Goal: Feedback & Contribution: Contribute content

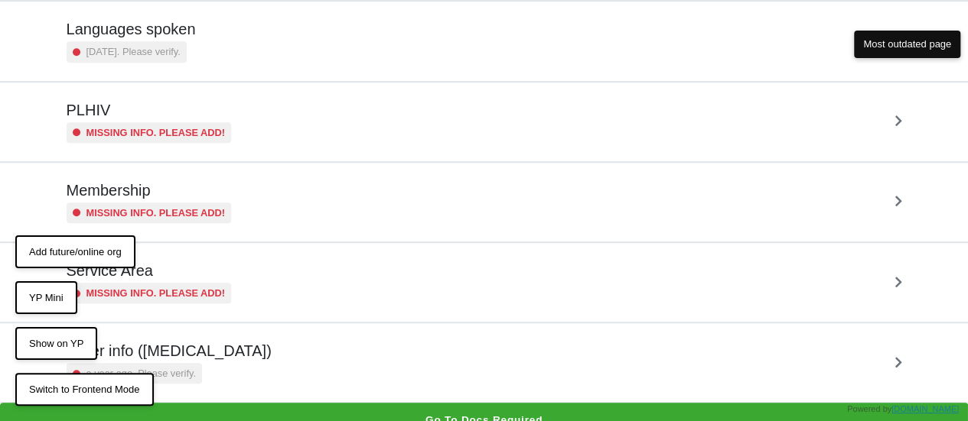
scroll to position [450, 0]
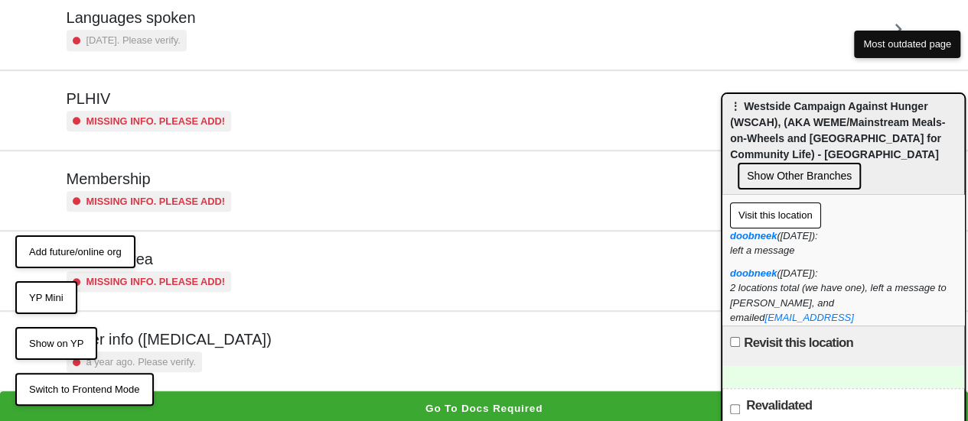
drag, startPoint x: 843, startPoint y: 112, endPoint x: 757, endPoint y: 120, distance: 86.0
click at [757, 120] on span "⋮ Westside Campaign Against Hunger (WSCAH), (AKA WEME/Mainstream Meals-on-Wheel…" at bounding box center [837, 130] width 215 height 60
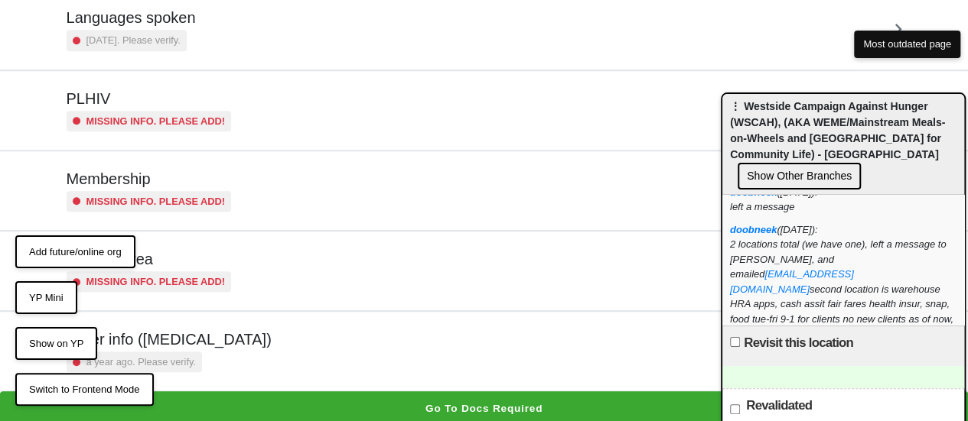
click at [237, 337] on div "Other info (coronavirus) a year ago. Please verify." at bounding box center [484, 351] width 835 height 42
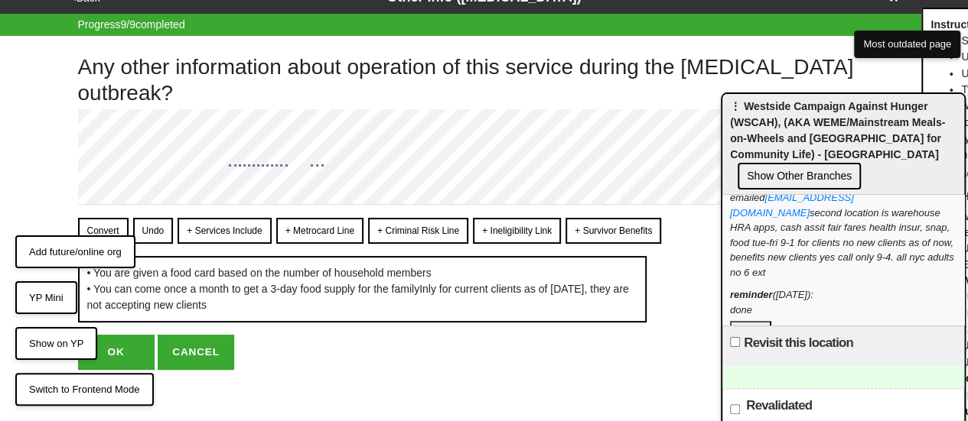
scroll to position [27, 0]
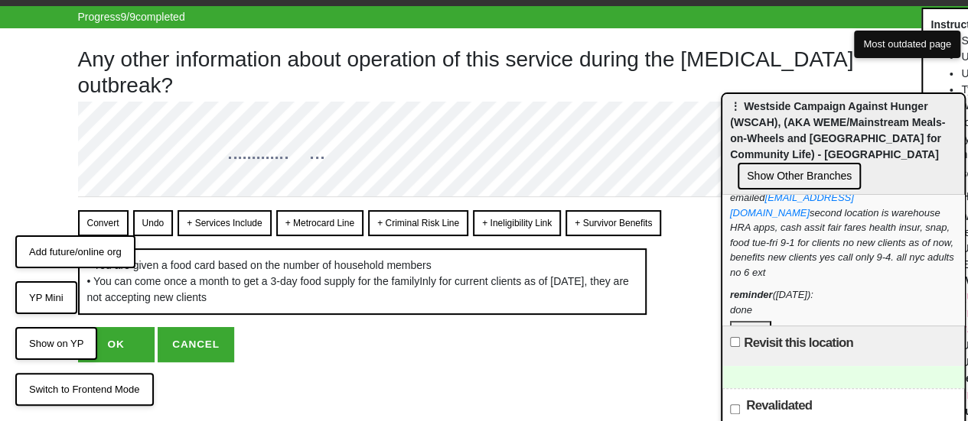
click at [109, 215] on button "Convert" at bounding box center [103, 223] width 50 height 26
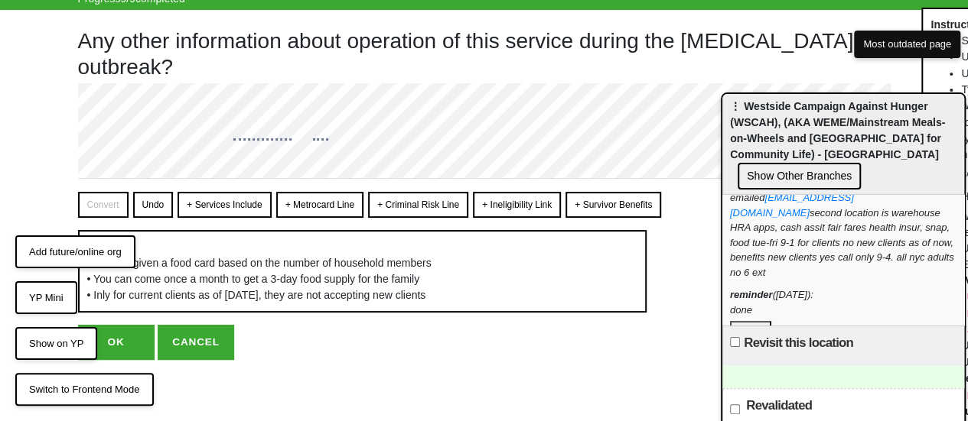
scroll to position [59, 0]
click at [125, 351] on button "OK" at bounding box center [116, 342] width 76 height 35
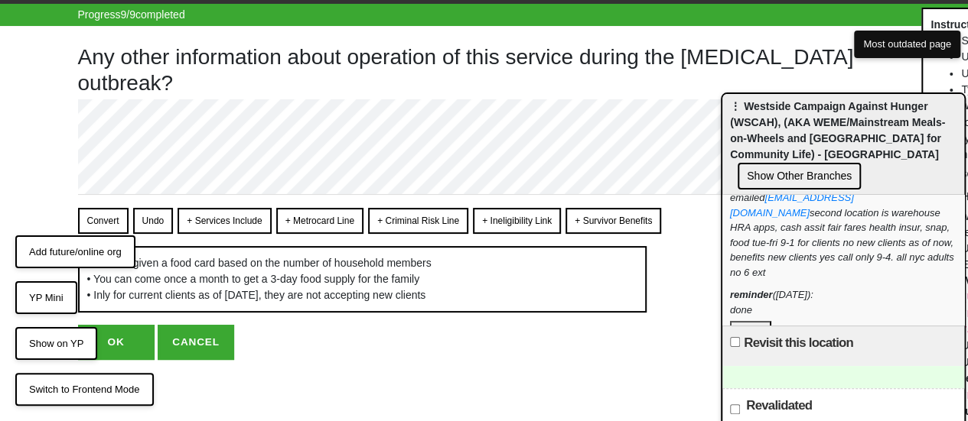
scroll to position [43, 0]
click at [118, 345] on button "OK" at bounding box center [116, 342] width 76 height 35
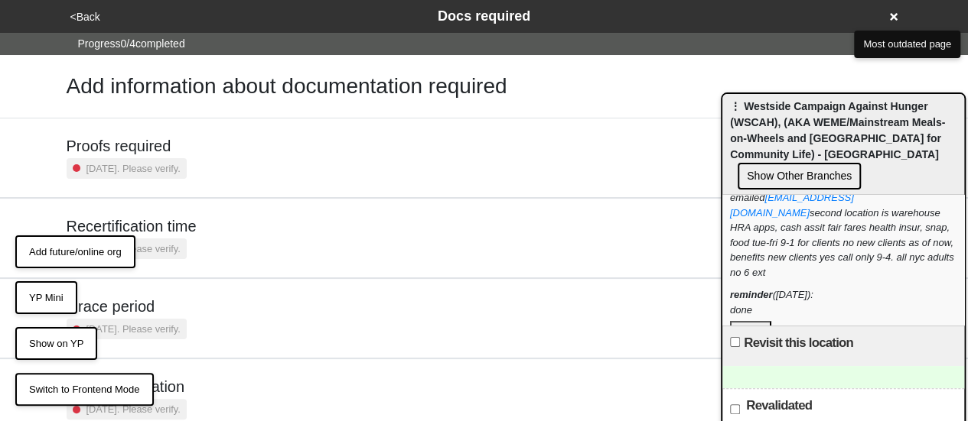
click at [89, 15] on button "<Back" at bounding box center [85, 17] width 39 height 18
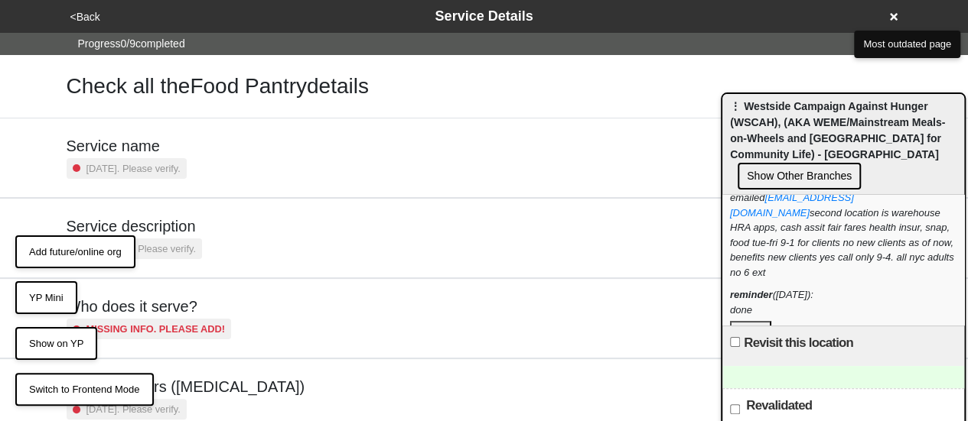
click at [171, 228] on h5 "Service description" at bounding box center [134, 226] width 135 height 18
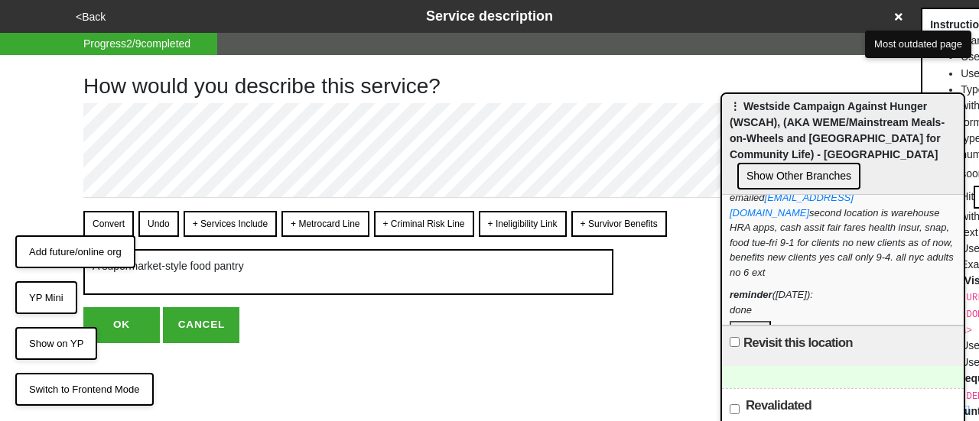
click at [224, 222] on button "+ Services Include" at bounding box center [230, 224] width 93 height 26
drag, startPoint x: 103, startPoint y: 220, endPoint x: 142, endPoint y: 297, distance: 85.9
click at [103, 221] on button "Convert" at bounding box center [108, 224] width 50 height 26
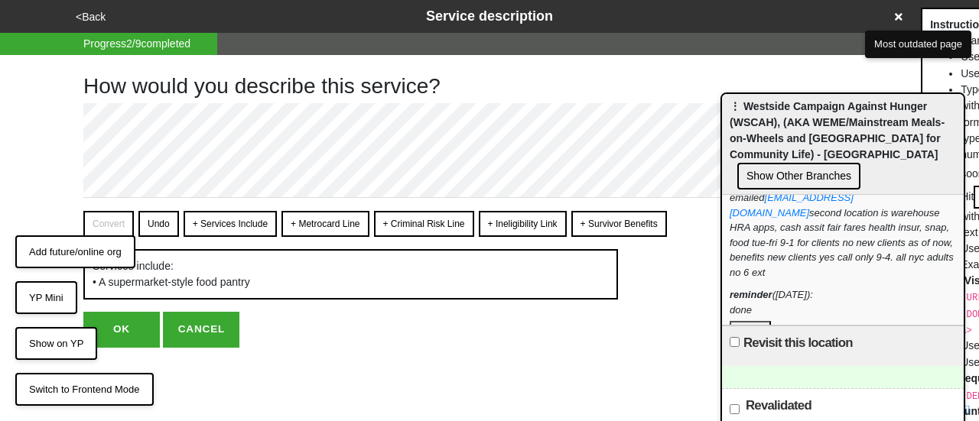
click at [138, 334] on button "OK" at bounding box center [121, 329] width 76 height 35
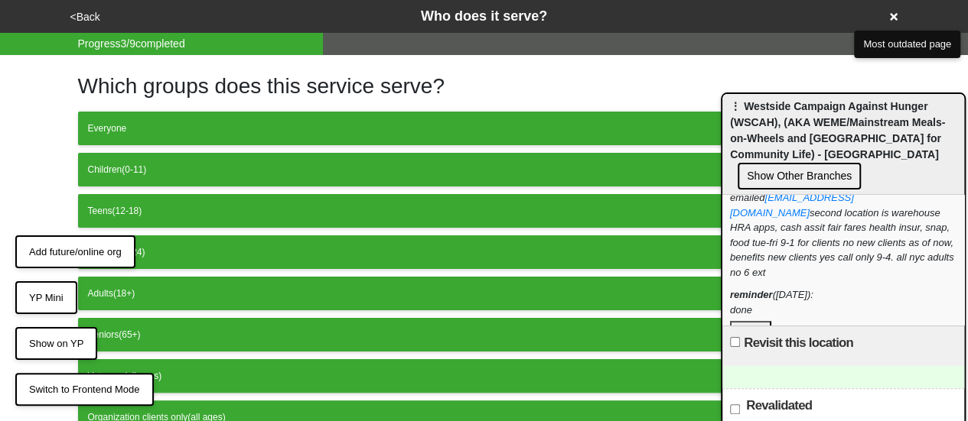
click at [83, 24] on button "<Back" at bounding box center [85, 17] width 39 height 18
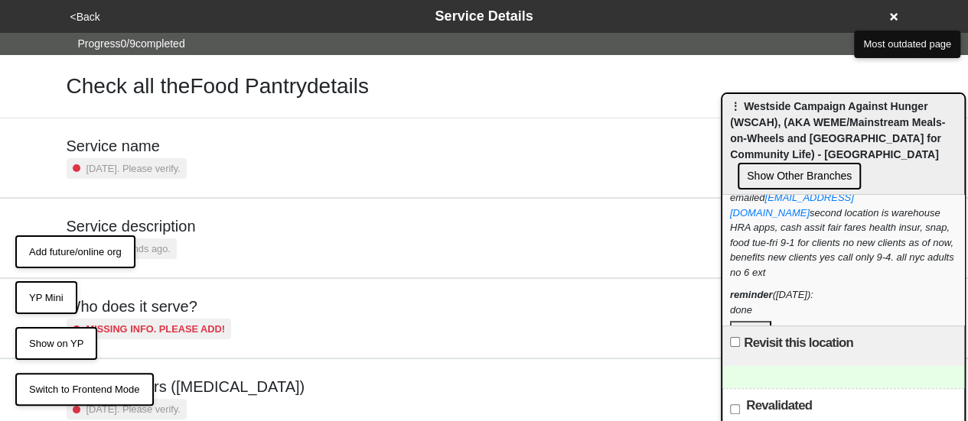
click at [86, 18] on button "<Back" at bounding box center [85, 17] width 39 height 18
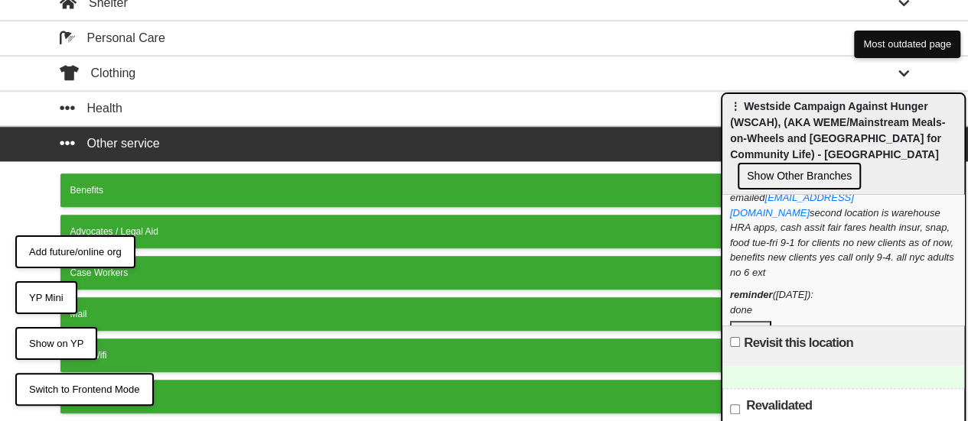
scroll to position [776, 0]
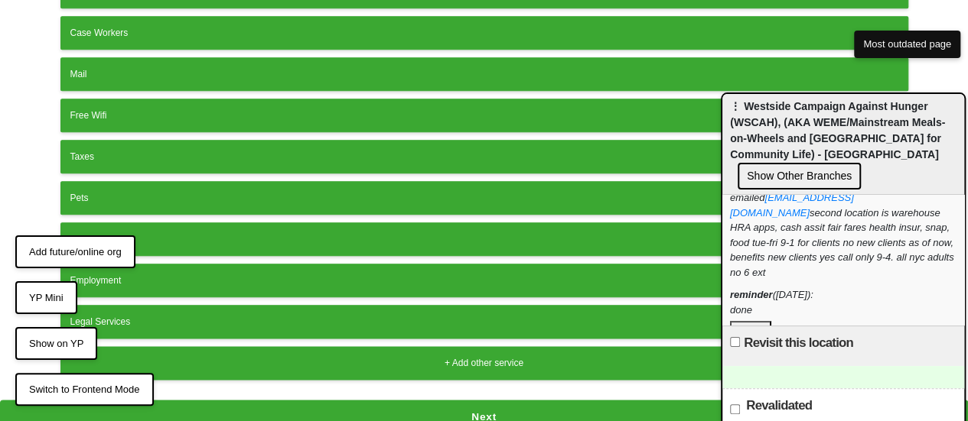
click at [395, 400] on button "Next" at bounding box center [484, 417] width 968 height 35
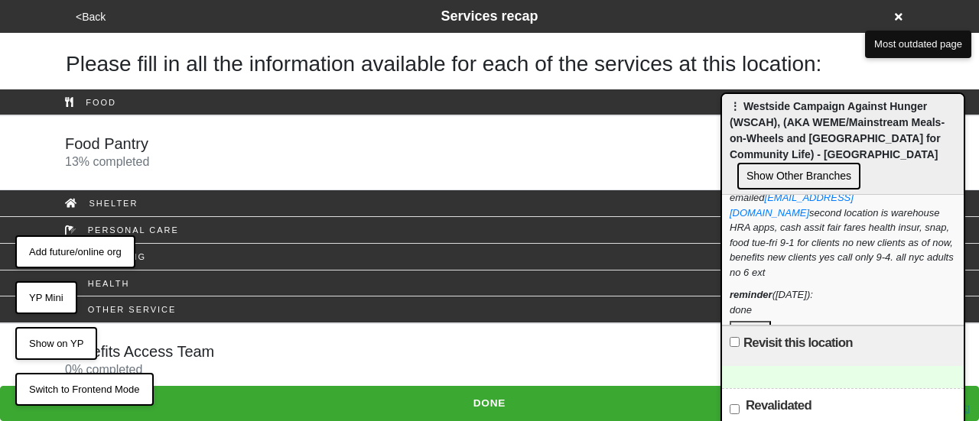
click at [233, 151] on div "Food Pantry 13 % completed" at bounding box center [490, 153] width 872 height 37
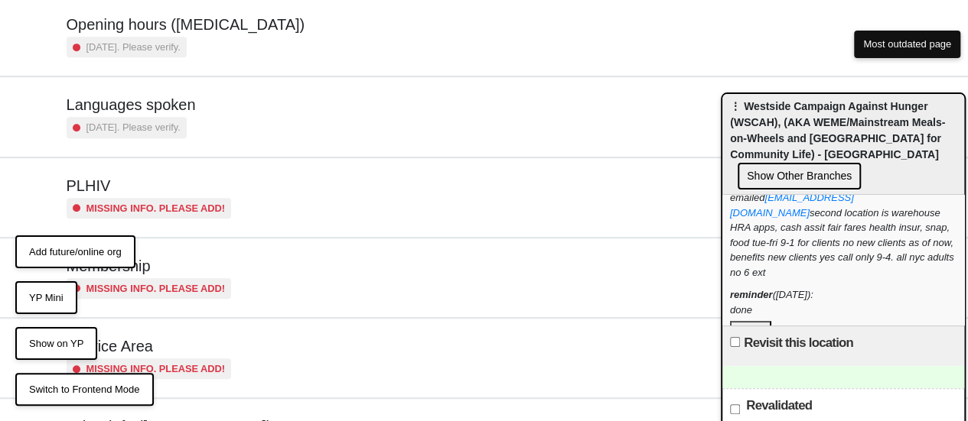
scroll to position [450, 0]
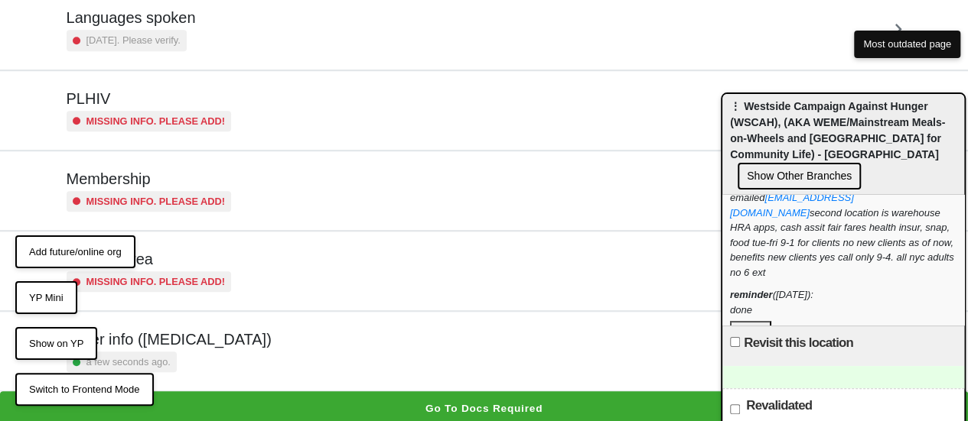
click at [208, 356] on div "a few seconds ago." at bounding box center [169, 362] width 205 height 21
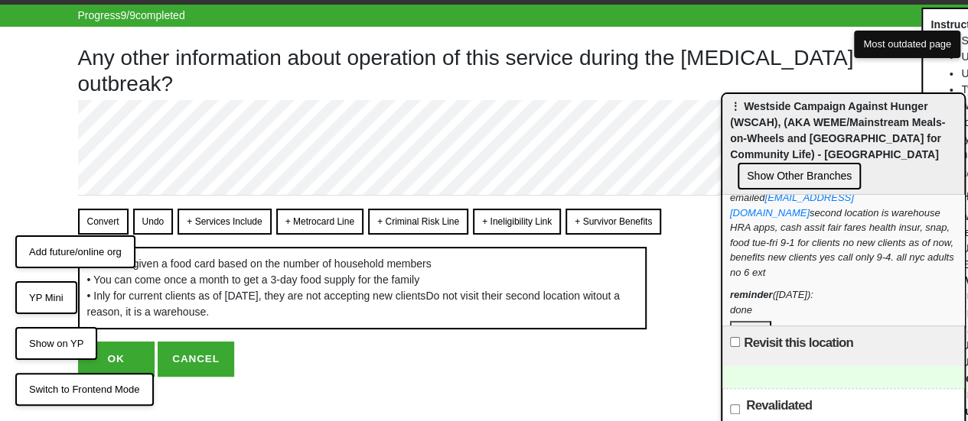
scroll to position [43, 0]
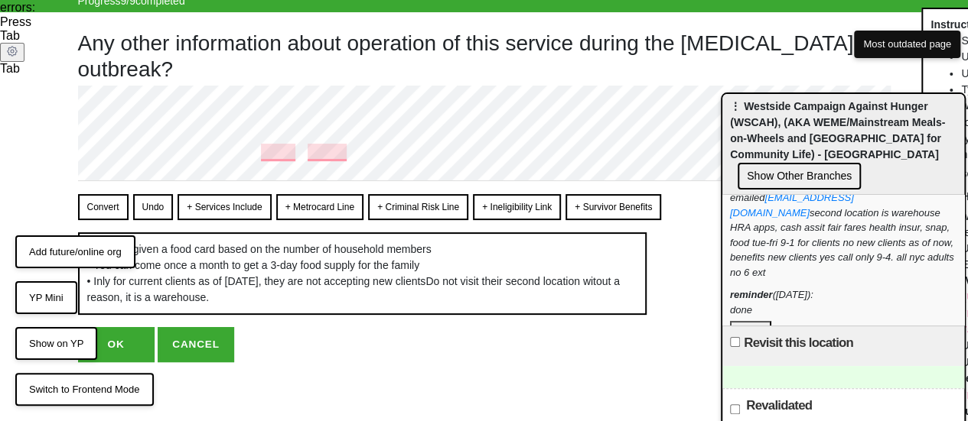
click at [112, 206] on button "Convert" at bounding box center [103, 207] width 50 height 26
type textarea "x"
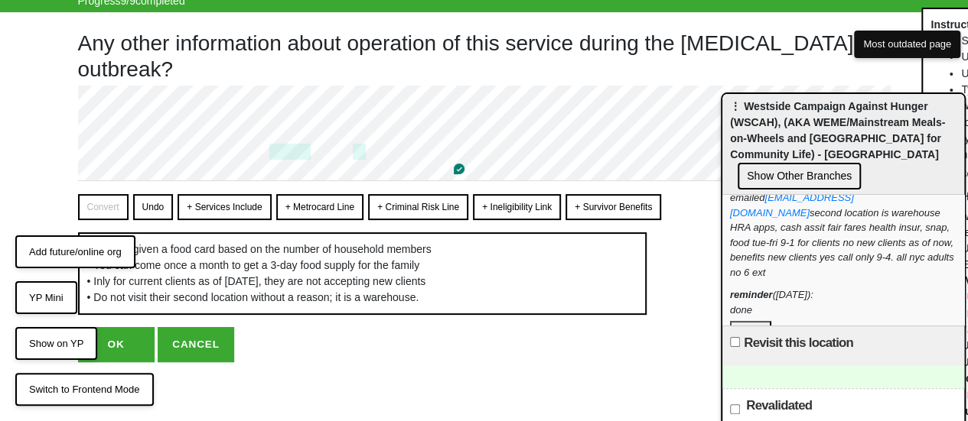
click at [125, 357] on button "OK" at bounding box center [116, 344] width 76 height 35
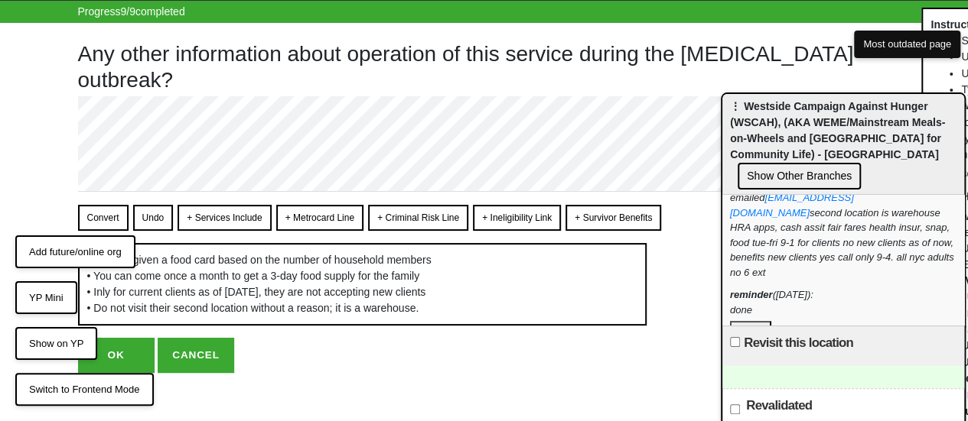
scroll to position [59, 0]
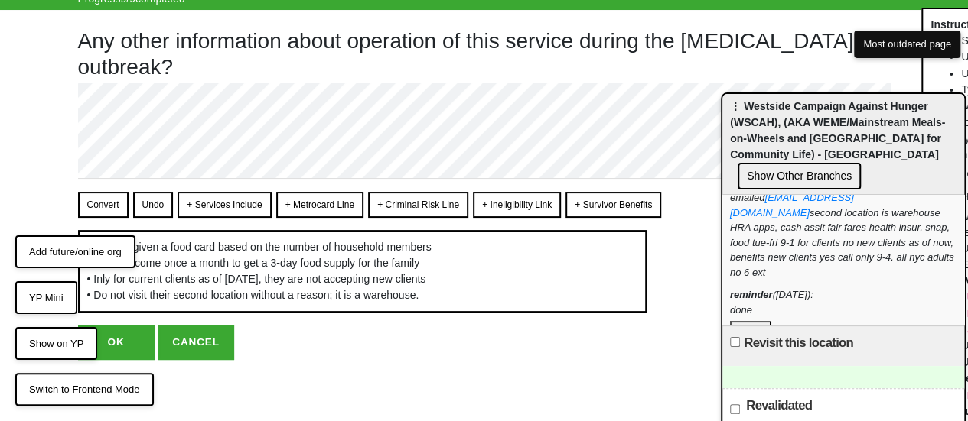
click at [119, 342] on button "OK" at bounding box center [116, 342] width 76 height 35
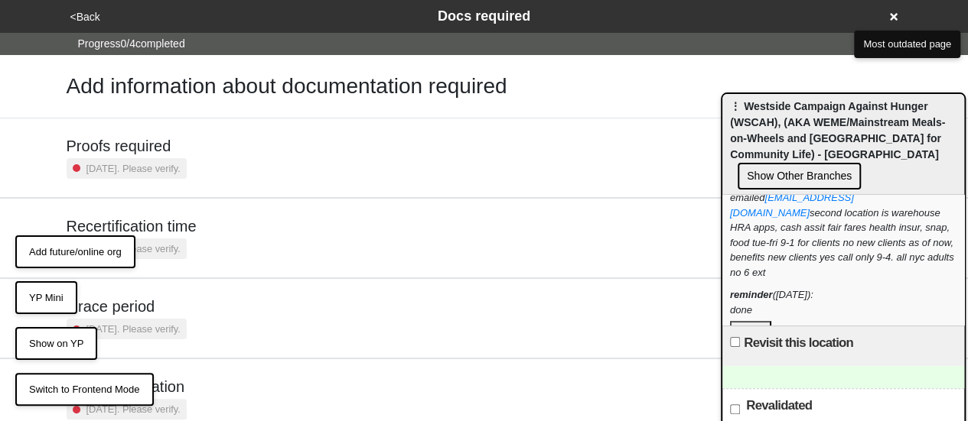
click at [80, 8] on button "<Back" at bounding box center [85, 17] width 39 height 18
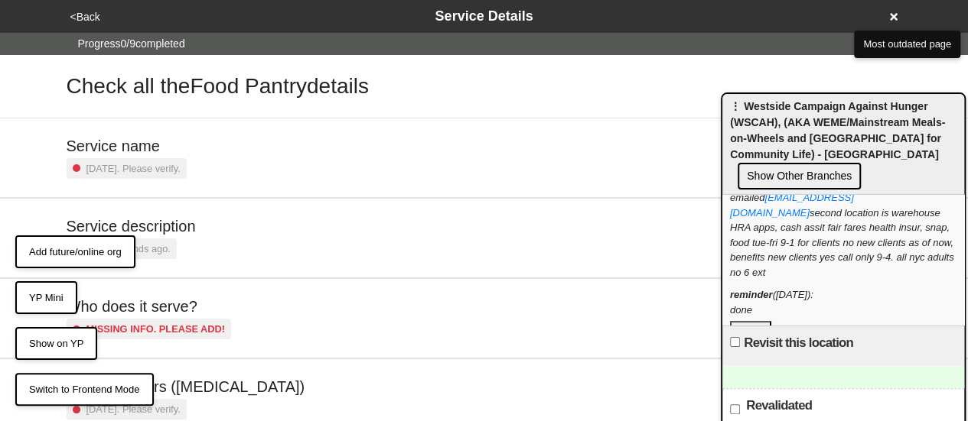
click at [80, 8] on button "<Back" at bounding box center [85, 17] width 39 height 18
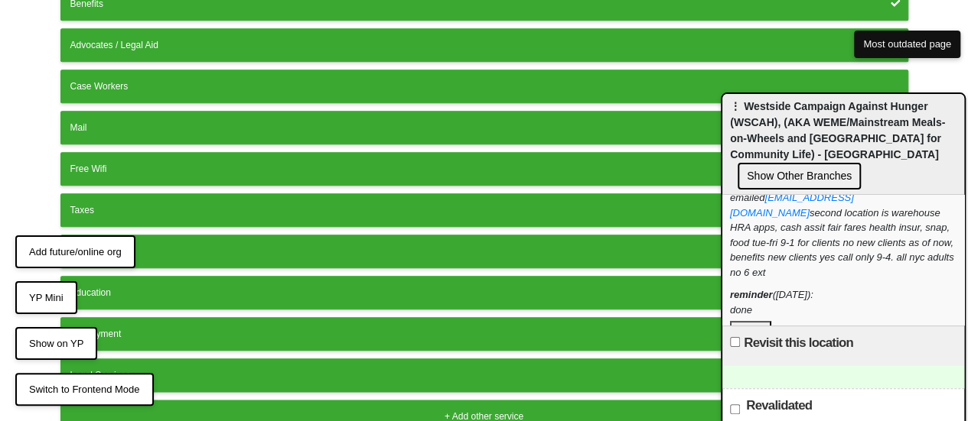
scroll to position [776, 0]
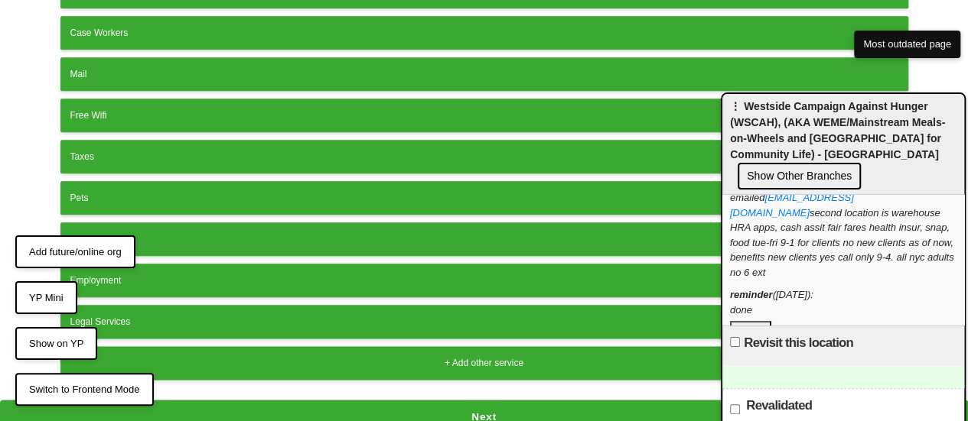
click at [404, 404] on button "Next" at bounding box center [484, 417] width 968 height 35
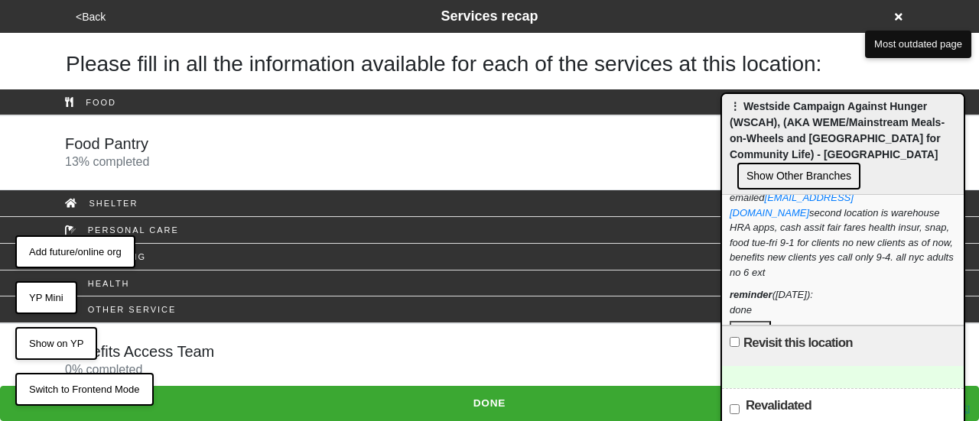
click at [234, 343] on div "Benefits Access Team 0 % completed" at bounding box center [490, 361] width 872 height 37
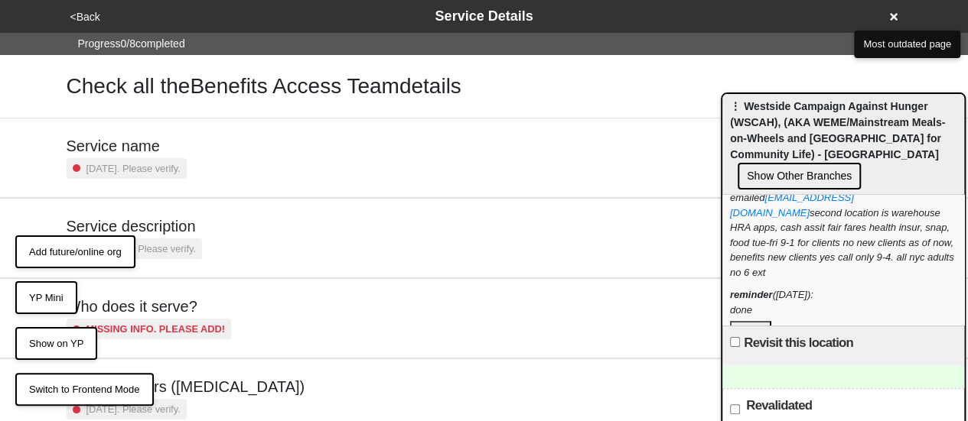
click at [193, 230] on div "Service description a year ago. Please verify." at bounding box center [484, 238] width 835 height 42
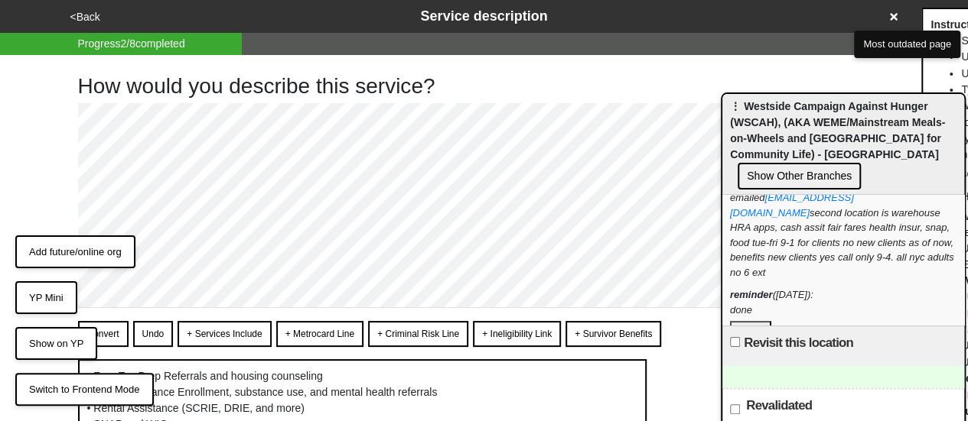
scroll to position [224, 0]
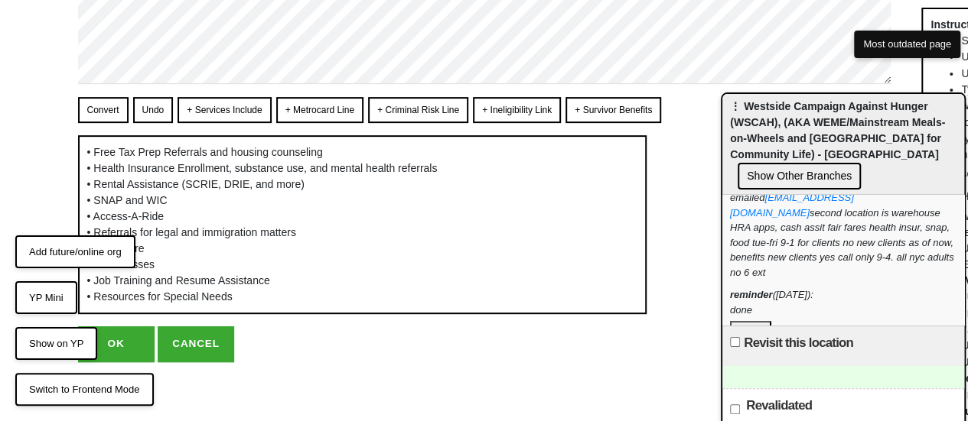
click at [213, 109] on button "+ Services Include" at bounding box center [223, 110] width 93 height 26
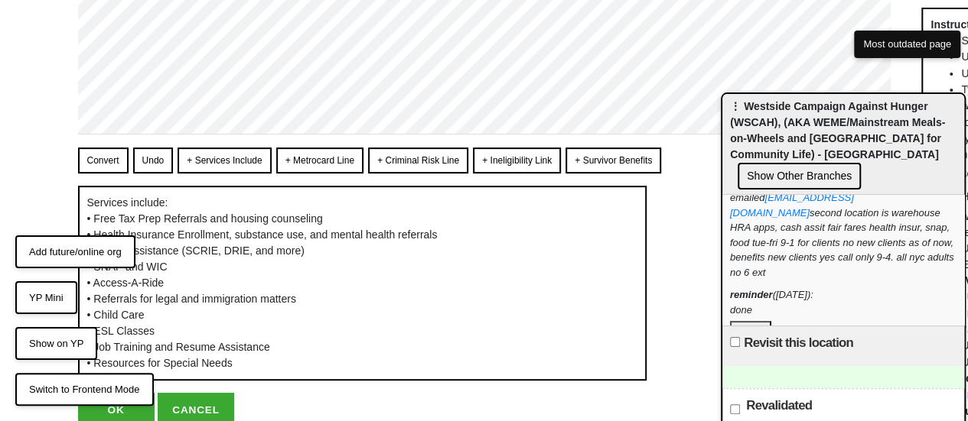
scroll to position [240, 0]
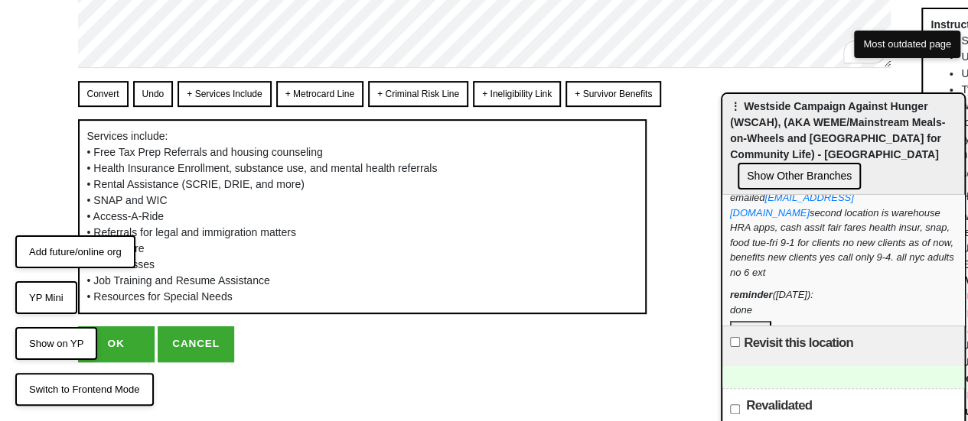
click at [109, 343] on button "OK" at bounding box center [116, 344] width 76 height 35
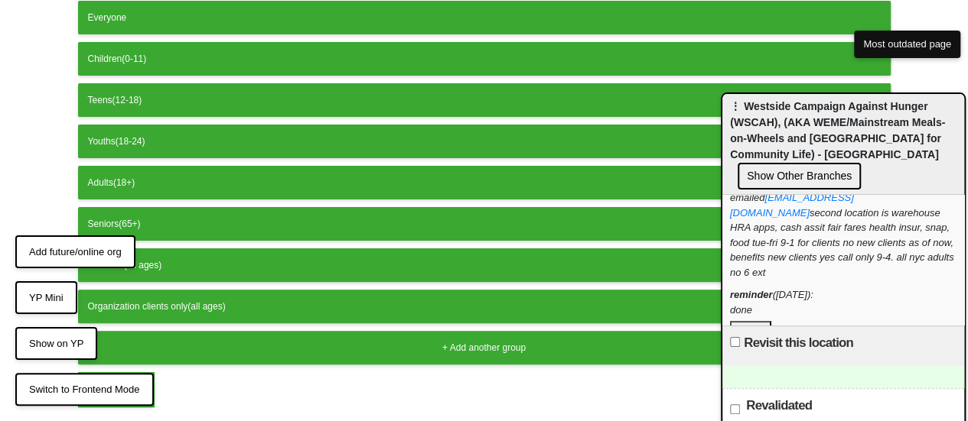
scroll to position [153, 0]
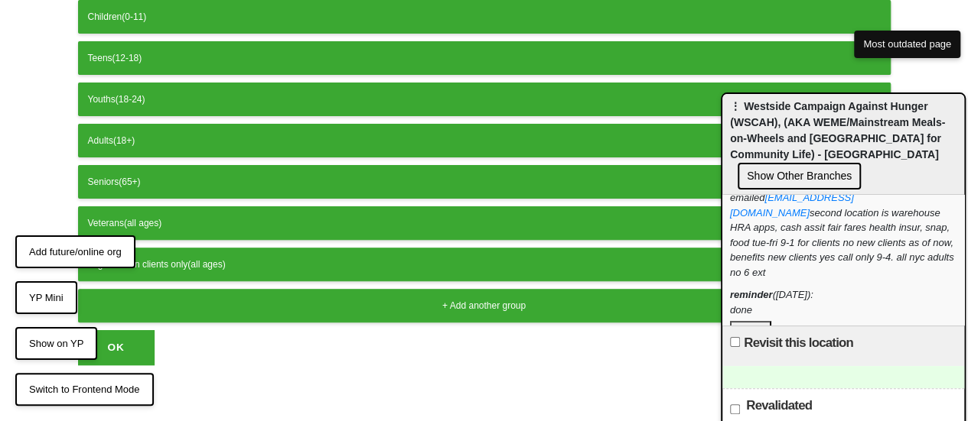
click at [130, 330] on button "OK" at bounding box center [116, 347] width 76 height 35
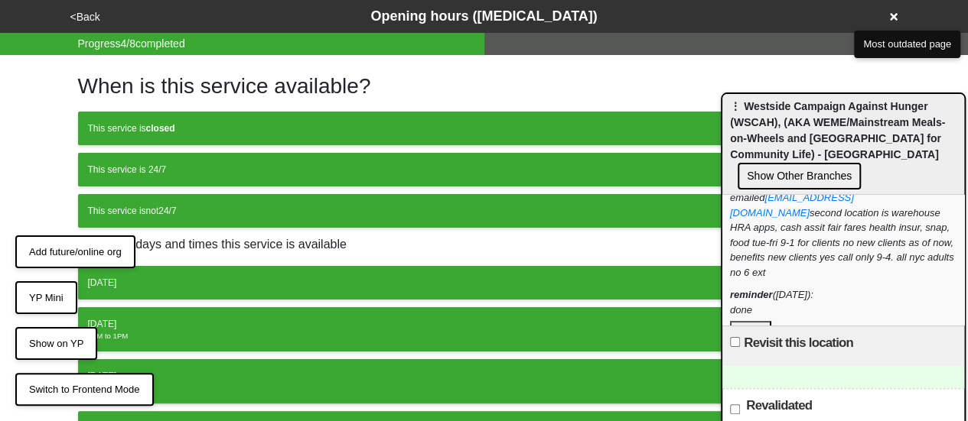
click at [89, 15] on button "<Back" at bounding box center [85, 17] width 39 height 18
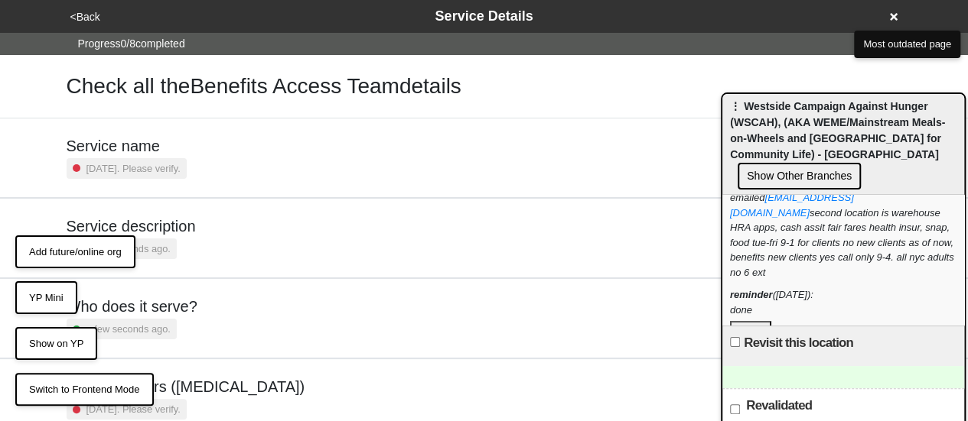
scroll to position [370, 0]
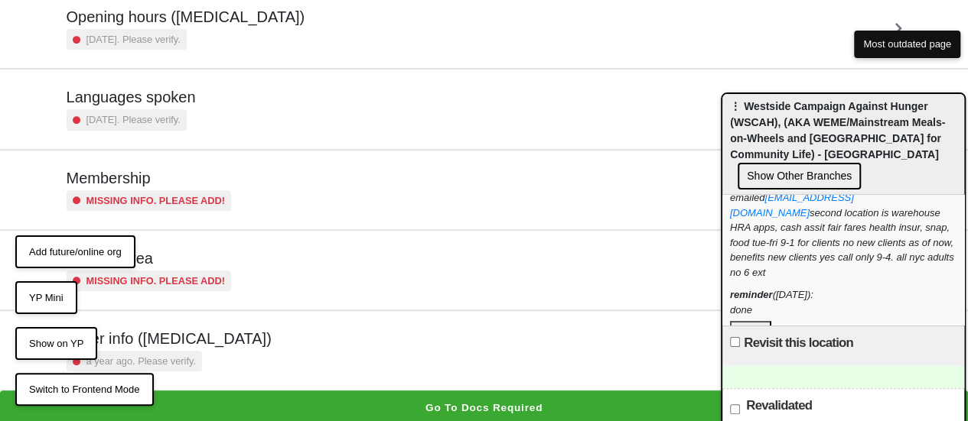
click at [216, 370] on div "Other info (coronavirus) a year ago. Please verify." at bounding box center [484, 350] width 872 height 79
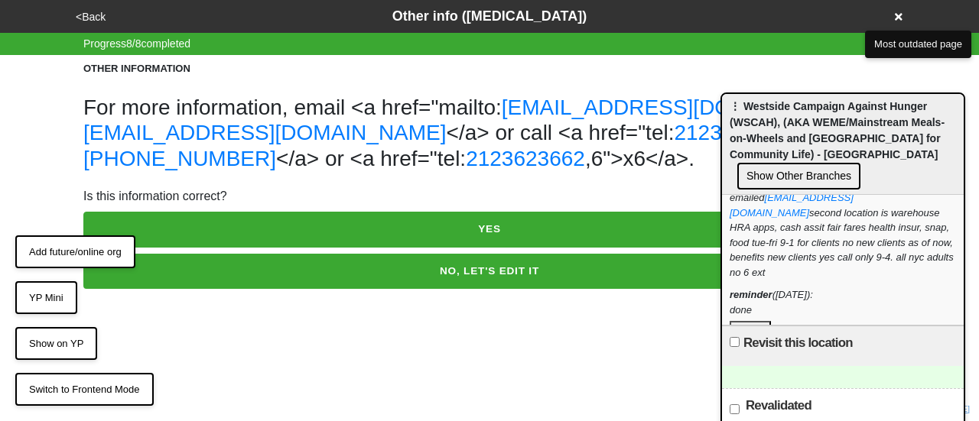
click at [242, 289] on button "NO, LET'S EDIT IT" at bounding box center [489, 271] width 812 height 35
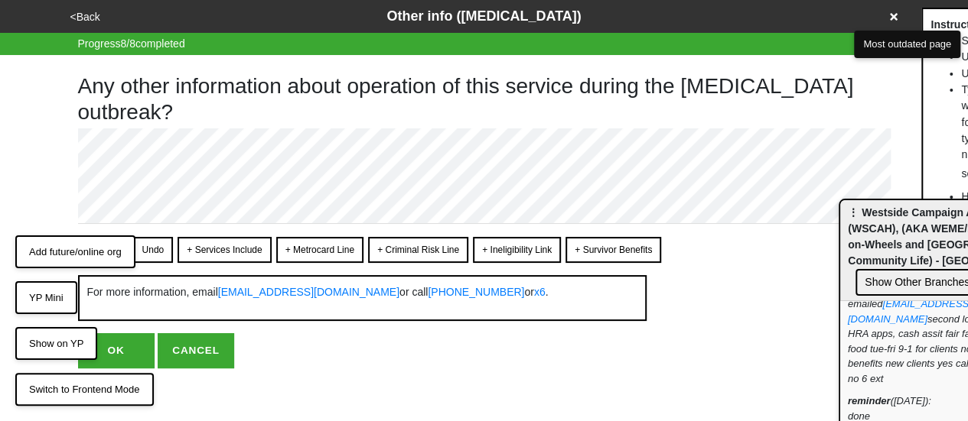
drag, startPoint x: 763, startPoint y: 119, endPoint x: 858, endPoint y: 206, distance: 128.3
click at [881, 224] on span "⋮ Westside Campaign Against Hunger (WSCAH), (AKA WEME/Mainstream Meals-on-Wheel…" at bounding box center [955, 237] width 215 height 60
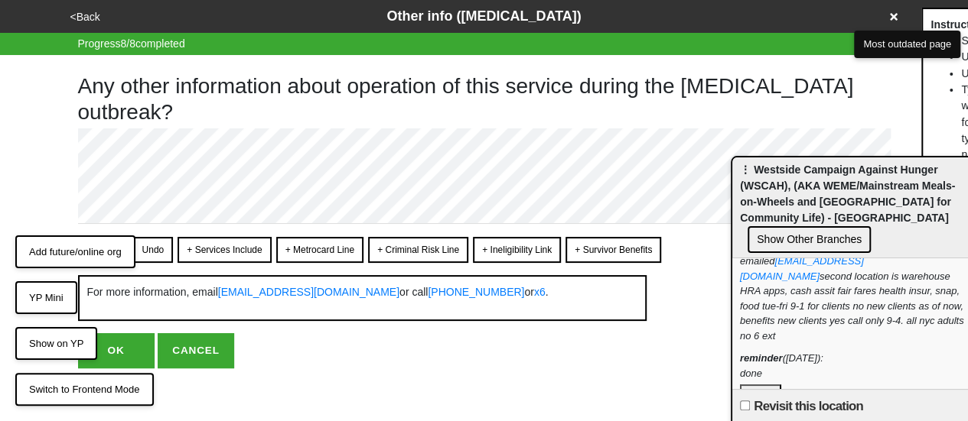
drag, startPoint x: 796, startPoint y: 216, endPoint x: 771, endPoint y: 194, distance: 33.0
click at [771, 194] on div "⋮ Westside Campaign Against Hunger (WSCAH), (AKA WEME/Mainstream Meals-on-Wheel…" at bounding box center [853, 208] width 242 height 101
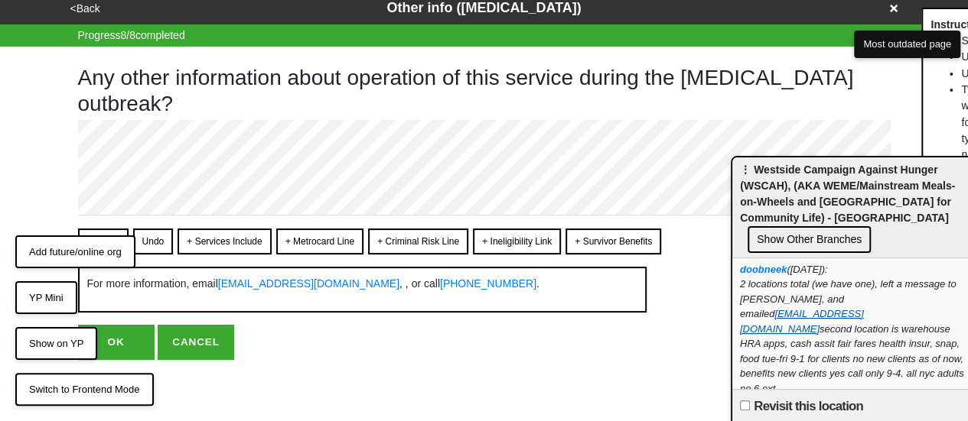
scroll to position [44, 0]
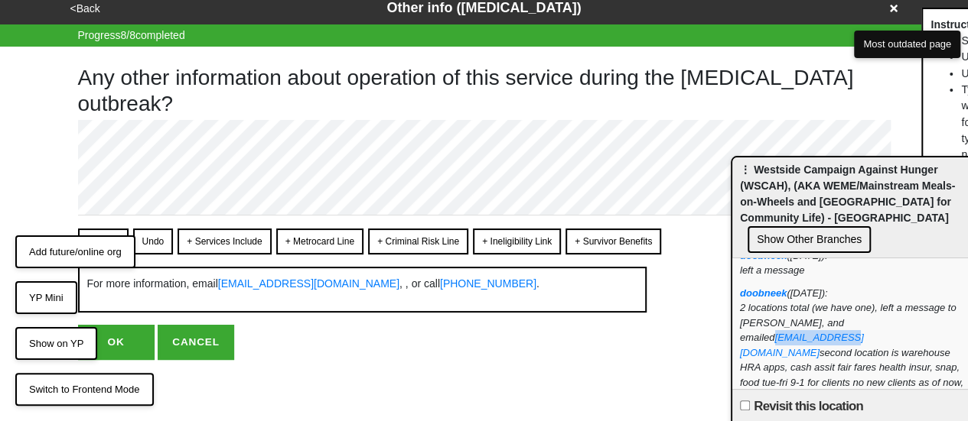
drag, startPoint x: 837, startPoint y: 319, endPoint x: 910, endPoint y: 317, distance: 73.5
click at [910, 317] on div "doobneek (2025-09-09): 2 locations total (we have one), left a message to Angel…" at bounding box center [853, 353] width 226 height 135
drag, startPoint x: 930, startPoint y: 287, endPoint x: 946, endPoint y: 304, distance: 23.3
click at [961, 298] on div "Visit this location doobneek (2025-09-04): left a message doobneek (2025-09-09)…" at bounding box center [853, 324] width 242 height 131
drag, startPoint x: 927, startPoint y: 319, endPoint x: 841, endPoint y: 317, distance: 86.5
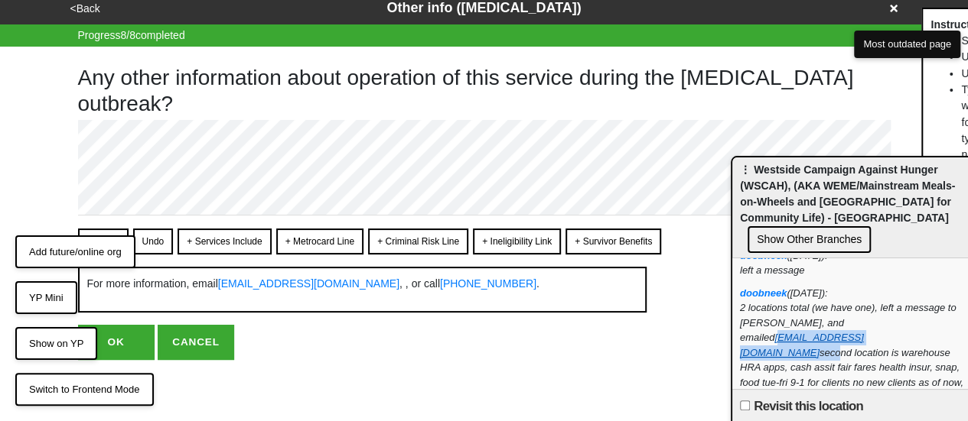
click at [841, 317] on div "doobneek (2025-09-09): 2 locations total (we have one), left a message to Angel…" at bounding box center [853, 353] width 226 height 135
copy div "nfo@wscah.org sec"
click at [914, 323] on div "doobneek (2025-09-09): 2 locations total (we have one), left a message to Angel…" at bounding box center [853, 353] width 226 height 135
drag, startPoint x: 911, startPoint y: 321, endPoint x: 851, endPoint y: 314, distance: 60.8
click at [841, 316] on div "doobneek (2025-09-09): 2 locations total (we have one), left a message to Angel…" at bounding box center [853, 353] width 226 height 135
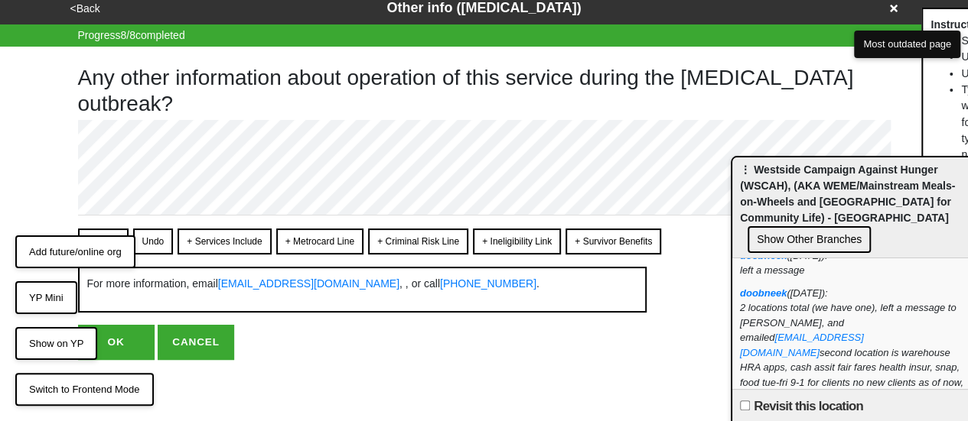
click at [925, 327] on div "doobneek (2025-09-09): 2 locations total (we have one), left a message to Angel…" at bounding box center [853, 353] width 226 height 135
drag, startPoint x: 910, startPoint y: 324, endPoint x: 838, endPoint y: 319, distance: 71.3
click at [838, 319] on div "doobneek (2025-09-09): 2 locations total (we have one), left a message to Angel…" at bounding box center [853, 353] width 226 height 135
copy link "[EMAIL_ADDRESS][DOMAIN_NAME]"
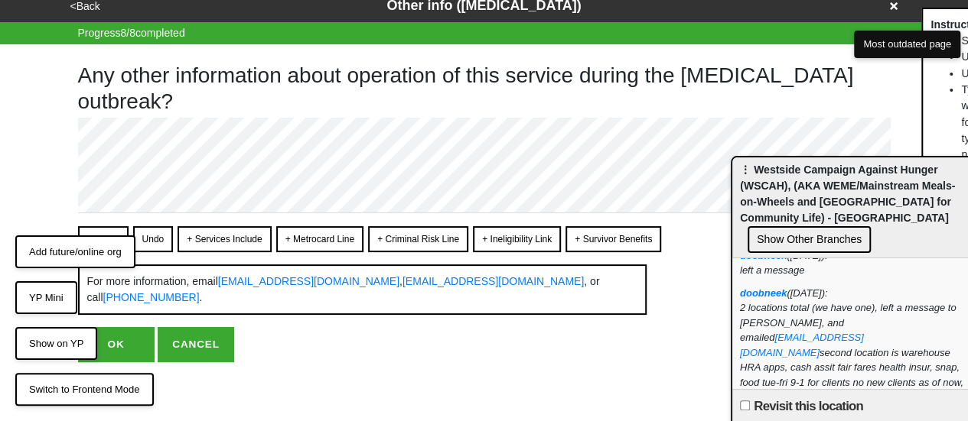
click at [104, 221] on div "Any other information about operation of this service during the coronavirus ou…" at bounding box center [484, 203] width 812 height 318
click at [104, 226] on button "Convert" at bounding box center [103, 239] width 50 height 26
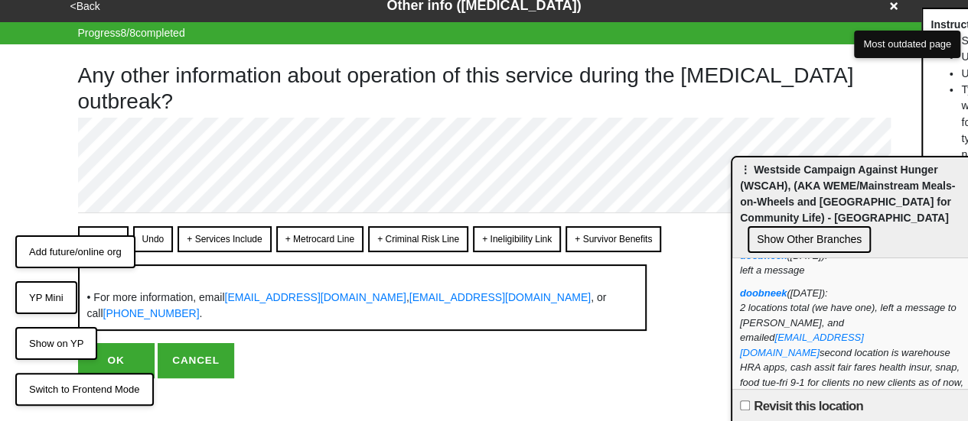
click at [835, 174] on span "⋮ Westside Campaign Against Hunger (WSCAH), (AKA WEME/Mainstream Meals-on-Wheel…" at bounding box center [847, 194] width 215 height 60
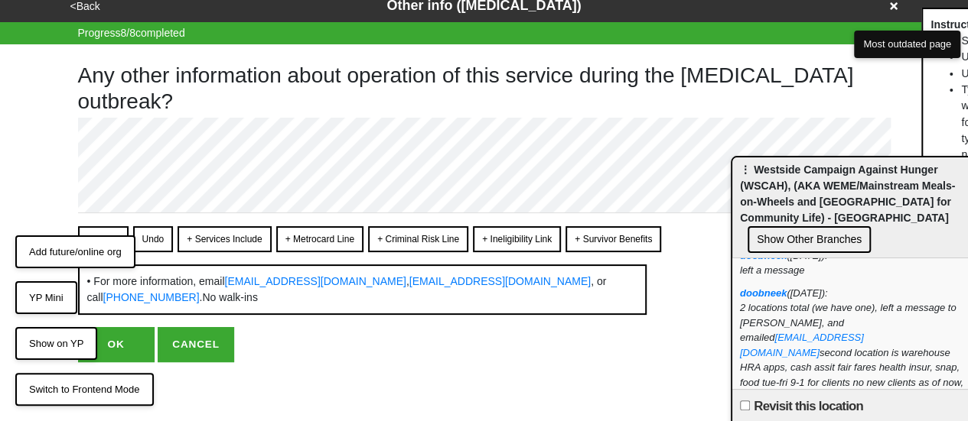
click at [96, 227] on button "Convert" at bounding box center [103, 239] width 50 height 26
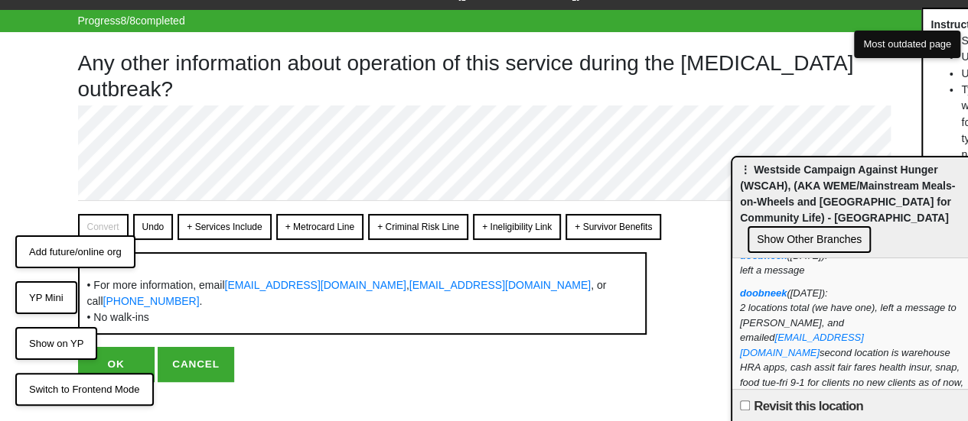
scroll to position [43, 0]
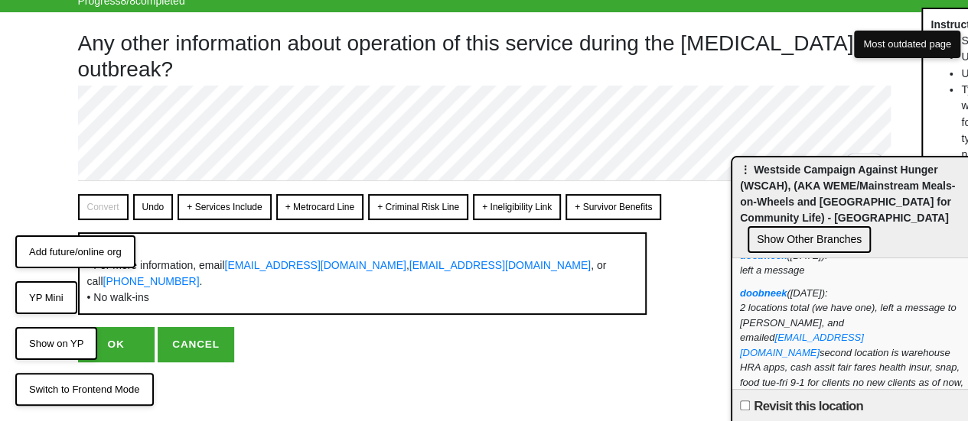
click at [125, 337] on button "OK" at bounding box center [116, 344] width 76 height 35
type textarea "x"
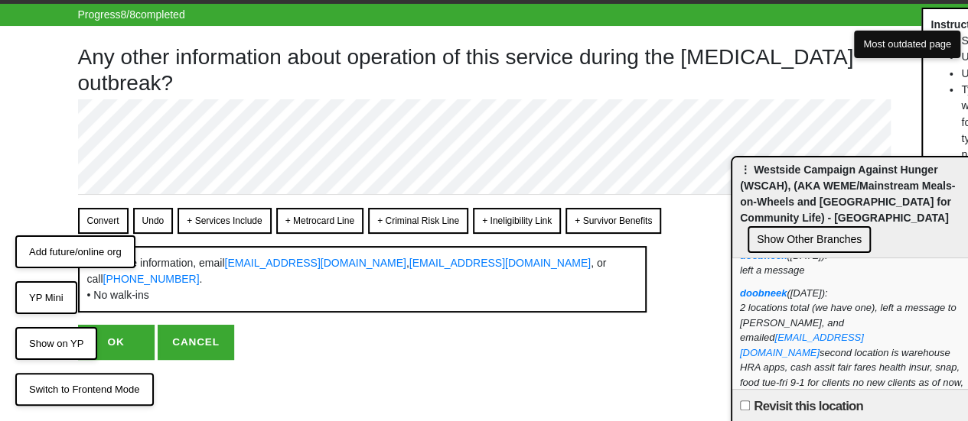
scroll to position [0, 0]
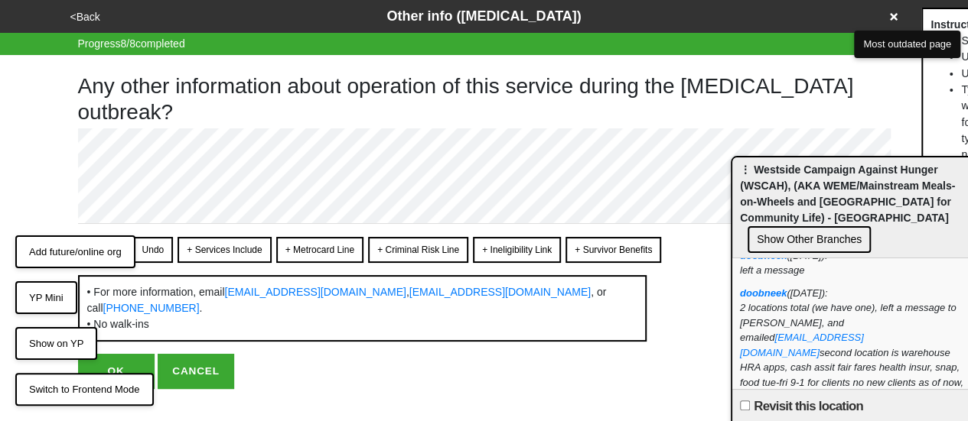
click at [123, 360] on button "OK" at bounding box center [116, 371] width 76 height 35
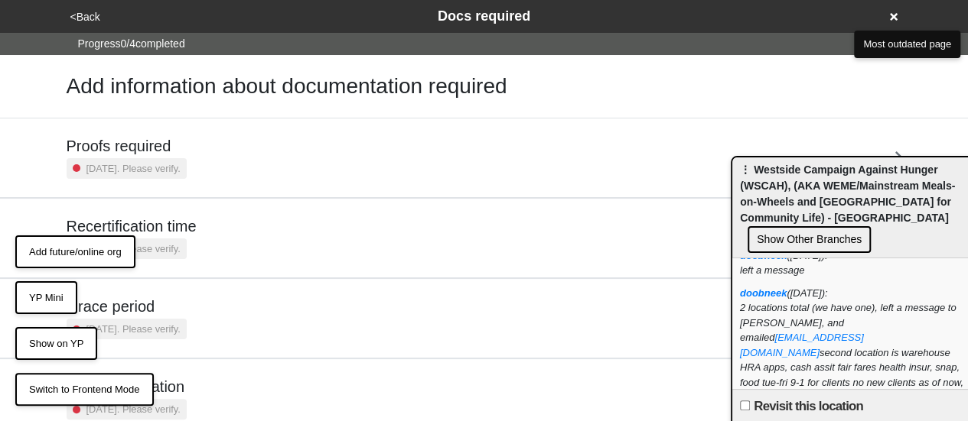
click at [81, 18] on button "<Back" at bounding box center [85, 17] width 39 height 18
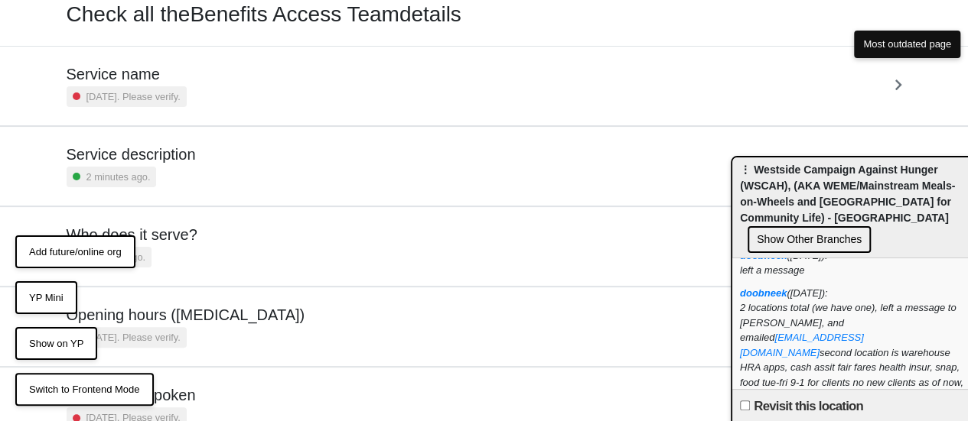
scroll to position [153, 0]
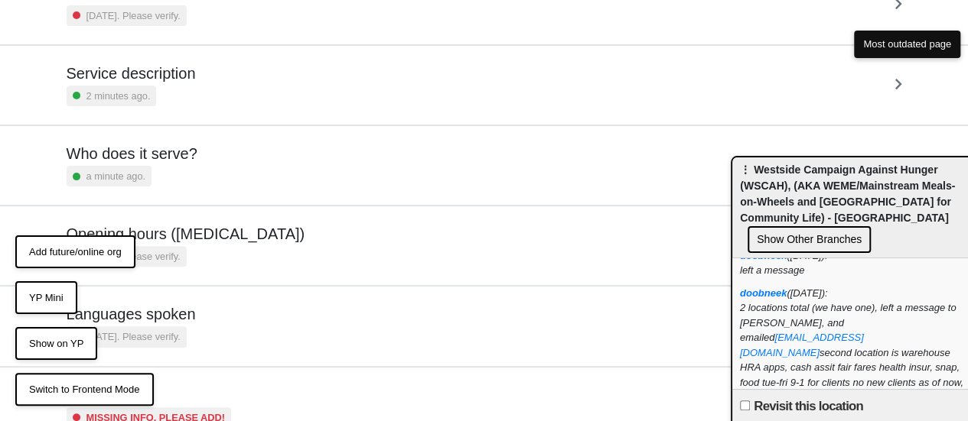
click at [222, 265] on div "[DATE]. Please verify." at bounding box center [186, 256] width 239 height 21
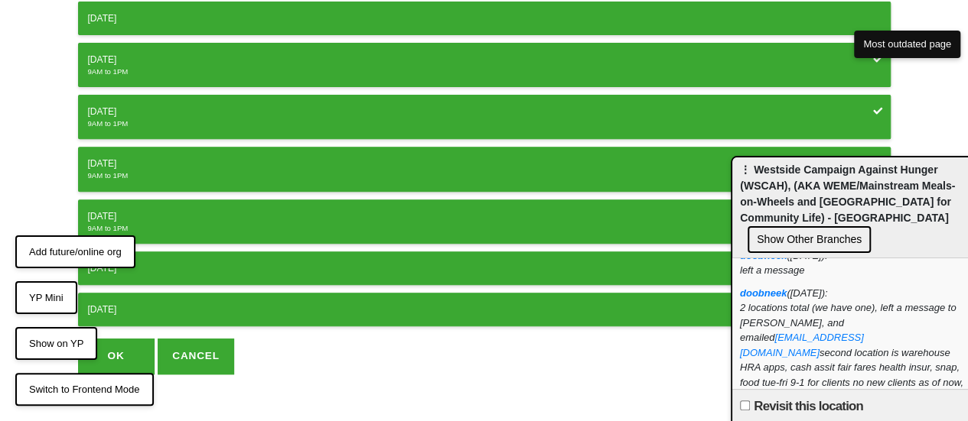
scroll to position [272, 0]
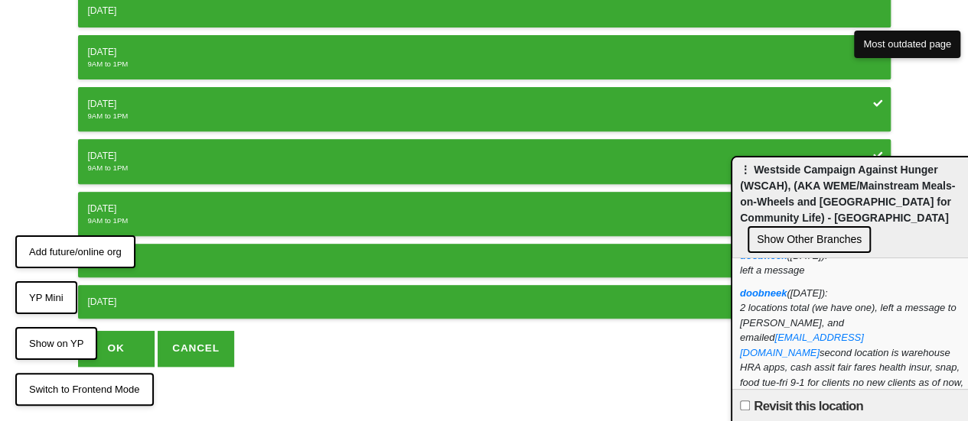
click at [197, 59] on div "9AM to 1PM" at bounding box center [484, 64] width 793 height 11
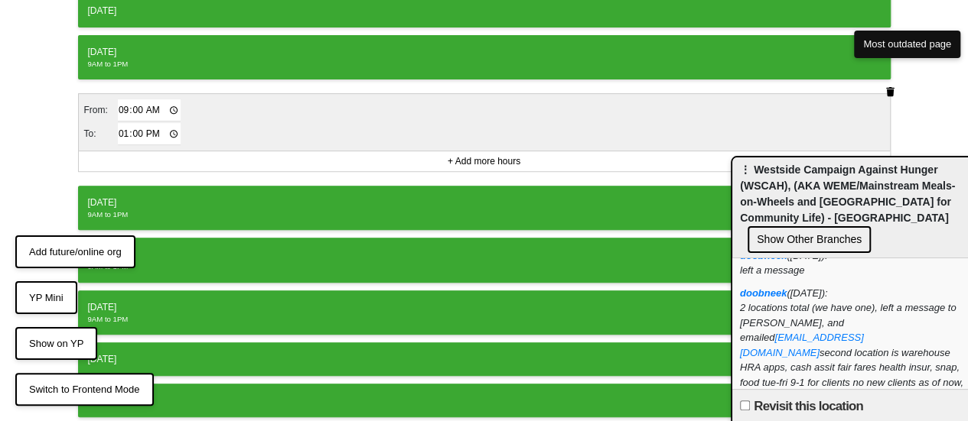
click at [122, 142] on td "13:00" at bounding box center [149, 134] width 65 height 24
click at [119, 138] on input "13:00" at bounding box center [149, 134] width 63 height 22
type input "16:00"
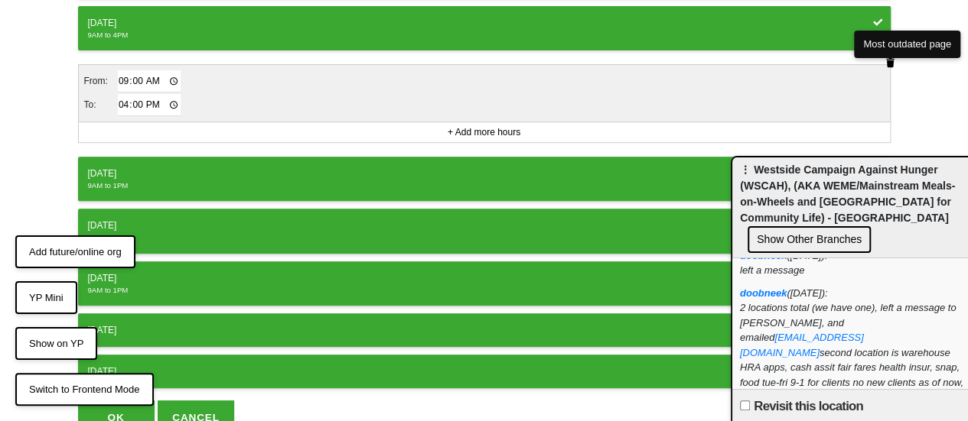
scroll to position [370, 0]
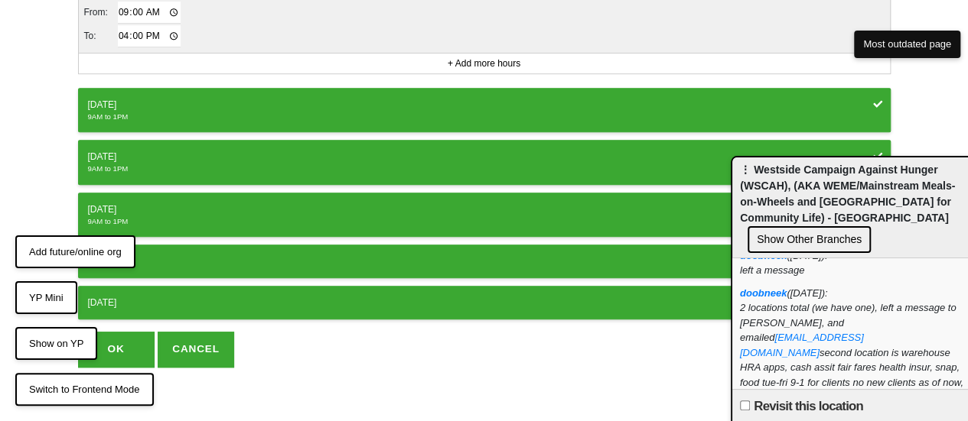
click at [138, 112] on div "9AM to 1PM" at bounding box center [484, 117] width 793 height 11
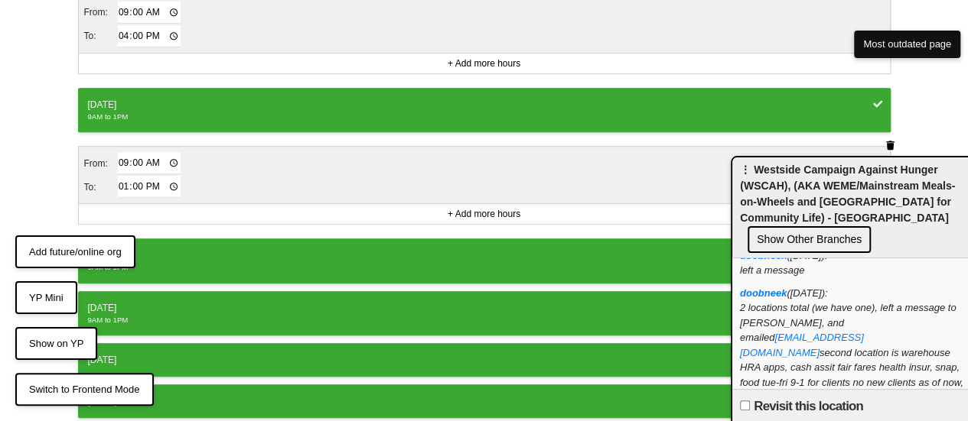
click at [122, 176] on input "13:00" at bounding box center [149, 187] width 63 height 22
type input "16:00"
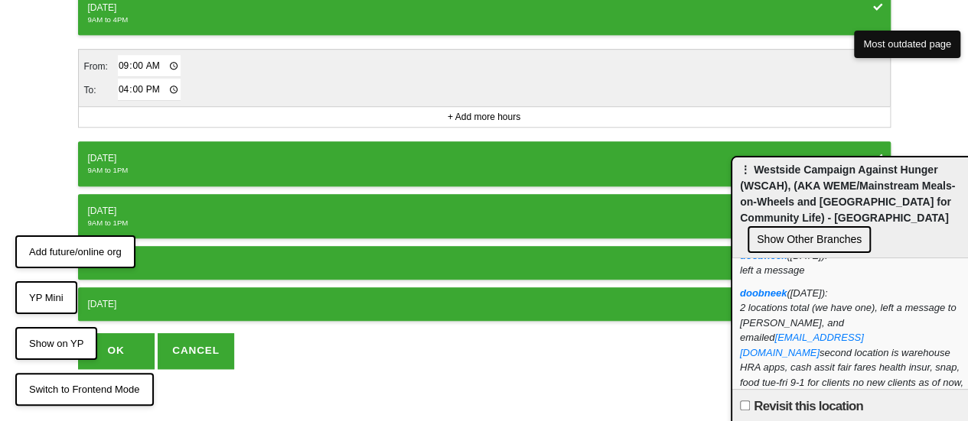
click at [151, 166] on div "9AM to 1PM" at bounding box center [484, 170] width 793 height 11
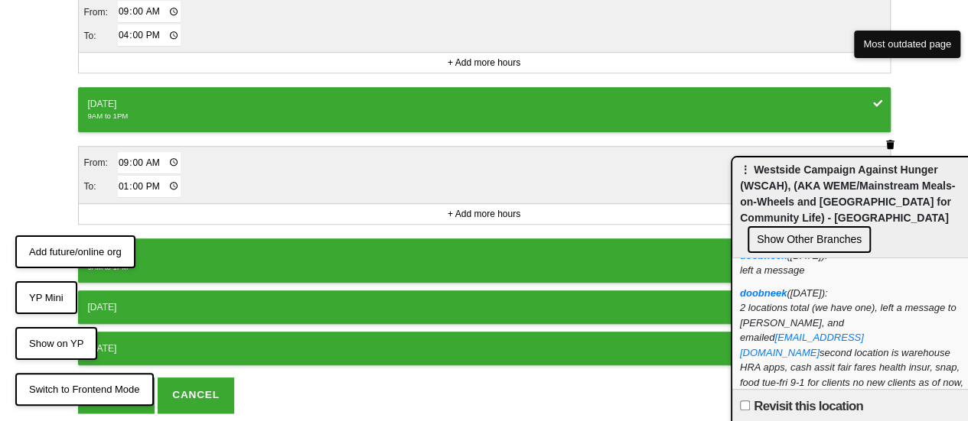
scroll to position [565, 0]
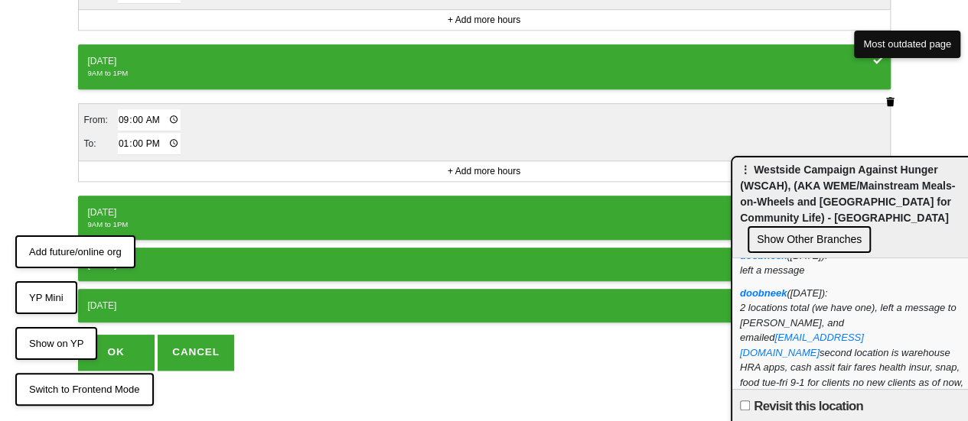
click at [124, 145] on input "13:00" at bounding box center [149, 144] width 63 height 22
type input "16:00"
drag, startPoint x: 125, startPoint y: 203, endPoint x: 132, endPoint y: 216, distance: 14.0
click at [125, 206] on div "[DATE]" at bounding box center [484, 213] width 793 height 14
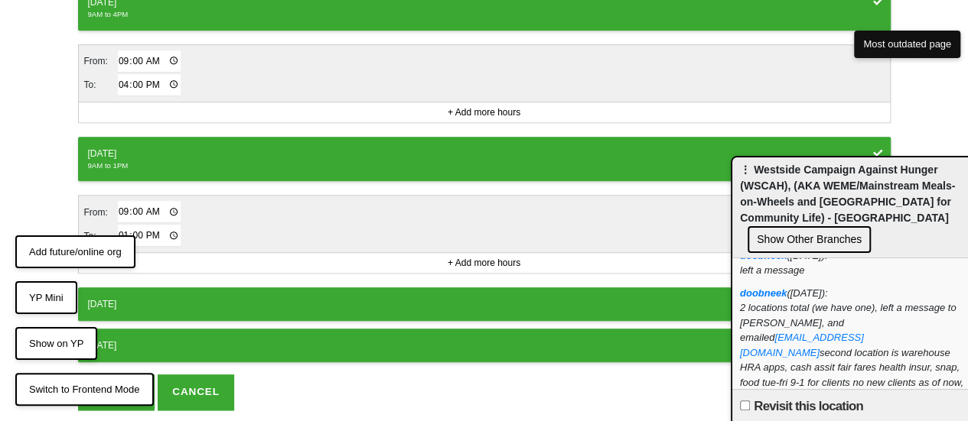
scroll to position [662, 0]
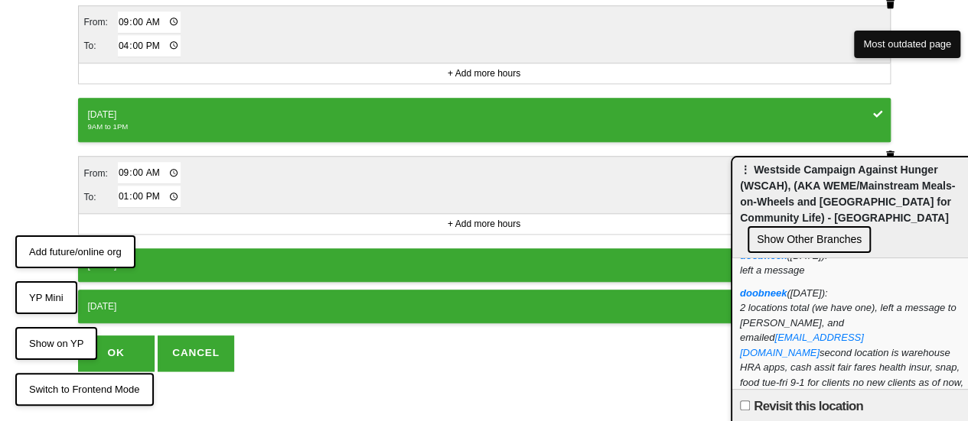
click at [119, 192] on input "13:00" at bounding box center [149, 197] width 63 height 22
type input "16:00"
click at [115, 341] on button "OK" at bounding box center [116, 353] width 76 height 35
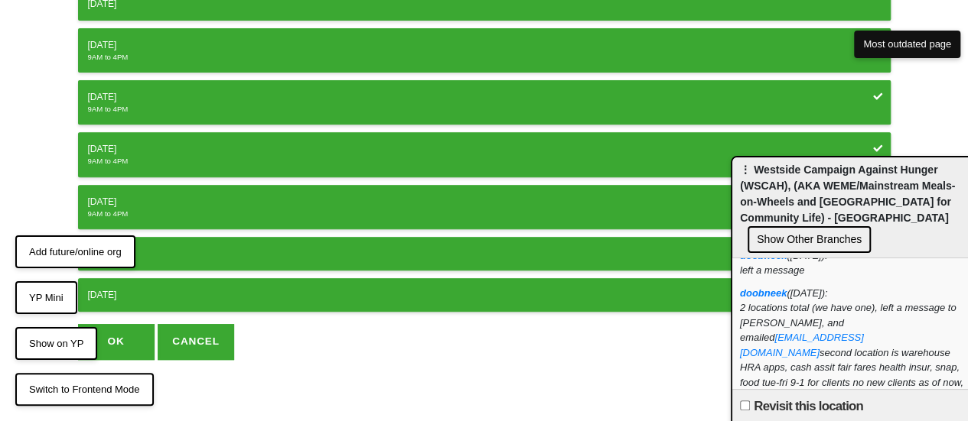
scroll to position [272, 0]
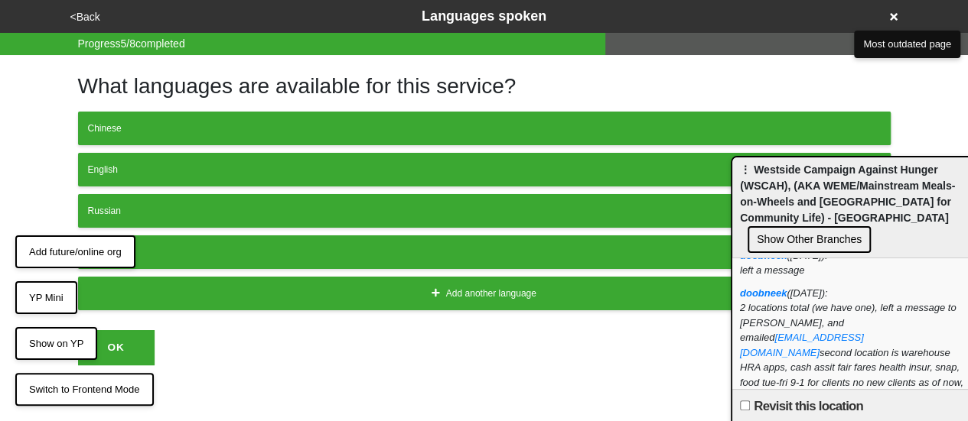
click at [91, 21] on button "<Back" at bounding box center [85, 17] width 39 height 18
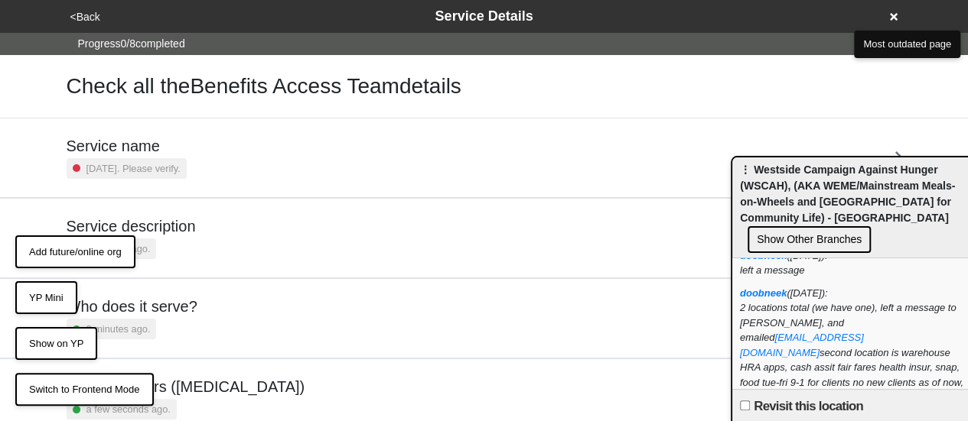
click at [90, 21] on button "<Back" at bounding box center [85, 17] width 39 height 18
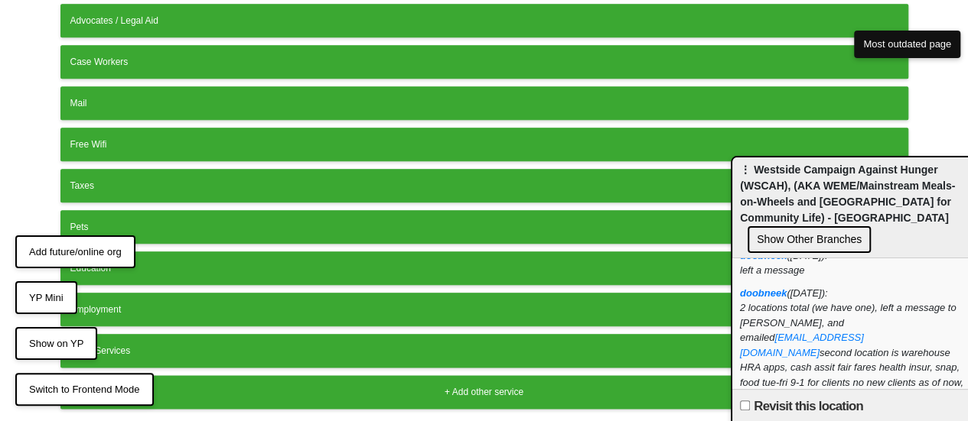
scroll to position [776, 0]
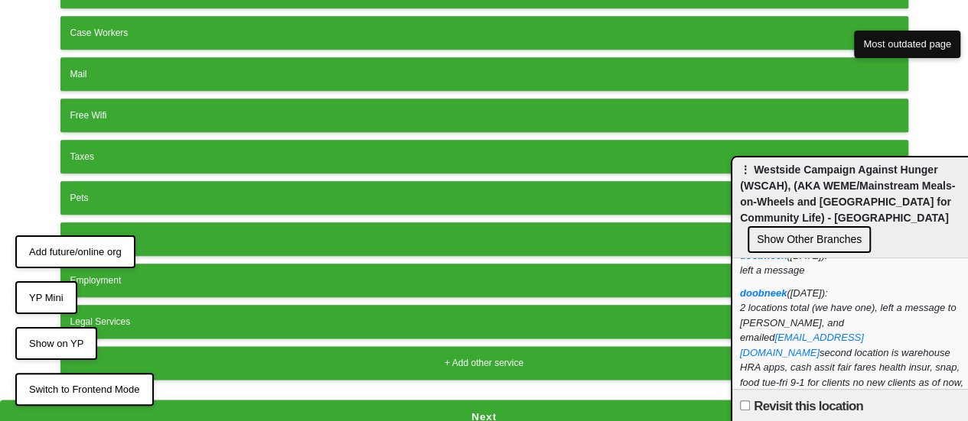
click at [392, 400] on button "Next" at bounding box center [484, 417] width 968 height 35
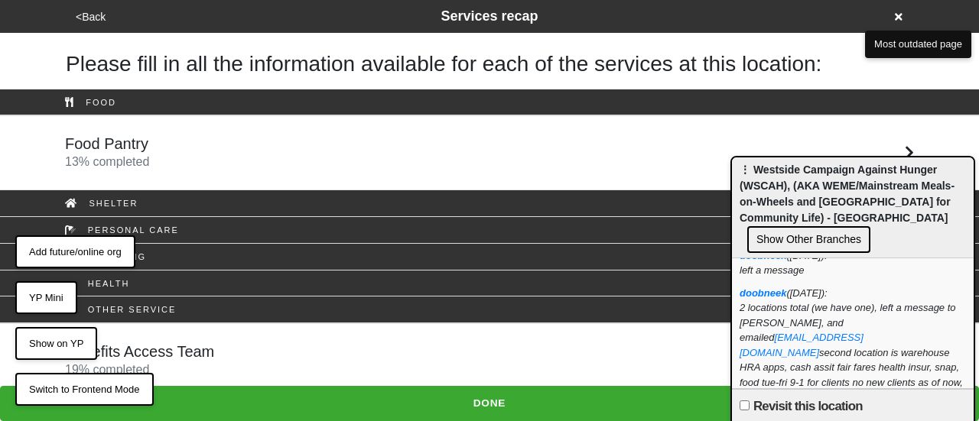
click at [197, 147] on div "Food Pantry 13 % completed" at bounding box center [490, 153] width 872 height 37
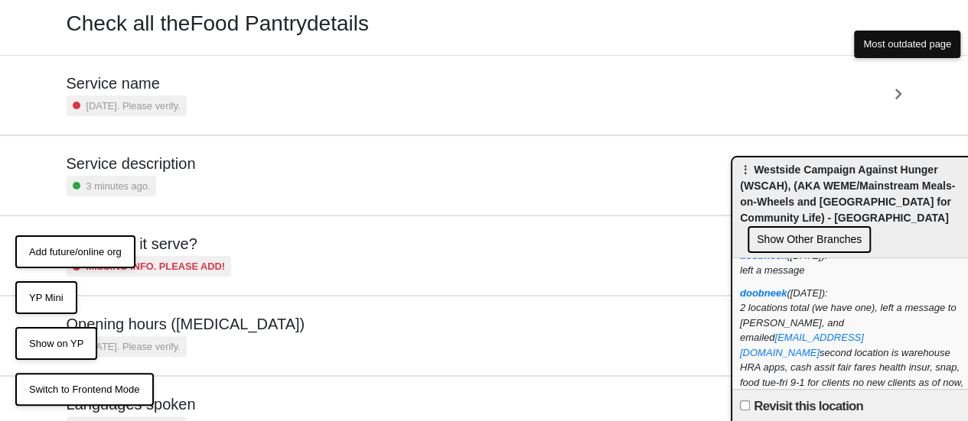
scroll to position [153, 0]
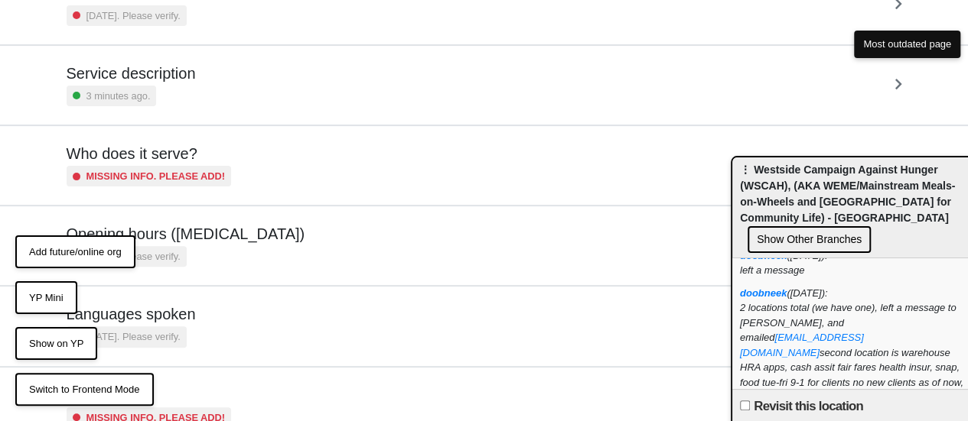
click at [200, 239] on h5 "Opening hours ([MEDICAL_DATA])" at bounding box center [186, 234] width 239 height 18
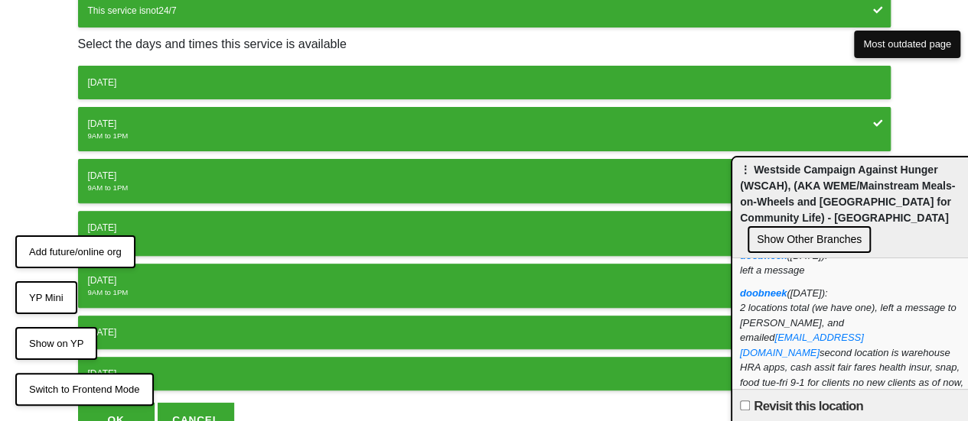
scroll to position [272, 0]
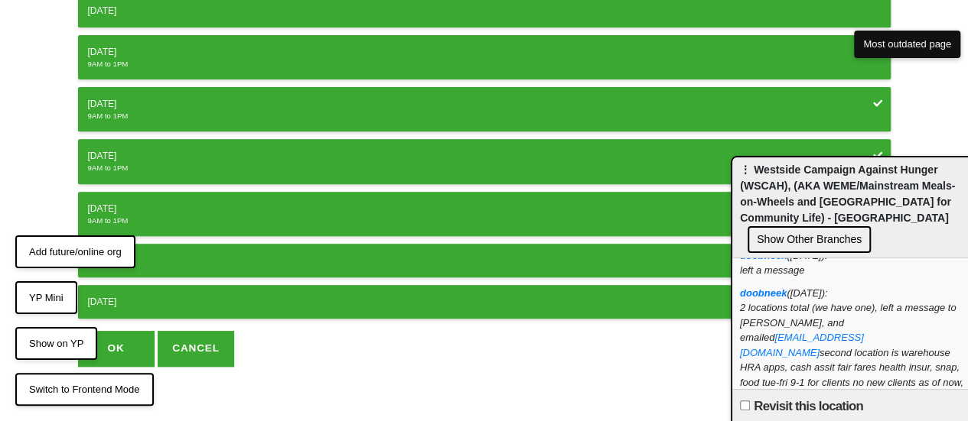
click at [118, 334] on button "OK" at bounding box center [116, 348] width 76 height 35
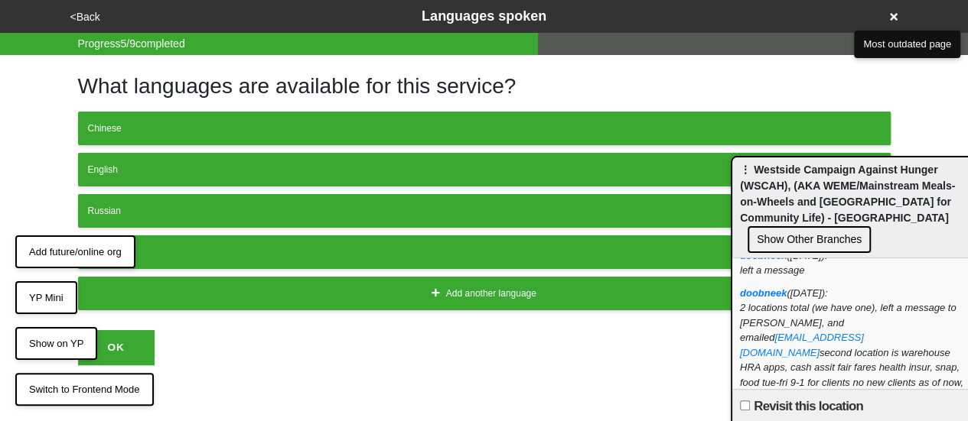
click at [92, 20] on button "<Back" at bounding box center [85, 17] width 39 height 18
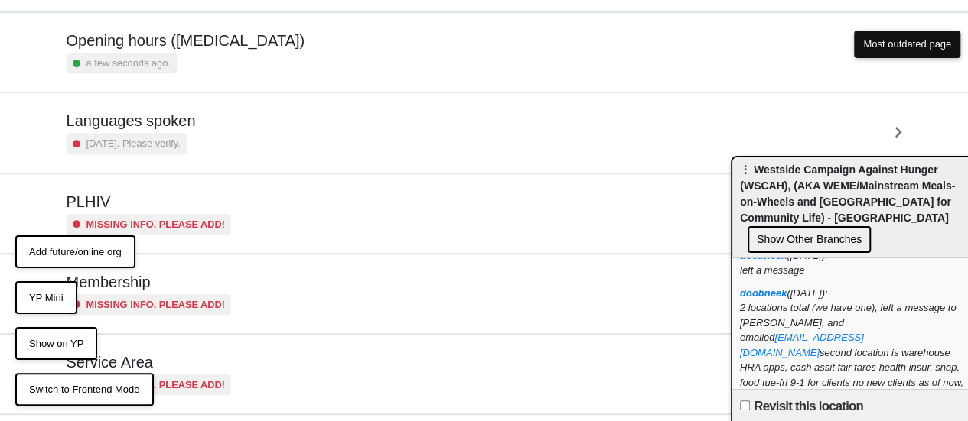
scroll to position [450, 0]
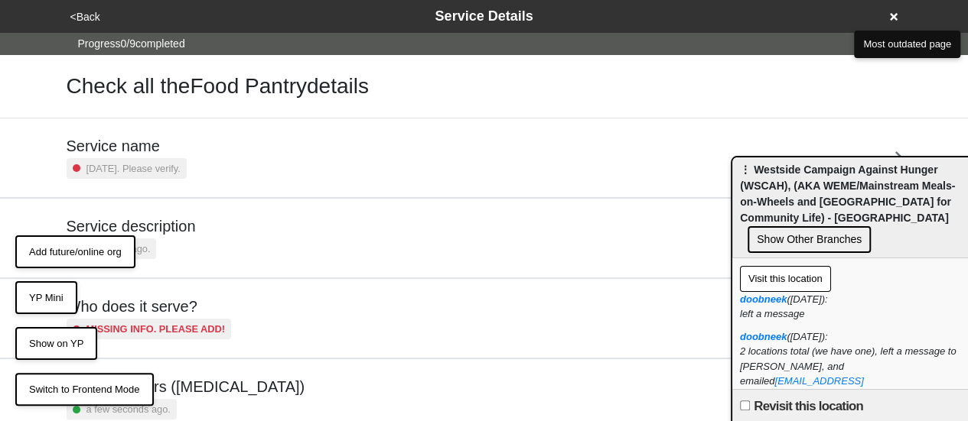
click at [158, 166] on small "[DATE]. Please verify." at bounding box center [133, 168] width 94 height 15
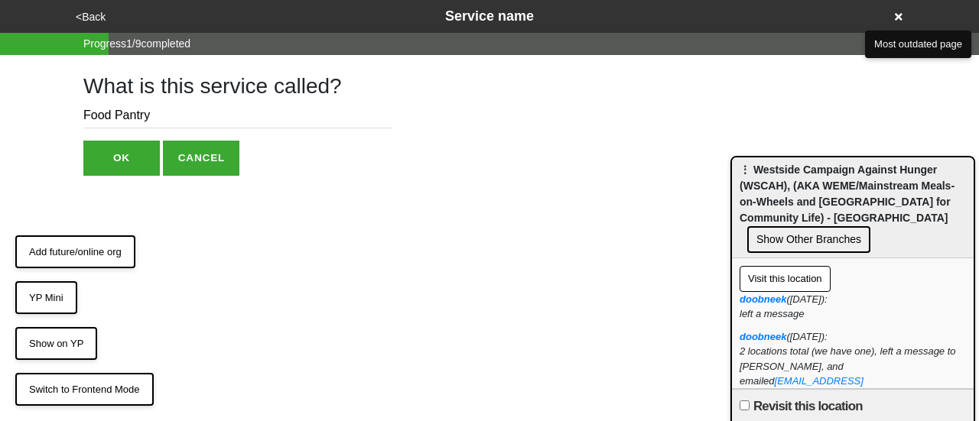
click at [132, 164] on button "OK" at bounding box center [121, 158] width 76 height 35
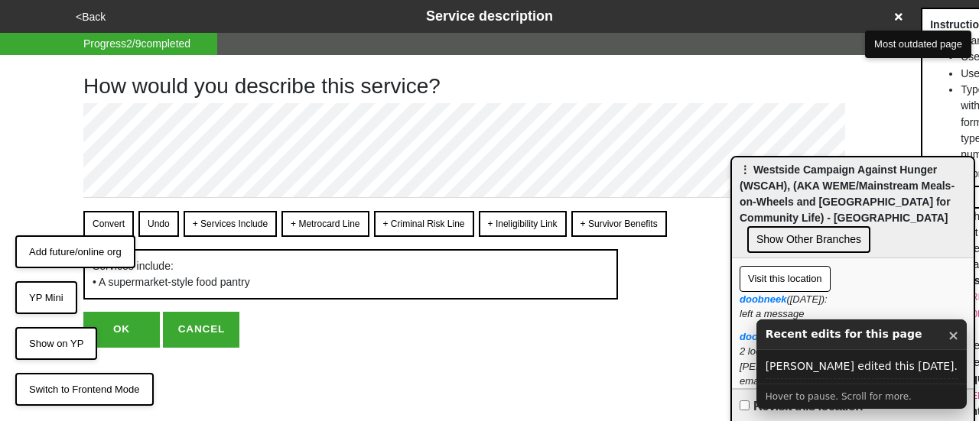
click at [90, 16] on button "<Back" at bounding box center [90, 17] width 39 height 18
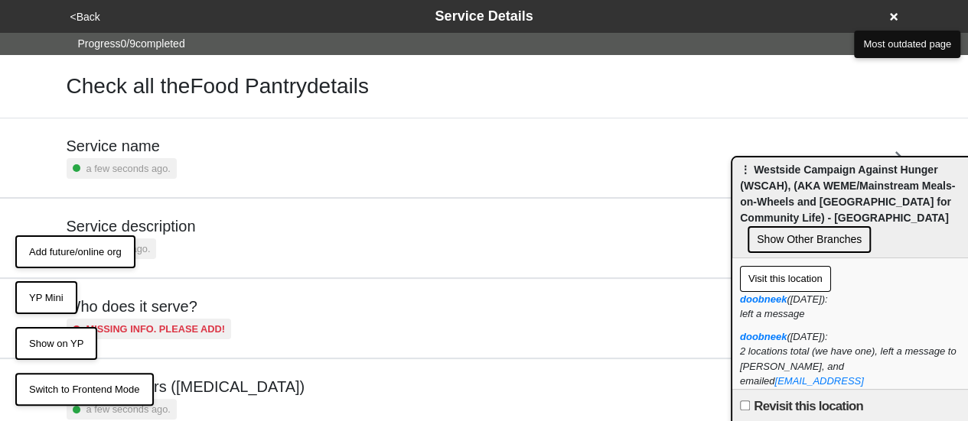
click at [155, 151] on h5 "Service name" at bounding box center [122, 146] width 110 height 18
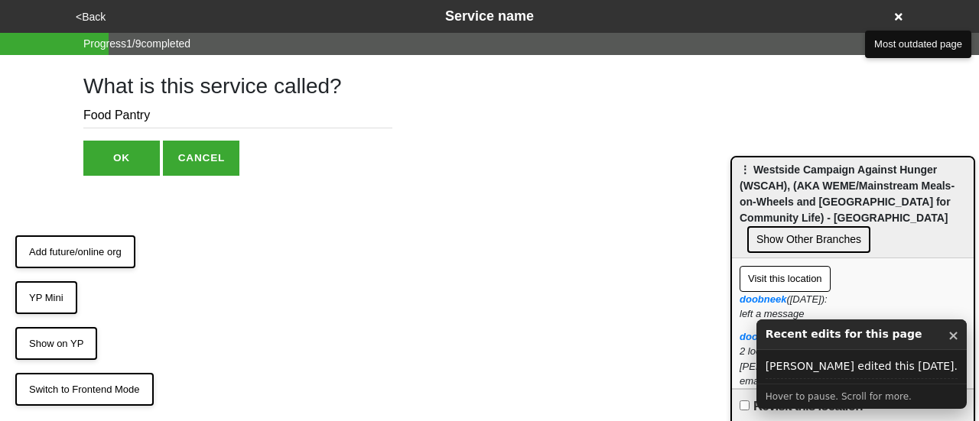
click at [101, 18] on button "<Back" at bounding box center [90, 17] width 39 height 18
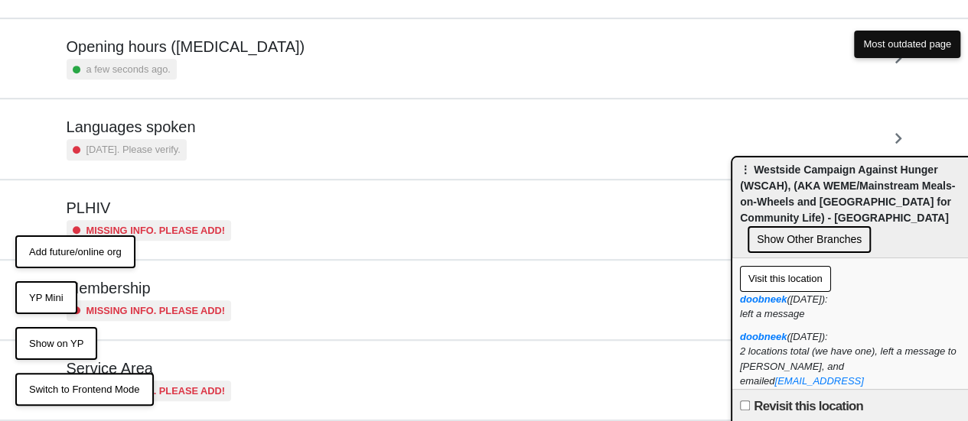
scroll to position [297, 0]
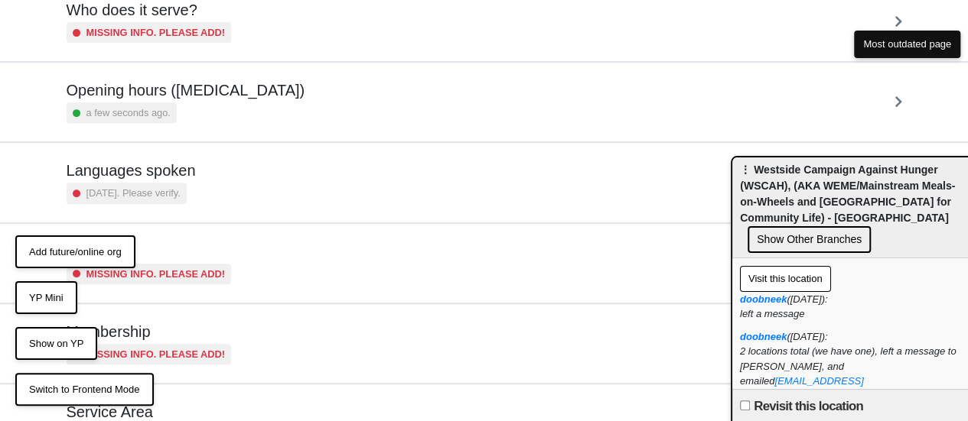
click at [171, 116] on div "a few seconds ago." at bounding box center [186, 113] width 239 height 21
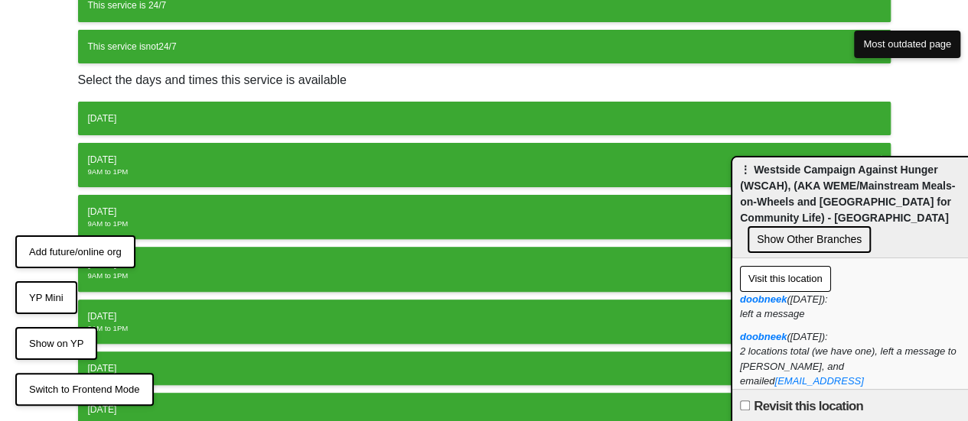
scroll to position [272, 0]
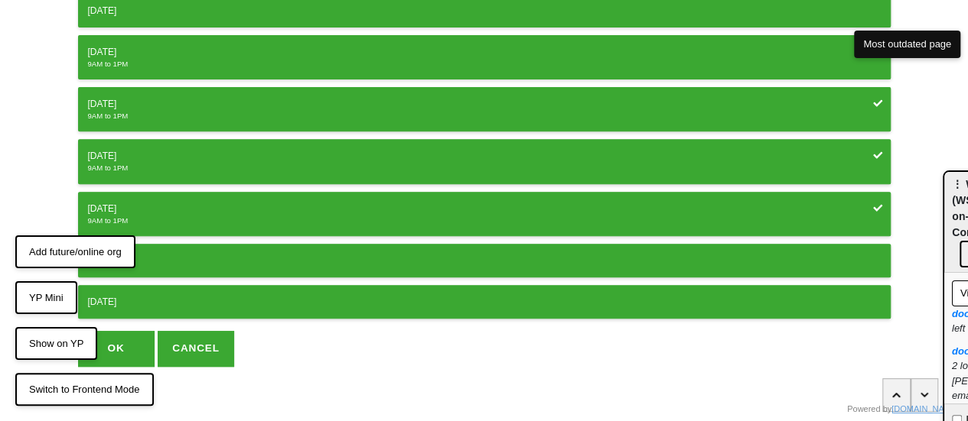
drag, startPoint x: 766, startPoint y: 190, endPoint x: 944, endPoint y: 212, distance: 178.9
click at [968, 214] on html "<Back Opening hours (coronavirus) Progress 4 / 9 completed When is this service…" at bounding box center [484, 78] width 968 height 701
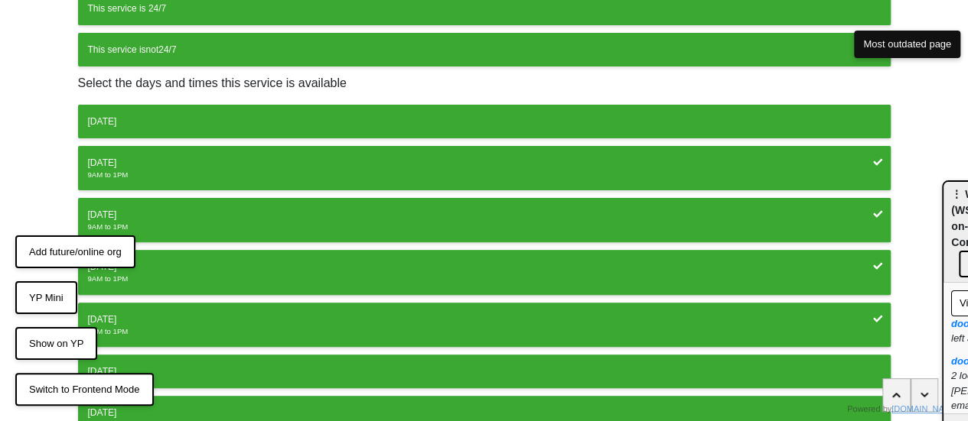
scroll to position [0, 0]
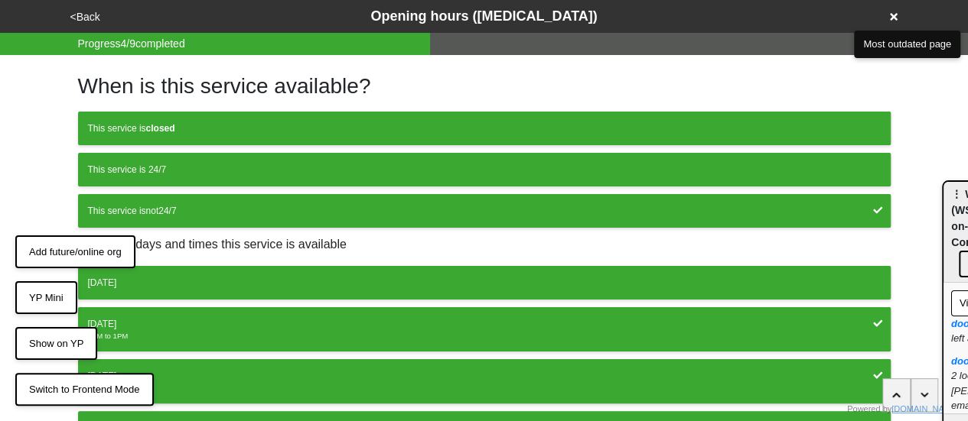
click at [92, 18] on button "<Back" at bounding box center [85, 17] width 39 height 18
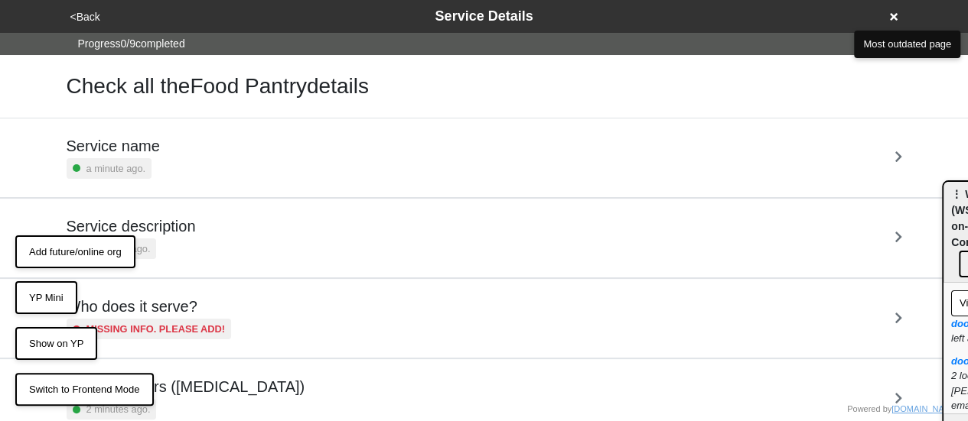
scroll to position [450, 0]
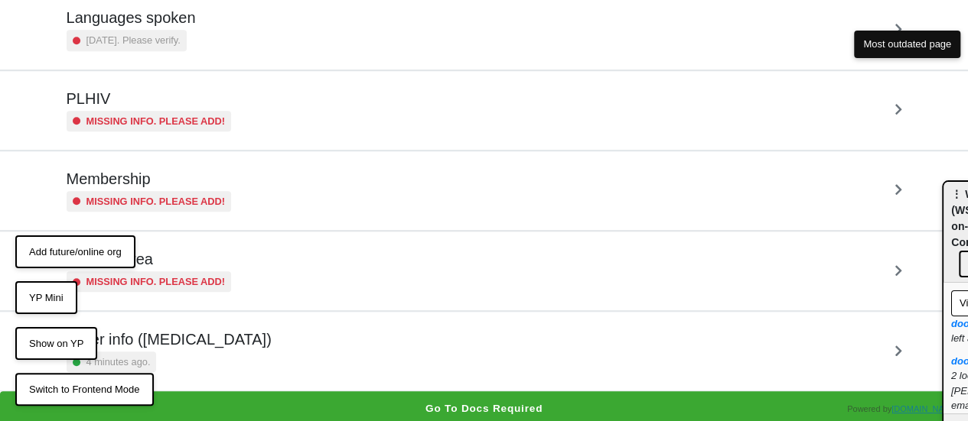
click at [271, 343] on div "Other info (coronavirus) 4 minutes ago." at bounding box center [484, 351] width 835 height 42
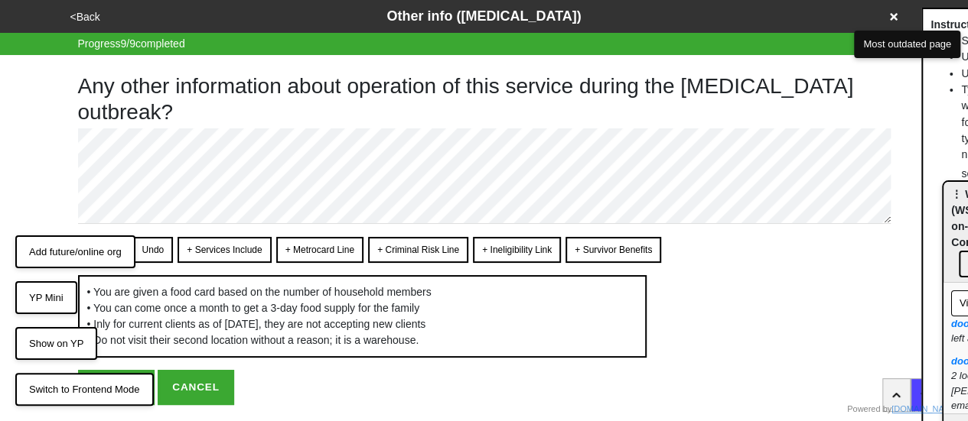
click at [118, 405] on button "OK" at bounding box center [116, 387] width 76 height 35
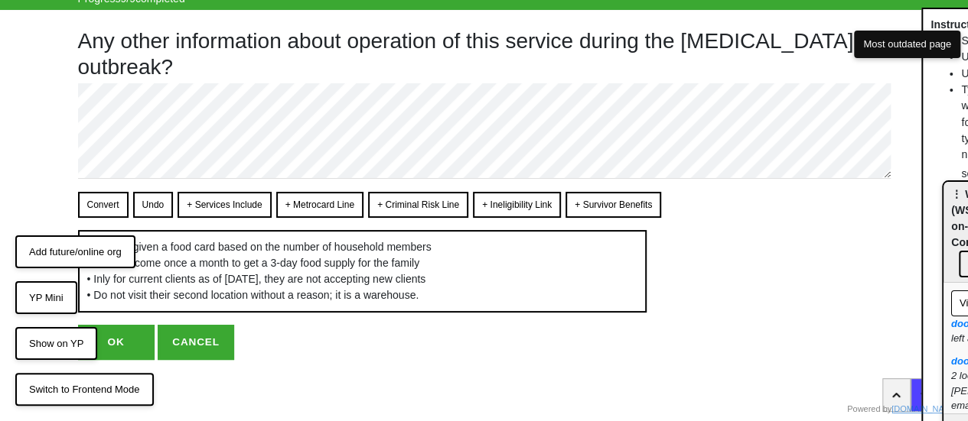
click at [131, 343] on button "OK" at bounding box center [116, 342] width 76 height 35
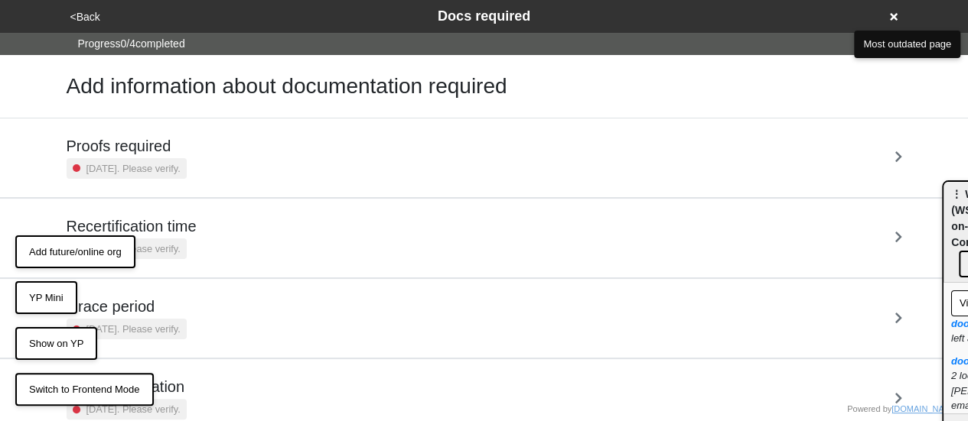
click at [86, 14] on button "<Back" at bounding box center [85, 17] width 39 height 18
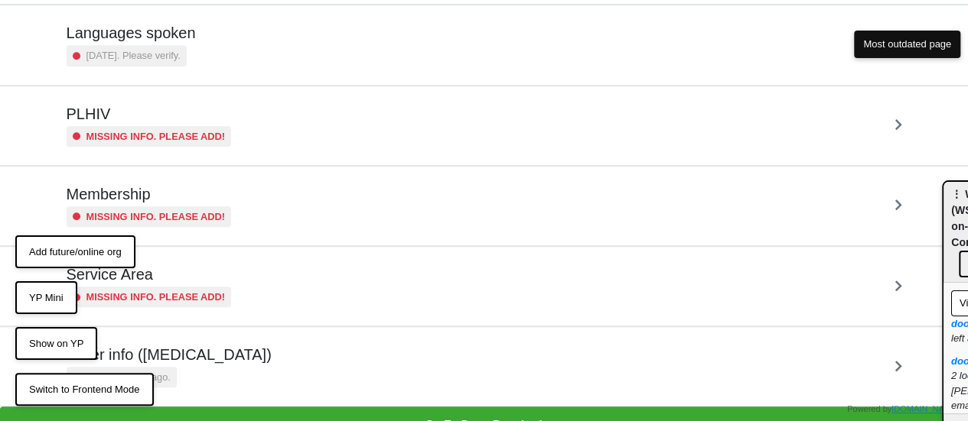
scroll to position [450, 0]
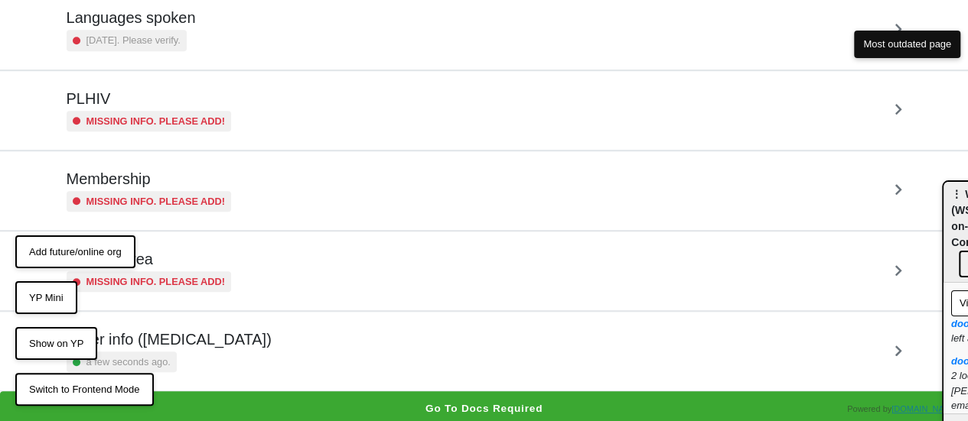
click at [188, 342] on h5 "Other info (coronavirus)" at bounding box center [169, 339] width 205 height 18
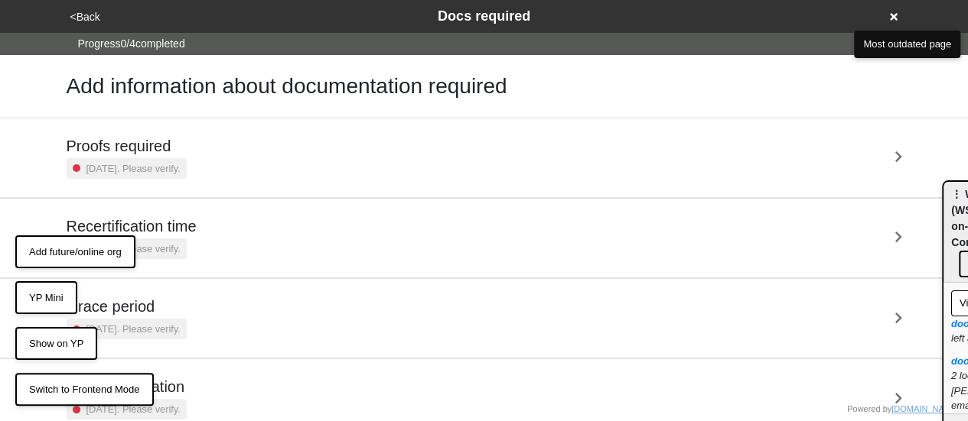
click at [81, 22] on button "<Back" at bounding box center [85, 17] width 39 height 18
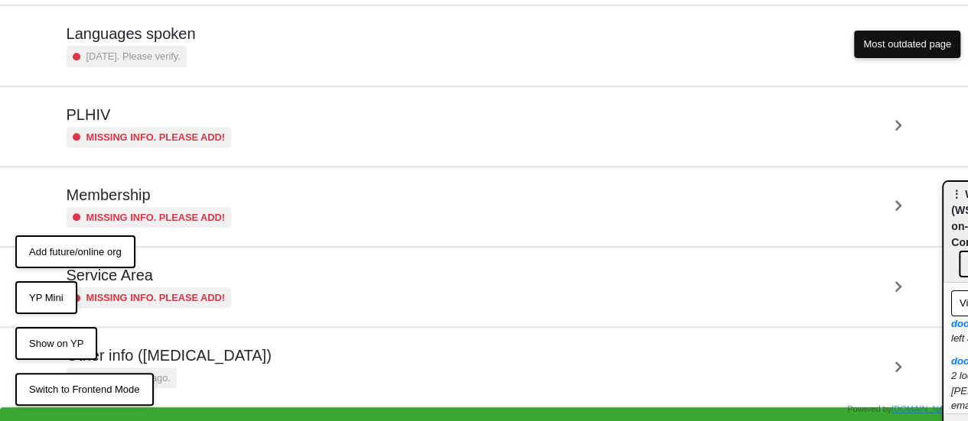
scroll to position [450, 0]
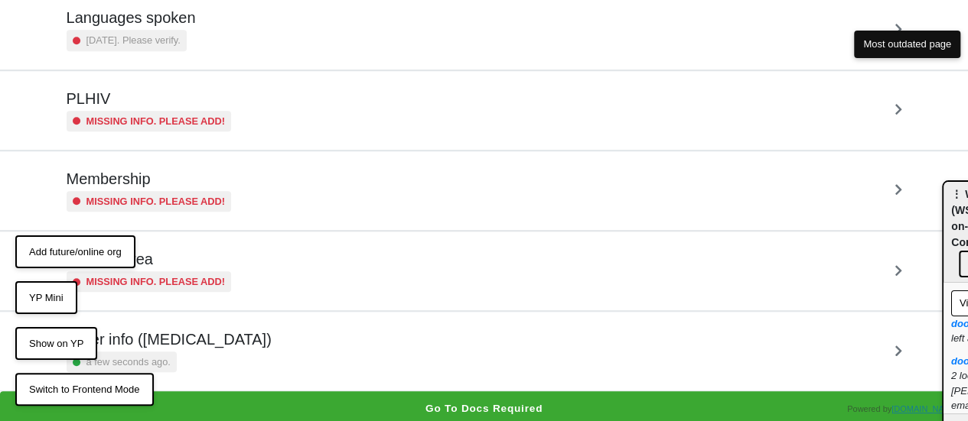
click at [164, 347] on div "Other info (coronavirus) a few seconds ago." at bounding box center [169, 351] width 205 height 42
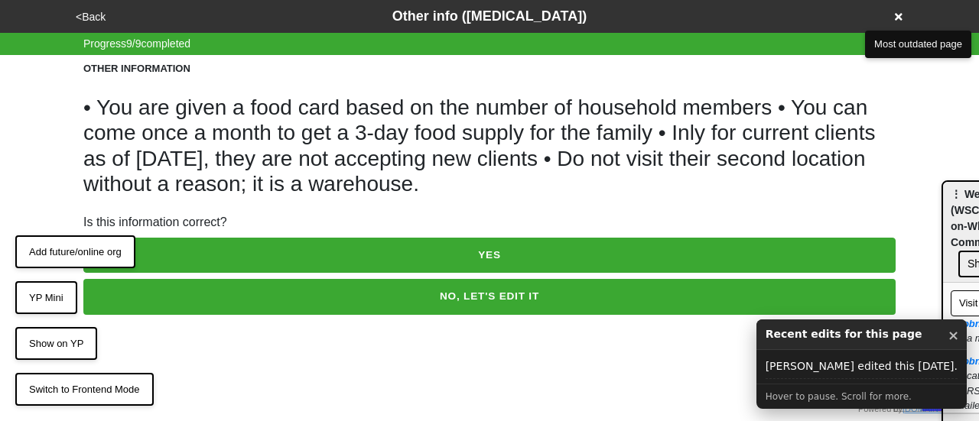
click at [509, 291] on button "NO, LET'S EDIT IT" at bounding box center [489, 296] width 812 height 35
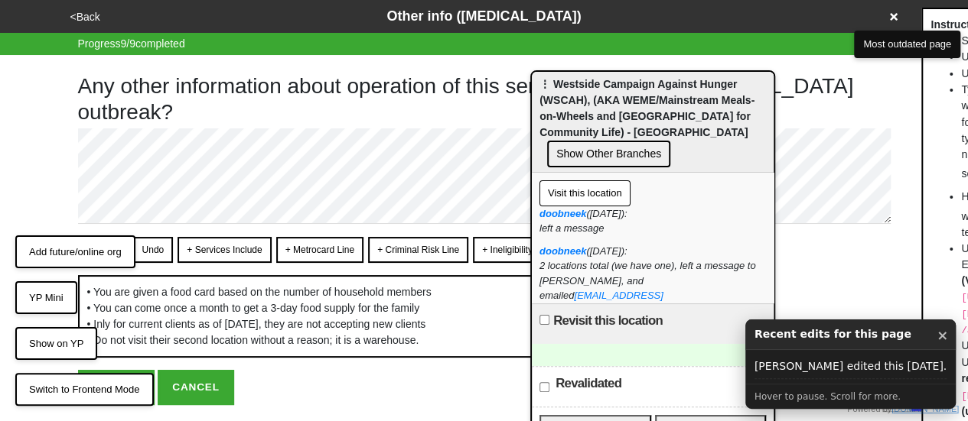
drag, startPoint x: 955, startPoint y: 210, endPoint x: 490, endPoint y: 95, distance: 479.2
click at [539, 95] on span "⋮ Westside Campaign Against Hunger (WSCAH), (AKA WEME/Mainstream Meals-on-Wheel…" at bounding box center [646, 108] width 215 height 60
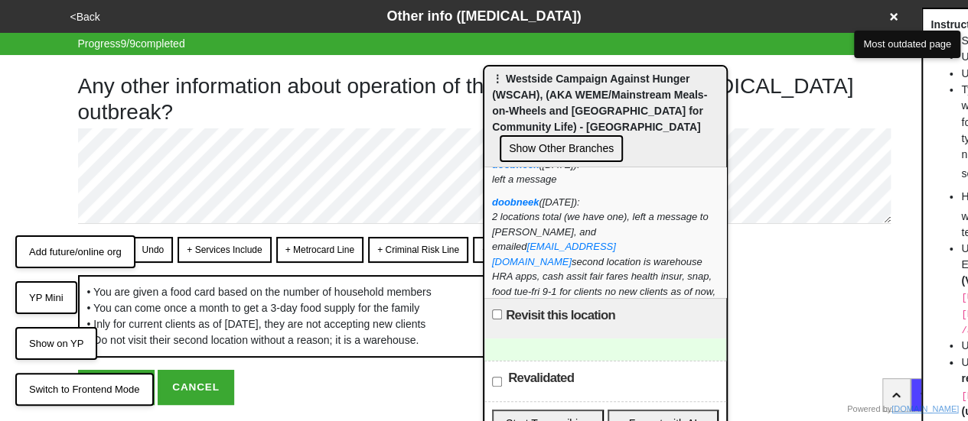
scroll to position [120, 0]
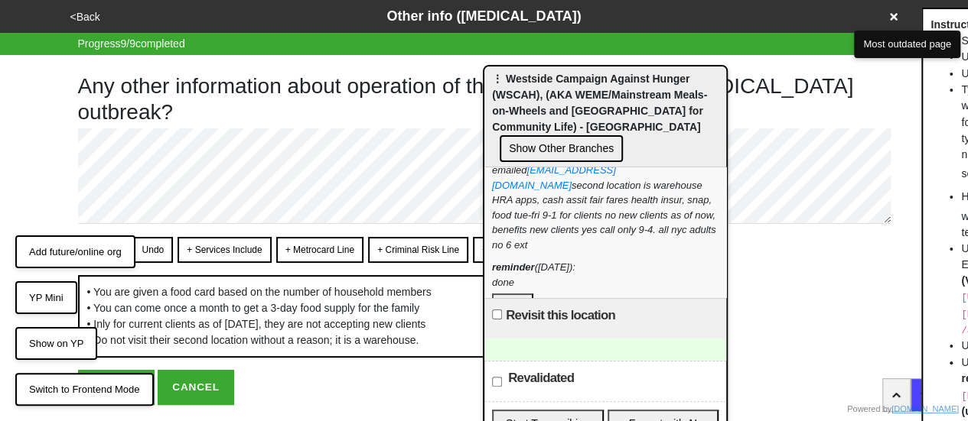
click at [503, 294] on button "Done?" at bounding box center [512, 304] width 41 height 20
click at [123, 405] on button "OK" at bounding box center [116, 387] width 76 height 35
type textarea "x"
click at [129, 405] on button "OK" at bounding box center [116, 387] width 76 height 35
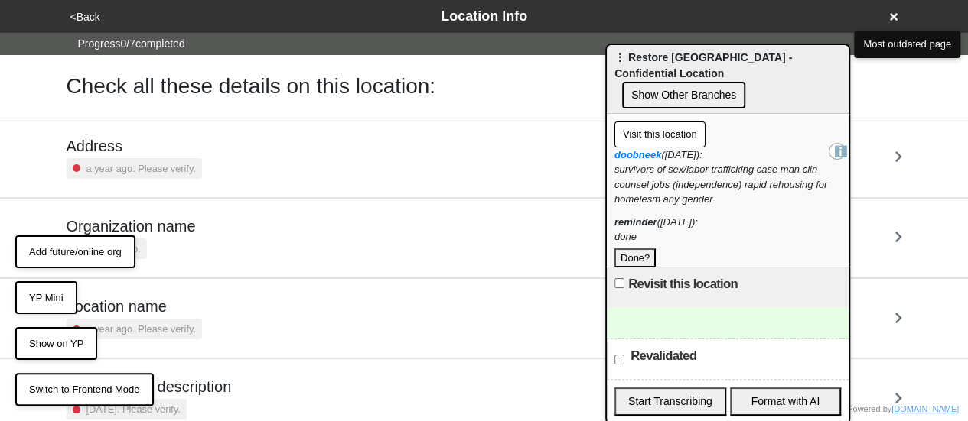
drag, startPoint x: 560, startPoint y: 76, endPoint x: 724, endPoint y: 53, distance: 165.4
click at [724, 53] on span "⋮ Restore NYC - Confidential Location" at bounding box center [702, 65] width 177 height 28
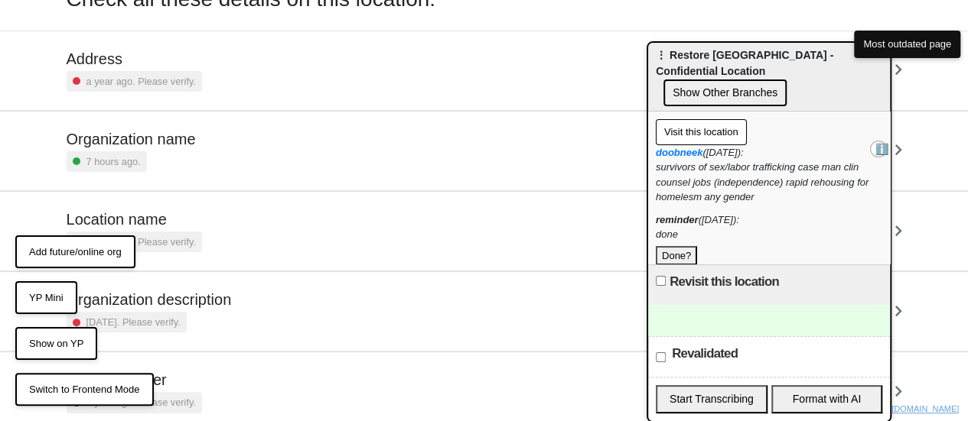
scroll to position [291, 0]
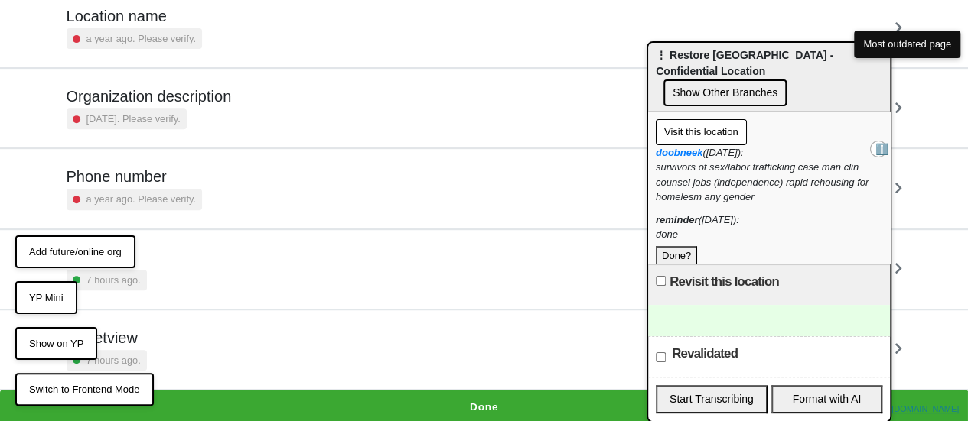
click at [445, 402] on button "Done" at bounding box center [484, 407] width 968 height 35
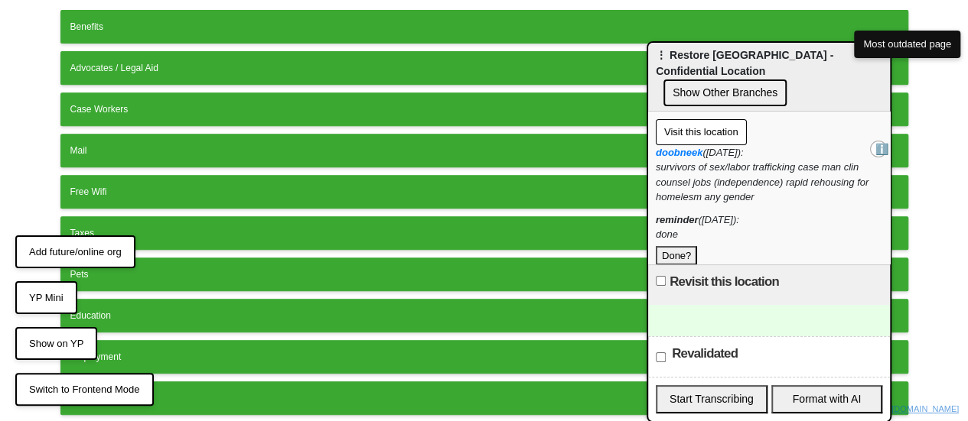
scroll to position [425, 0]
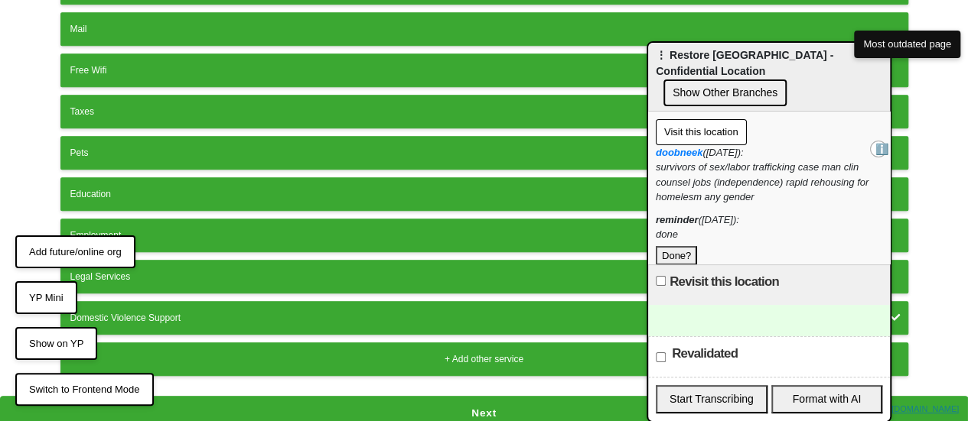
click at [451, 403] on button "Next" at bounding box center [484, 413] width 968 height 35
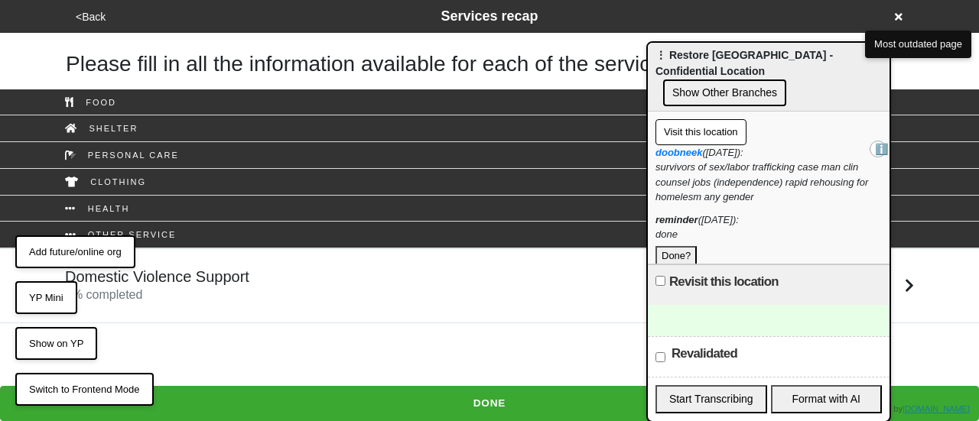
click at [326, 296] on div "Domestic Violence Support 0 % completed" at bounding box center [490, 286] width 872 height 37
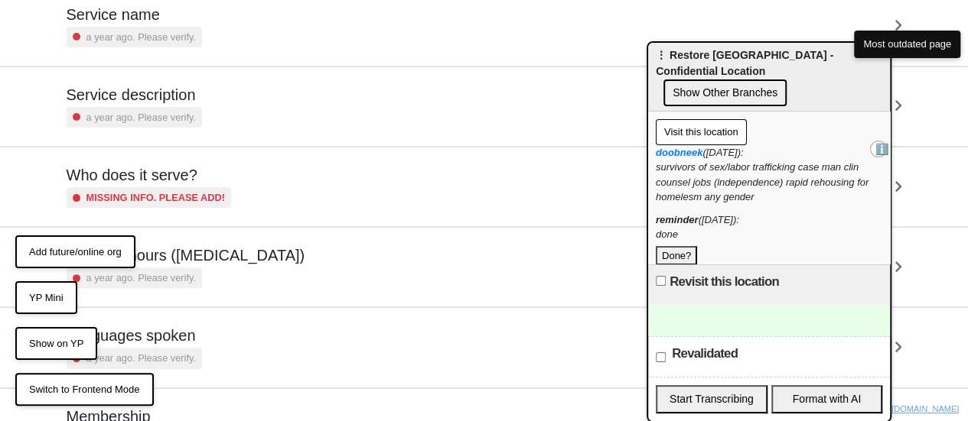
scroll to position [76, 0]
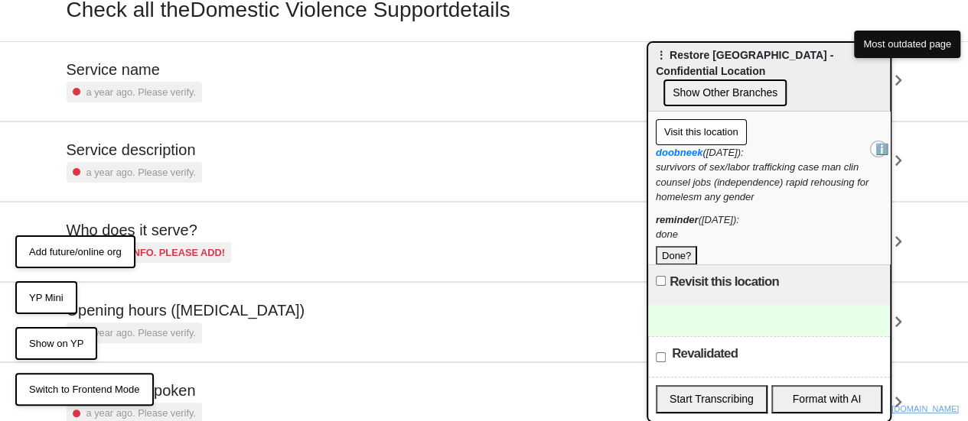
click at [193, 146] on div "Service description a year ago. Please verify." at bounding box center [484, 162] width 835 height 42
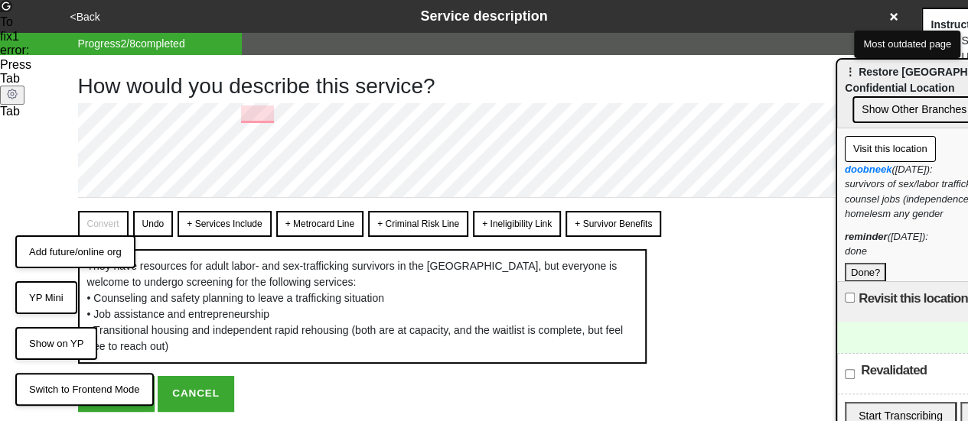
drag, startPoint x: 671, startPoint y: 50, endPoint x: 854, endPoint y: 60, distance: 183.9
click at [859, 66] on span "⋮ Restore NYC - Confidential Location" at bounding box center [933, 80] width 177 height 28
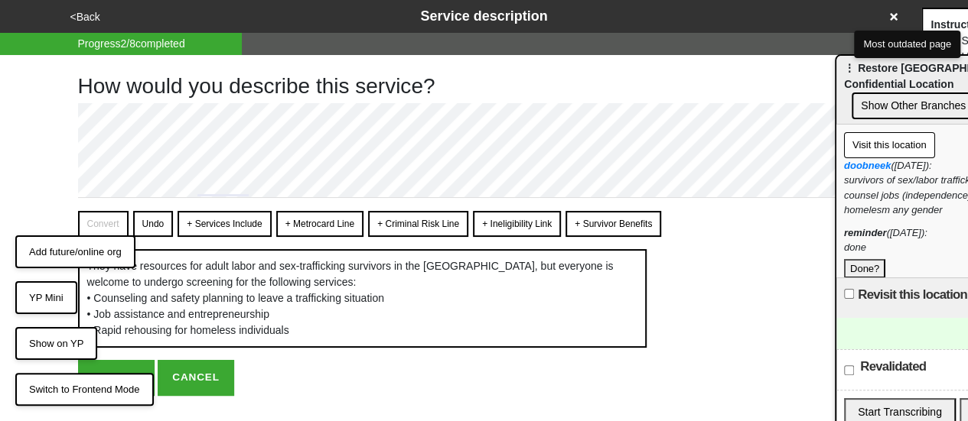
click at [503, 222] on button "+ Ineligibility Link" at bounding box center [517, 224] width 88 height 26
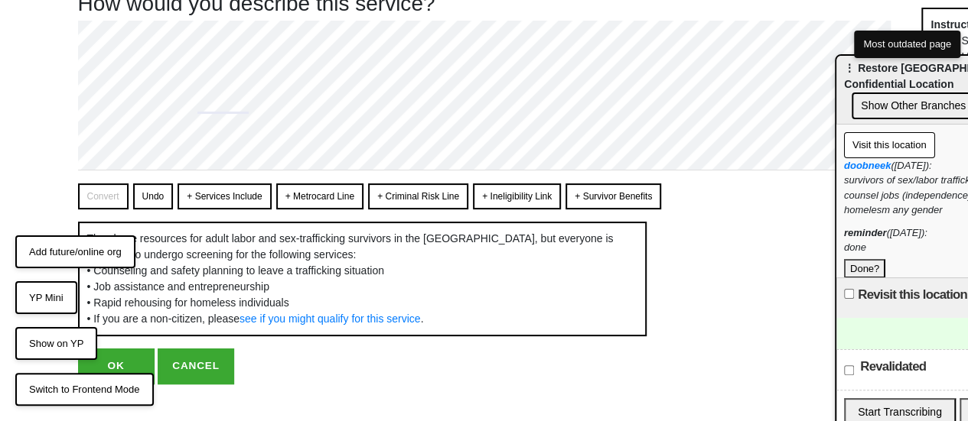
scroll to position [121, 0]
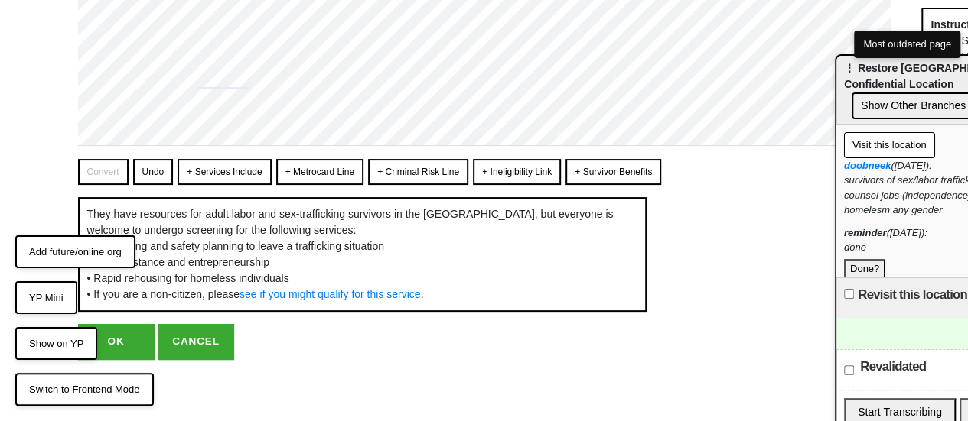
click at [112, 343] on button "OK" at bounding box center [116, 341] width 76 height 35
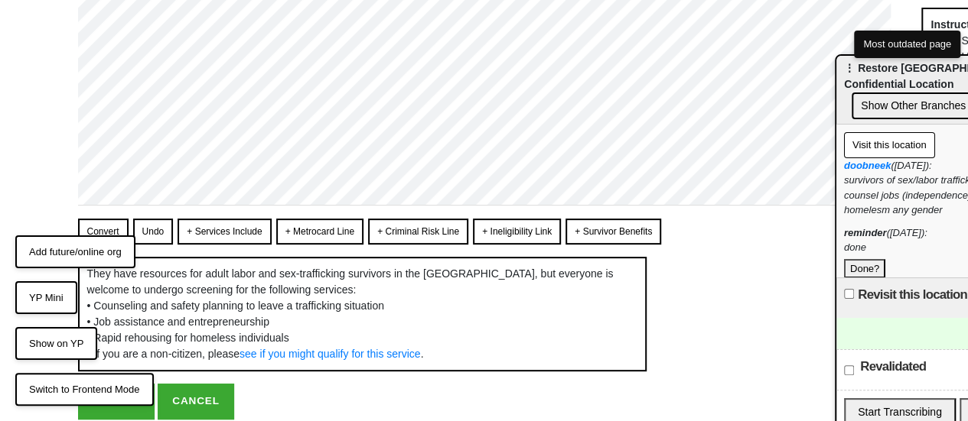
scroll to position [0, 0]
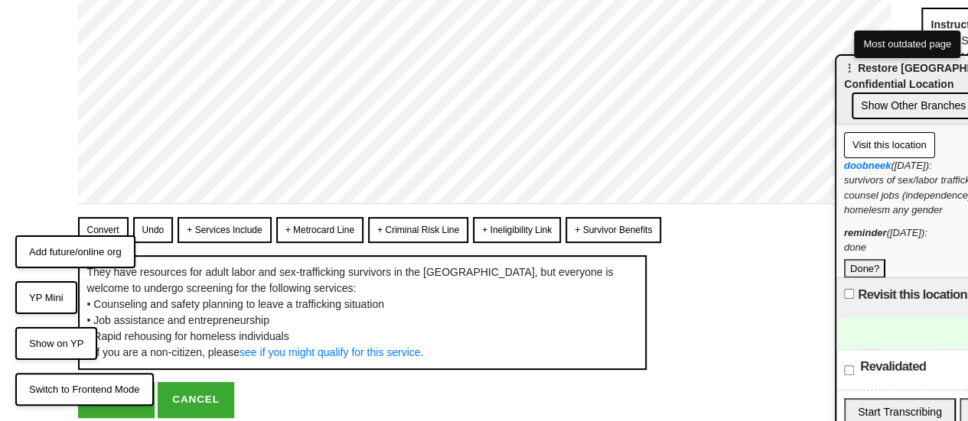
scroll to position [153, 0]
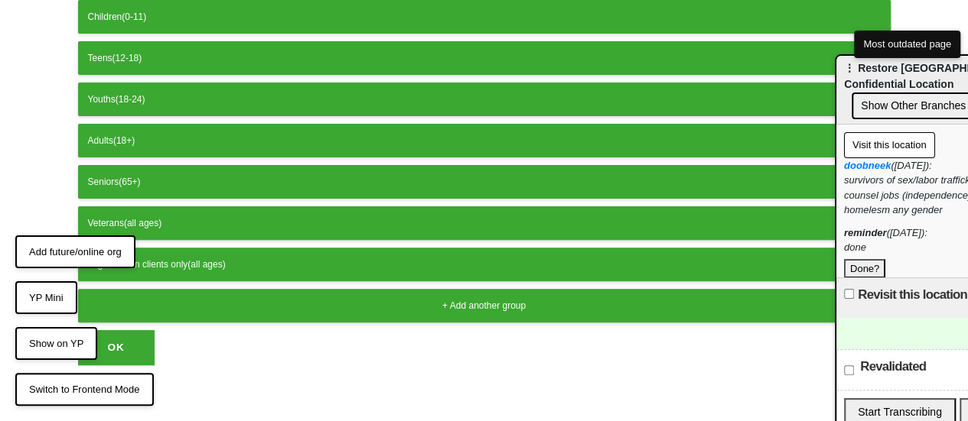
click at [121, 330] on button "OK" at bounding box center [116, 347] width 76 height 35
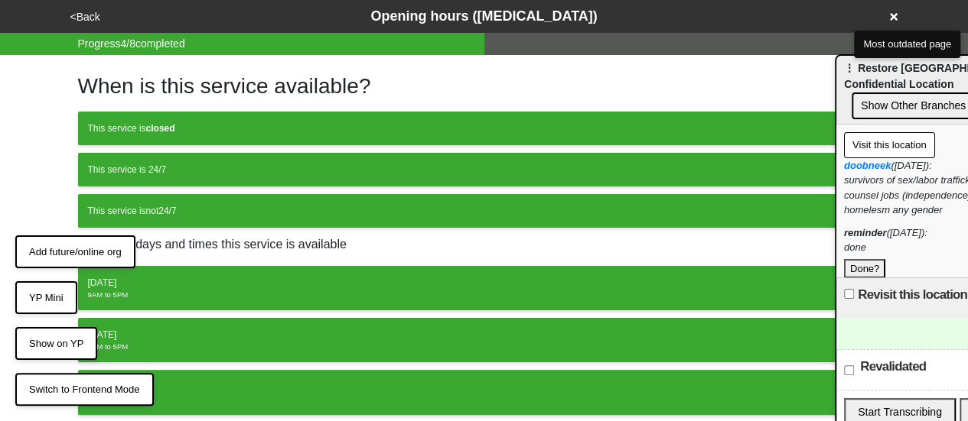
click at [90, 21] on button "<Back" at bounding box center [85, 17] width 39 height 18
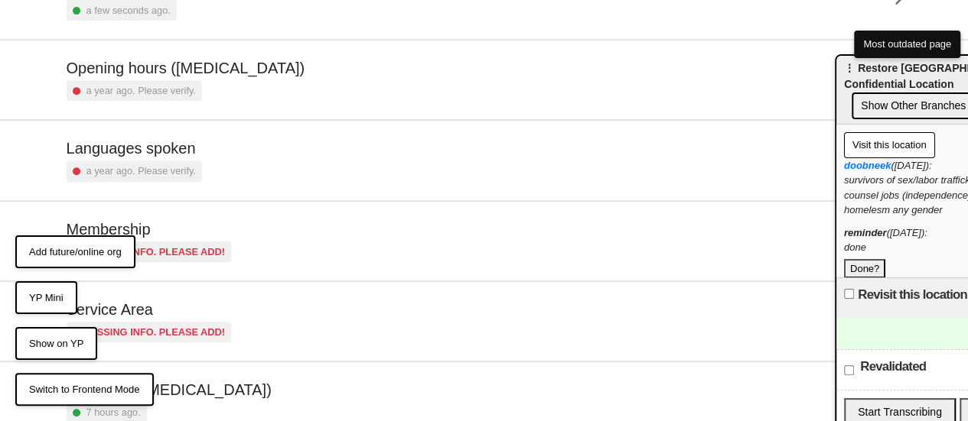
scroll to position [370, 0]
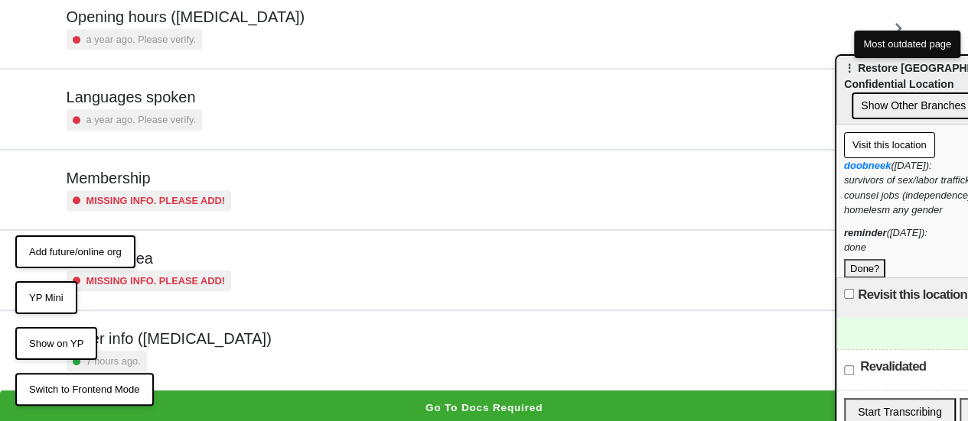
click at [203, 360] on div "7 hours ago." at bounding box center [169, 361] width 205 height 21
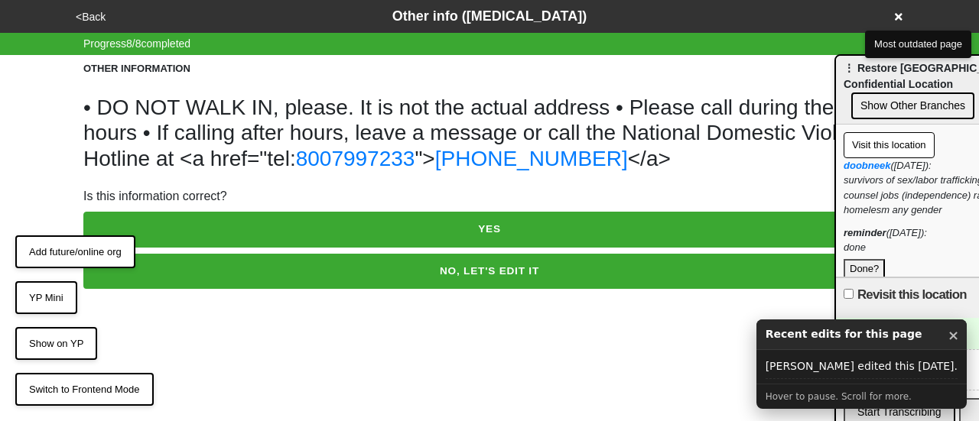
click at [254, 272] on button "NO, LET'S EDIT IT" at bounding box center [489, 271] width 812 height 35
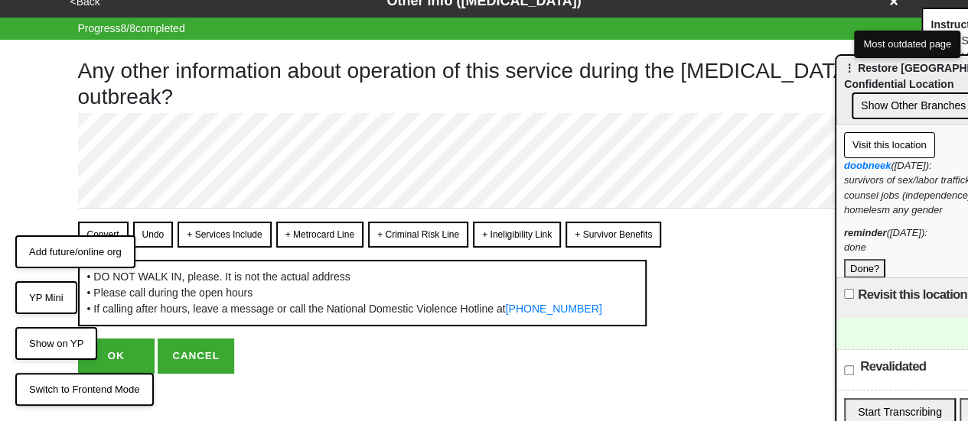
scroll to position [43, 0]
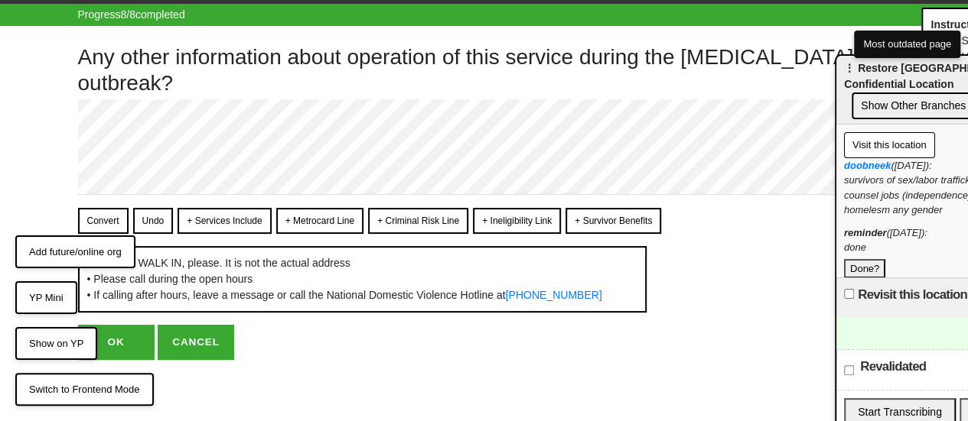
click at [129, 341] on button "OK" at bounding box center [116, 342] width 76 height 35
type textarea "x"
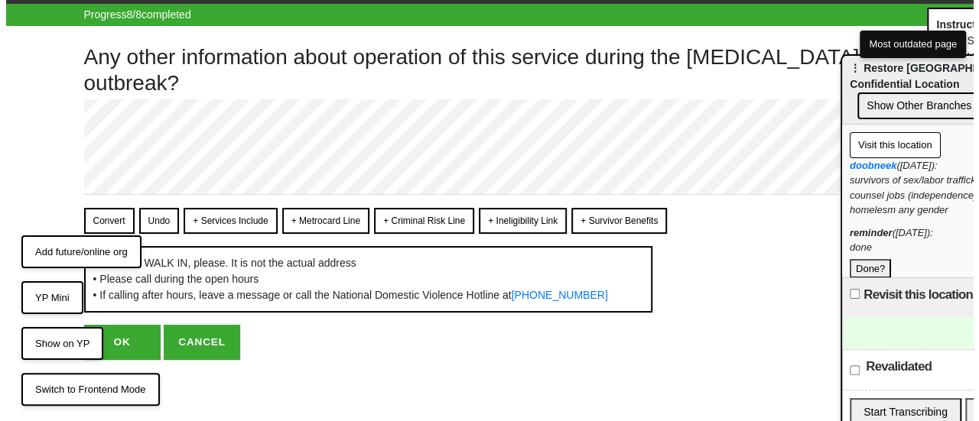
scroll to position [0, 0]
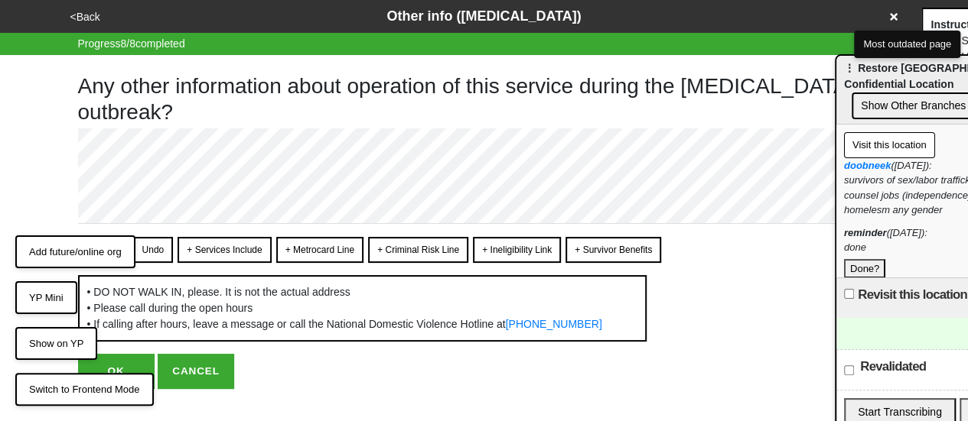
click at [858, 259] on button "Done?" at bounding box center [864, 269] width 41 height 20
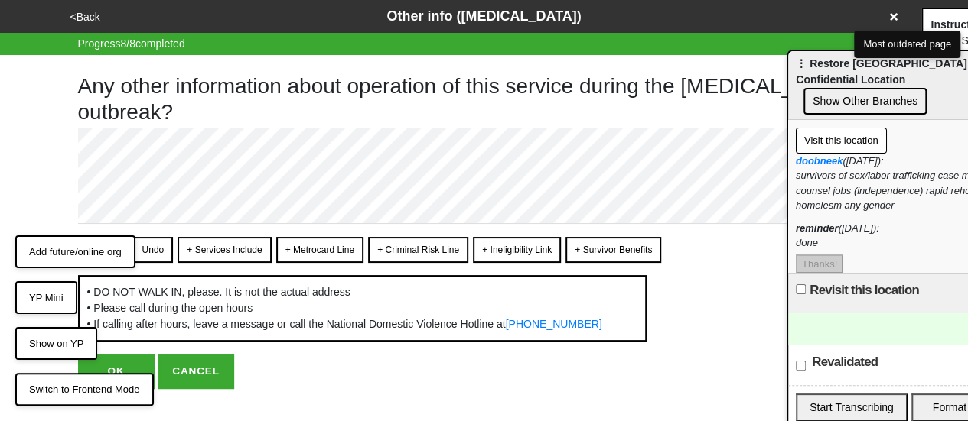
drag, startPoint x: 887, startPoint y: 77, endPoint x: 809, endPoint y: 57, distance: 80.7
click at [803, 88] on button "Show Other Branches" at bounding box center [864, 101] width 123 height 27
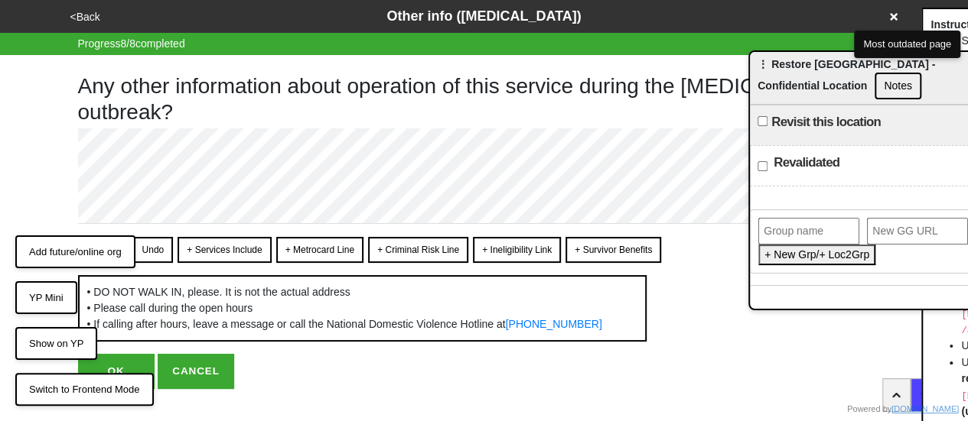
click at [892, 21] on icon at bounding box center [894, 16] width 8 height 11
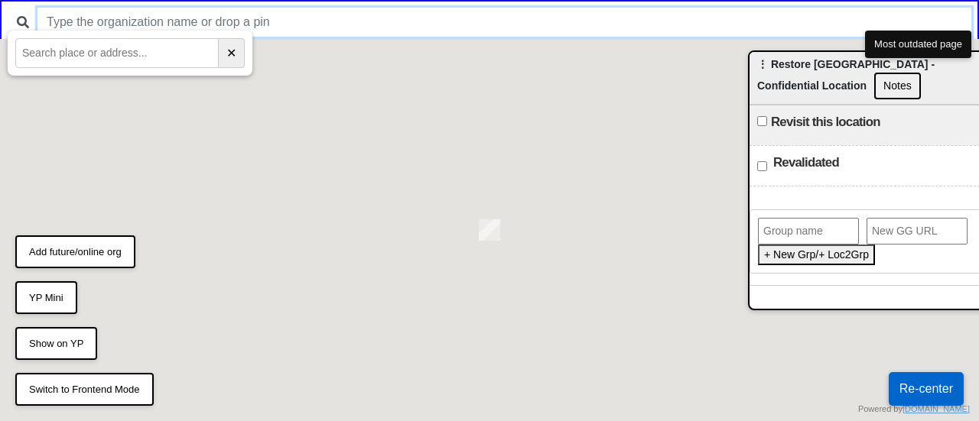
click at [551, 14] on input "text" at bounding box center [504, 22] width 934 height 29
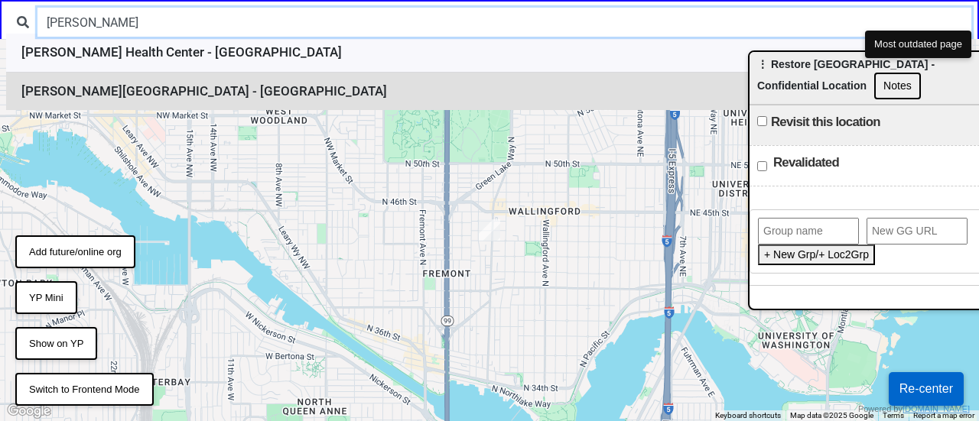
type input "betances"
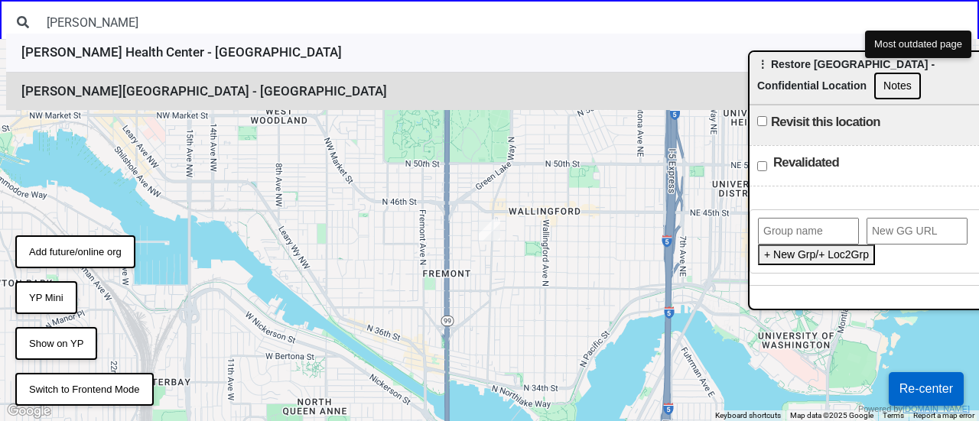
click at [275, 83] on li "Betances Health Center - Manhattan" at bounding box center [489, 92] width 967 height 38
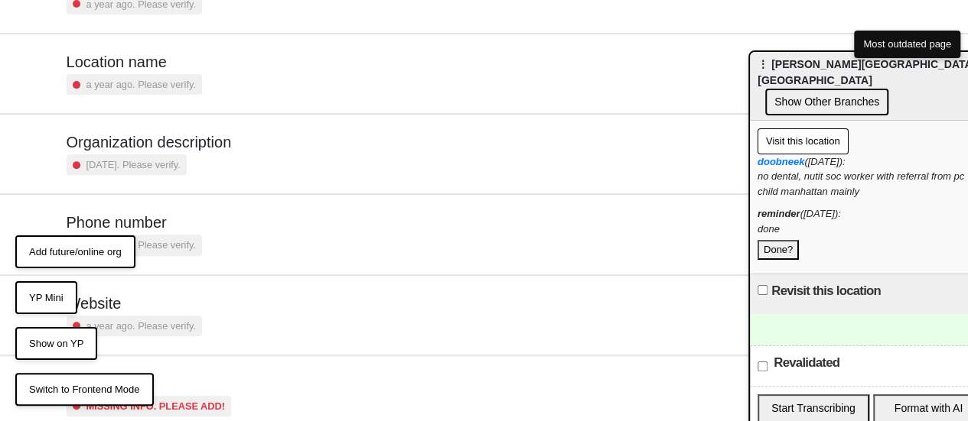
scroll to position [291, 0]
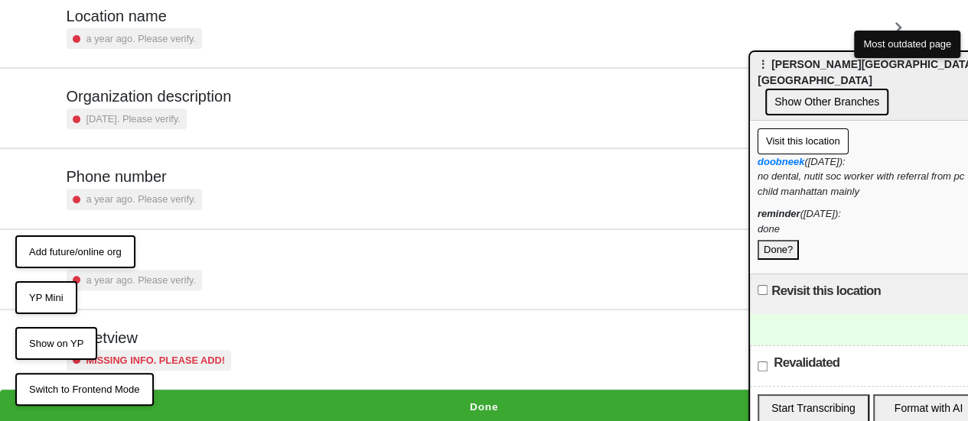
click at [464, 397] on button "Done" at bounding box center [484, 407] width 968 height 35
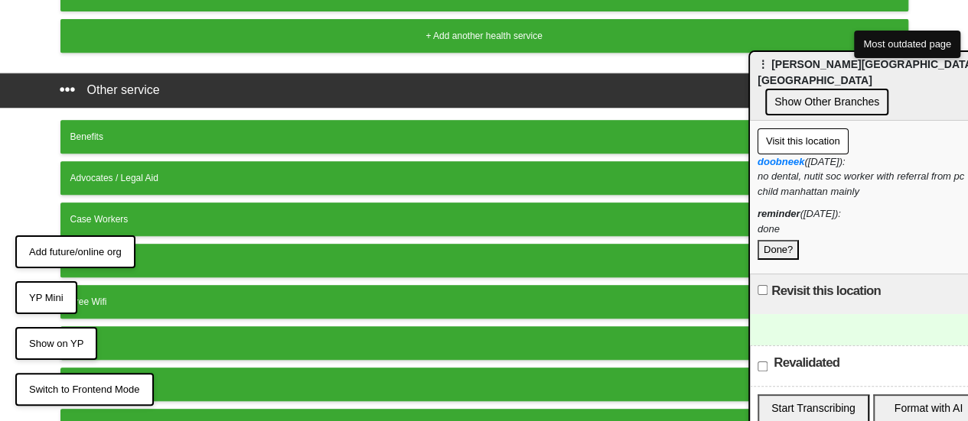
scroll to position [571, 0]
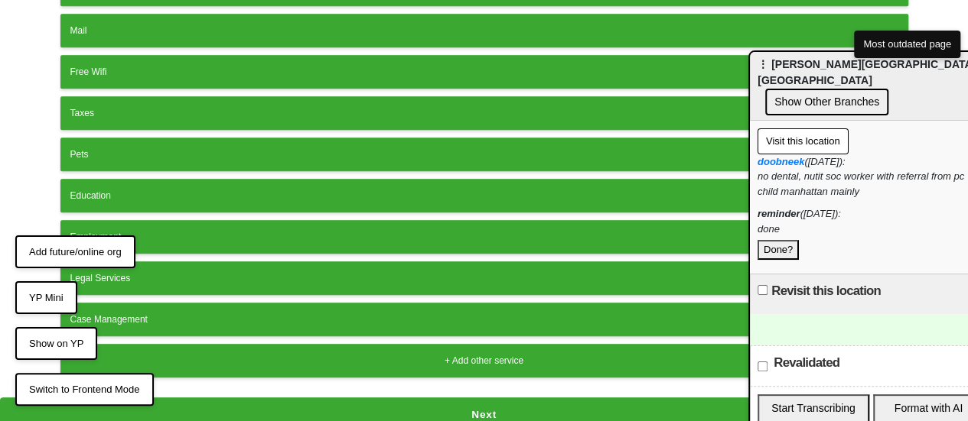
click at [494, 398] on button "Next" at bounding box center [484, 415] width 968 height 35
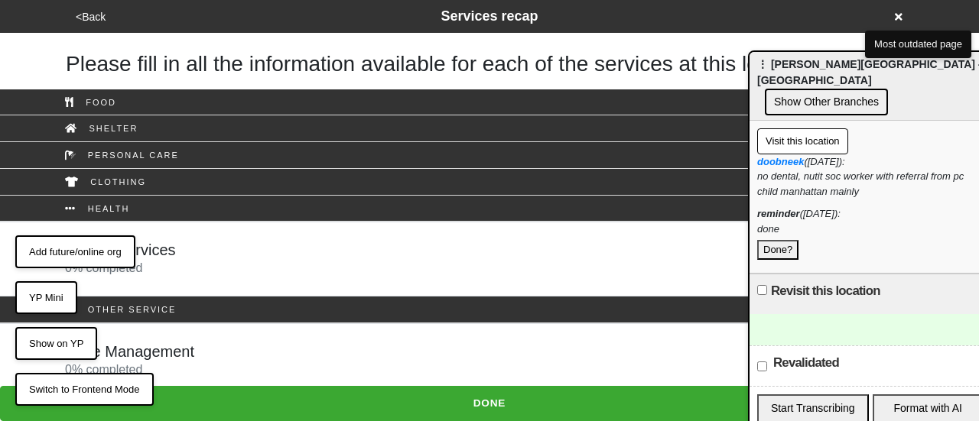
click at [78, 22] on button "<Back" at bounding box center [90, 17] width 39 height 18
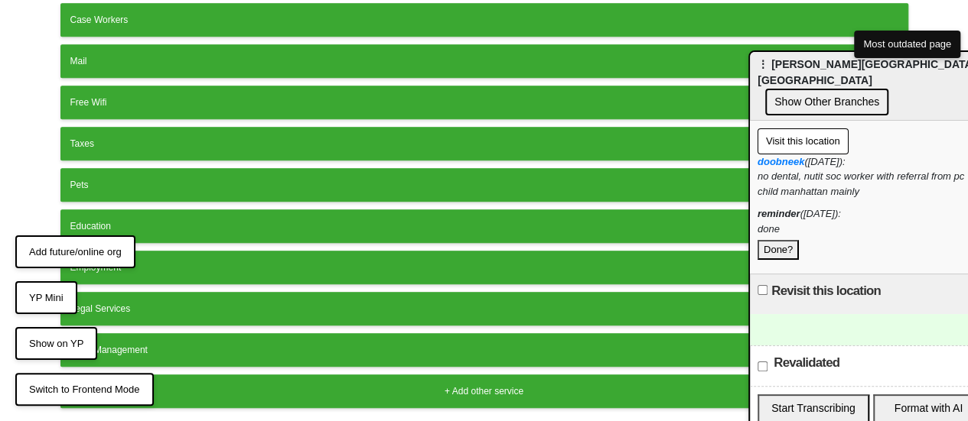
scroll to position [571, 0]
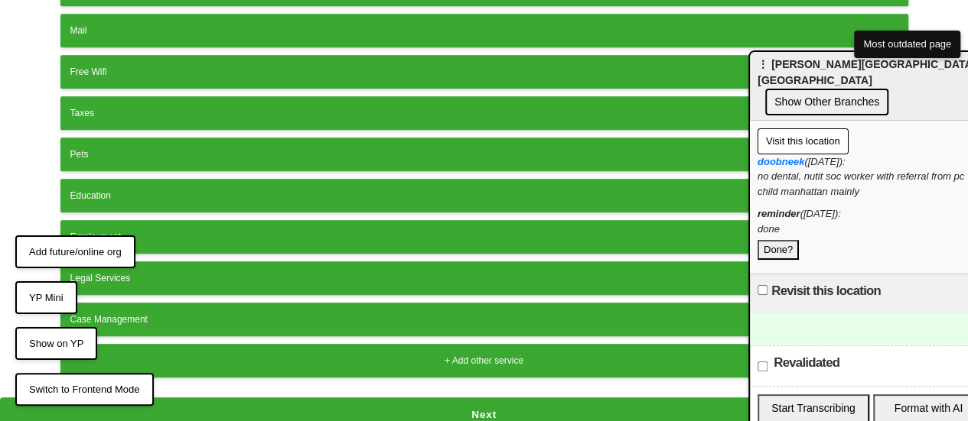
click at [162, 313] on div "Case Management" at bounding box center [484, 320] width 828 height 14
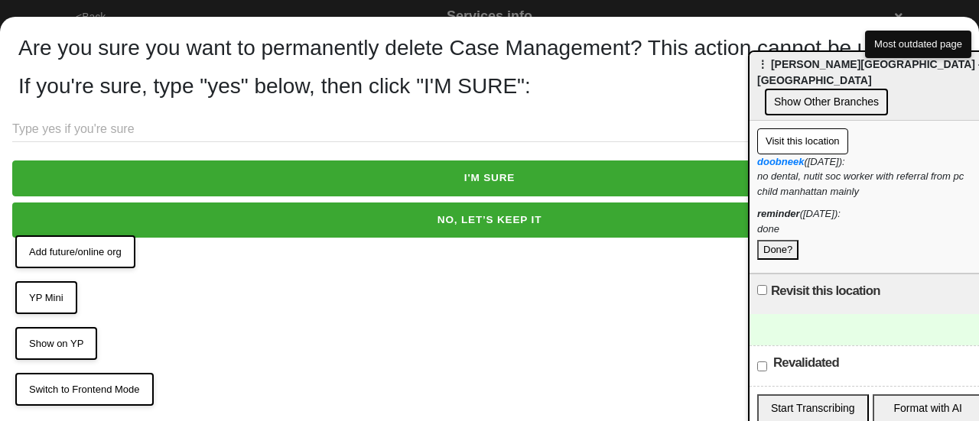
click at [207, 121] on input "text" at bounding box center [489, 129] width 955 height 25
type input "yes"
click at [240, 169] on button "I'M SURE" at bounding box center [489, 178] width 955 height 35
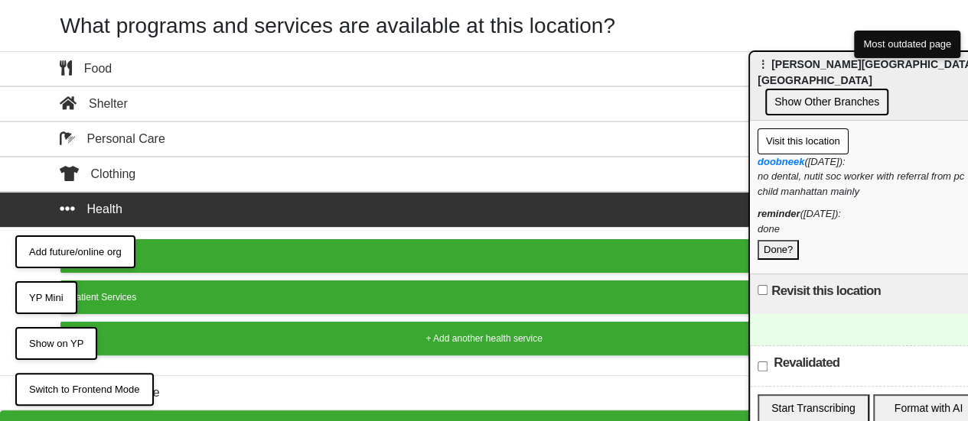
scroll to position [57, 0]
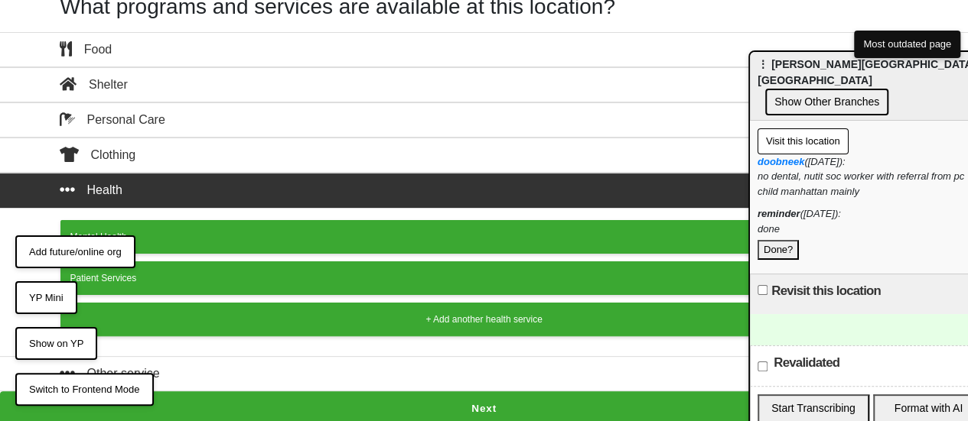
click at [425, 399] on button "Next" at bounding box center [484, 409] width 968 height 35
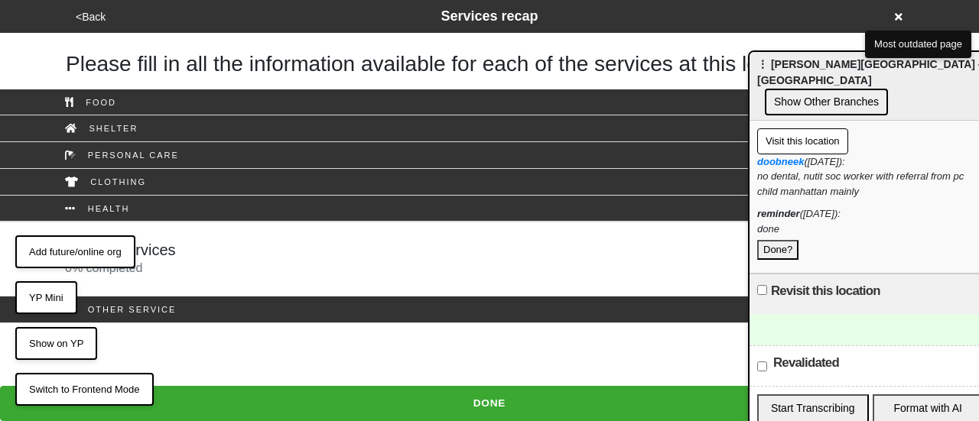
click at [329, 273] on div "Patient Services 0 % completed" at bounding box center [490, 259] width 872 height 37
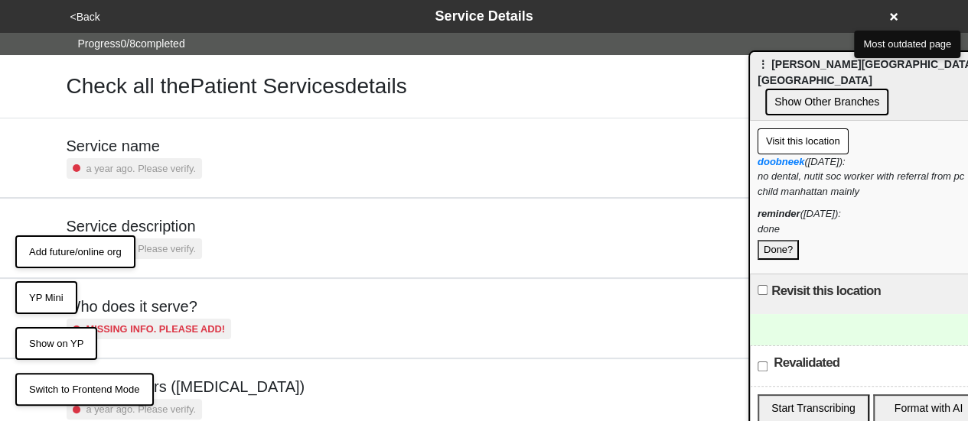
click at [258, 226] on div "Service description a year ago. Please verify." at bounding box center [484, 238] width 835 height 42
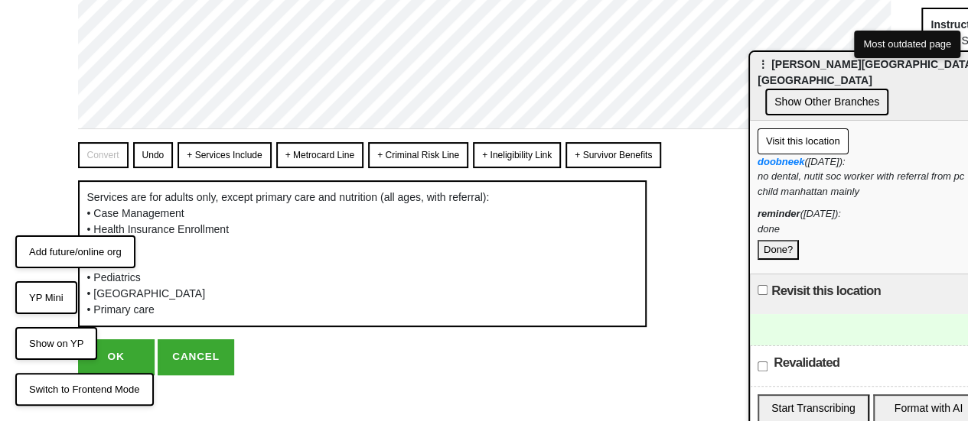
scroll to position [153, 0]
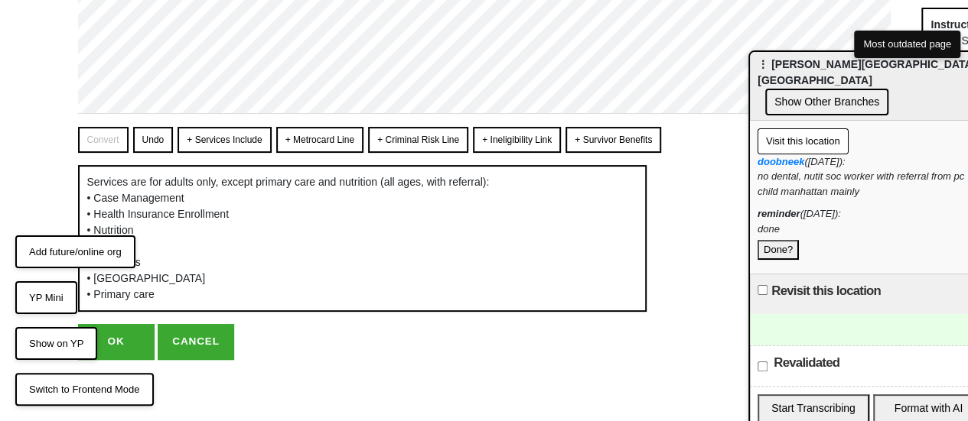
click at [133, 339] on button "OK" at bounding box center [116, 341] width 76 height 35
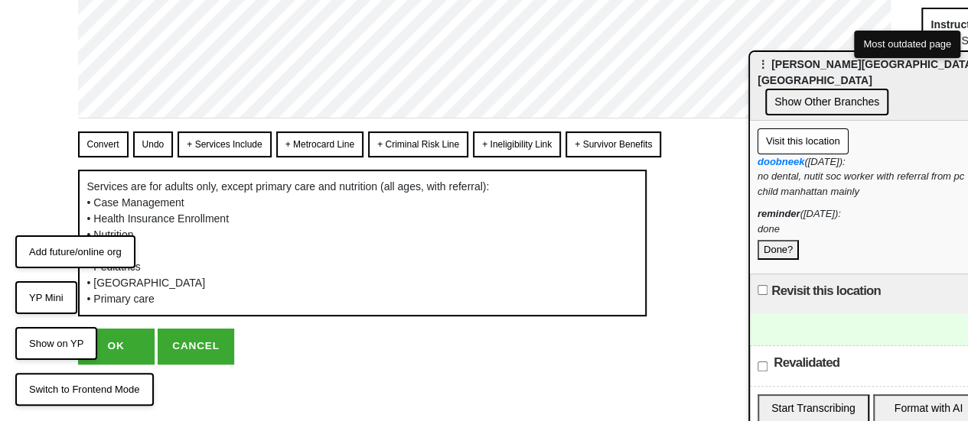
scroll to position [0, 0]
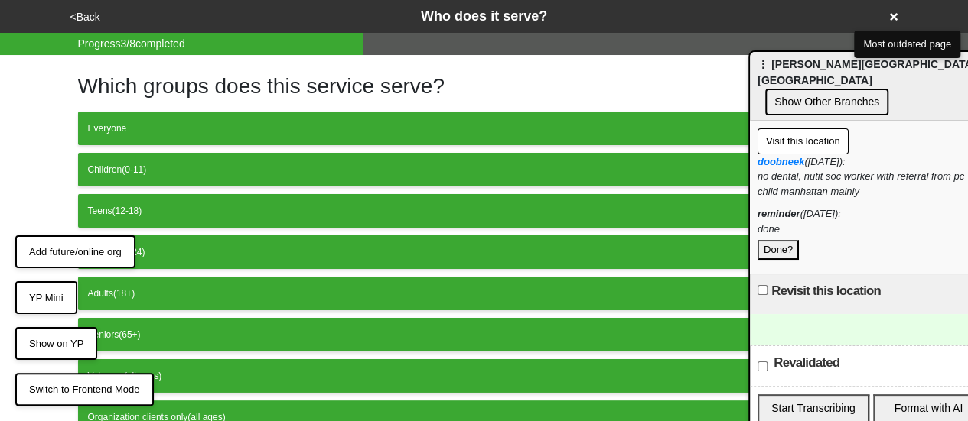
click at [86, 13] on button "<Back" at bounding box center [85, 17] width 39 height 18
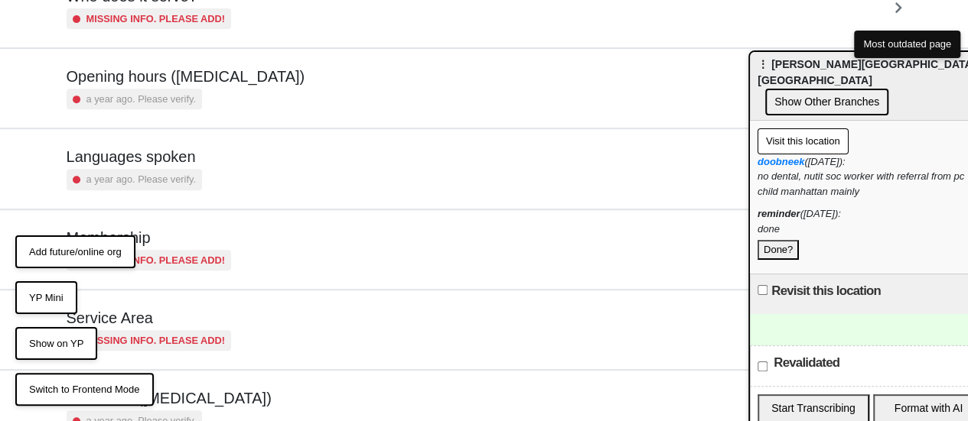
scroll to position [370, 0]
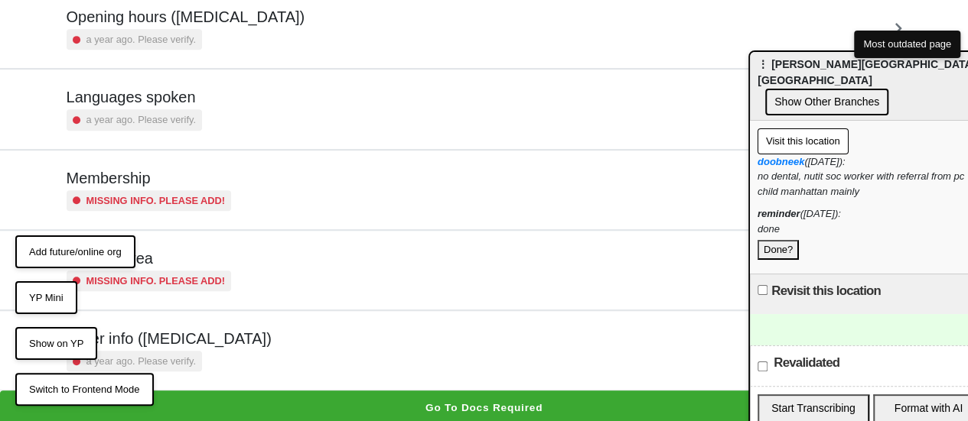
click at [184, 29] on div "a year ago. Please verify." at bounding box center [134, 39] width 135 height 21
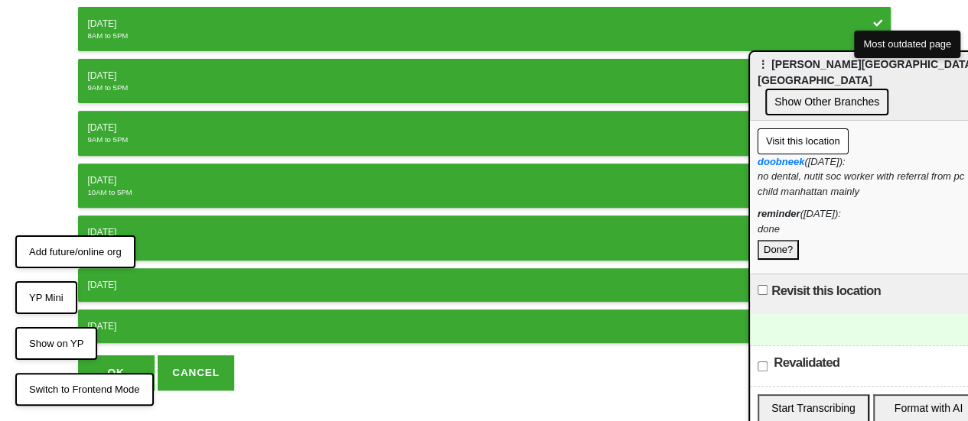
scroll to position [284, 0]
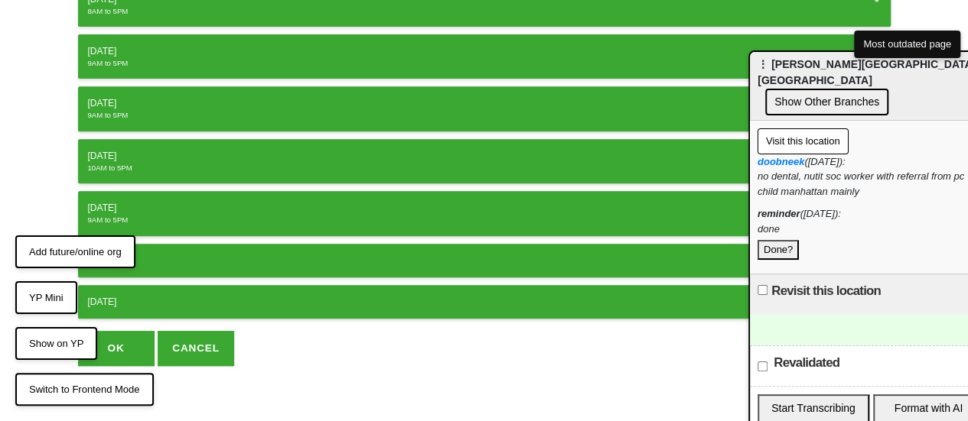
click at [121, 342] on button "OK" at bounding box center [116, 348] width 76 height 35
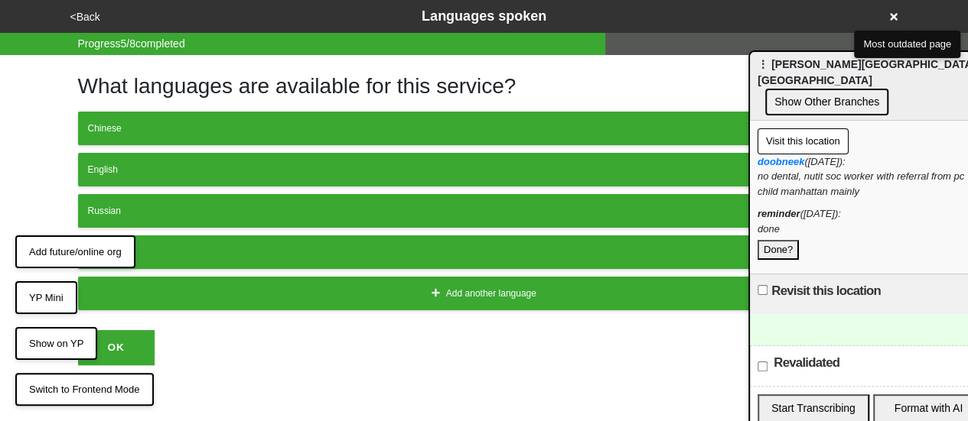
click at [90, 16] on button "<Back" at bounding box center [85, 17] width 39 height 18
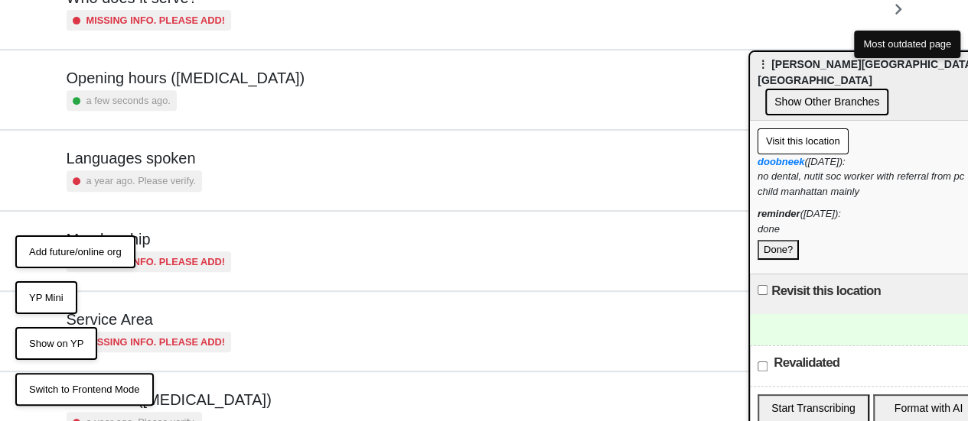
scroll to position [370, 0]
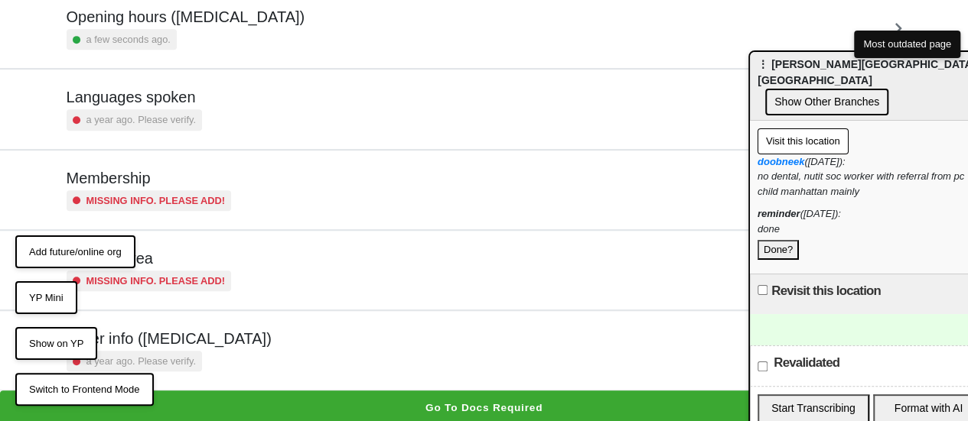
click at [174, 354] on small "a year ago. Please verify." at bounding box center [140, 361] width 109 height 15
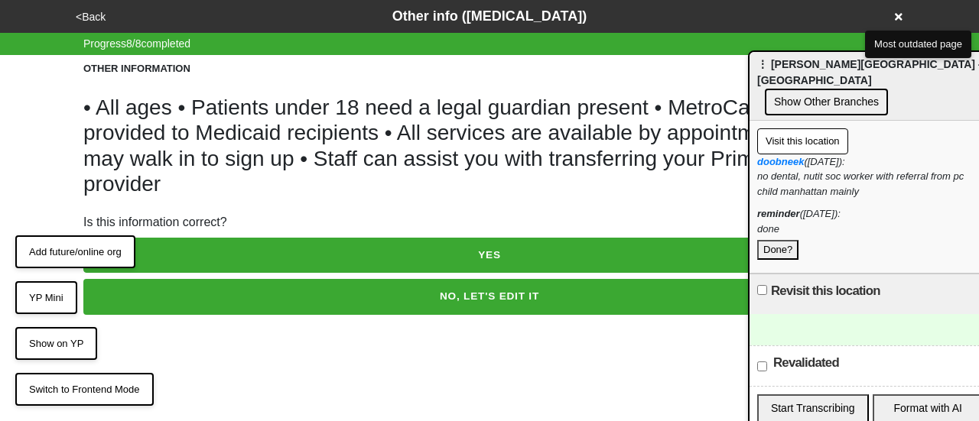
click at [211, 297] on button "NO, LET'S EDIT IT" at bounding box center [489, 296] width 812 height 35
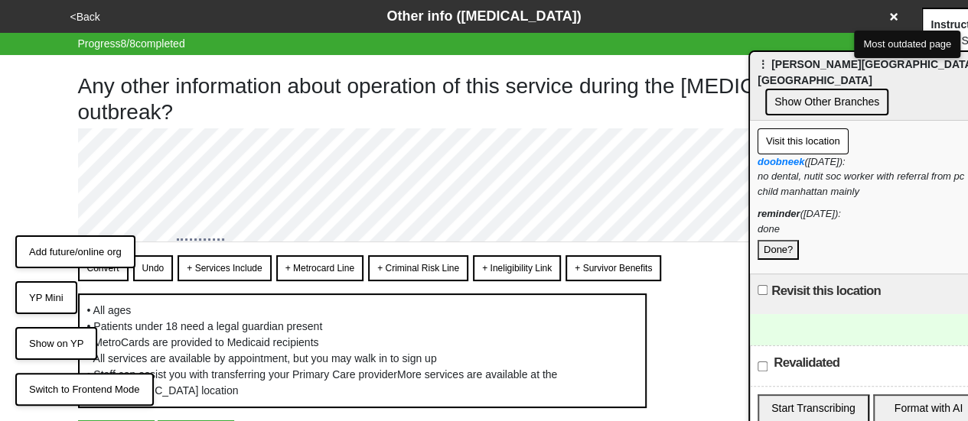
click at [789, 89] on button "Show Other Branches" at bounding box center [826, 102] width 123 height 27
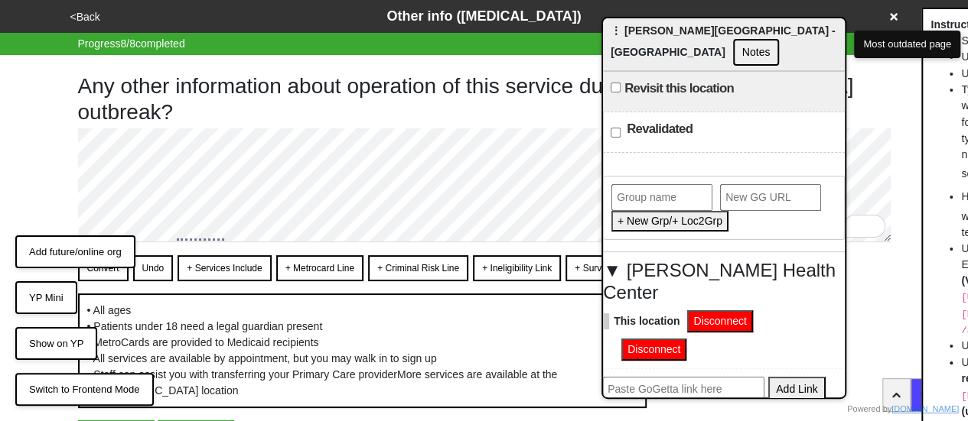
drag, startPoint x: 837, startPoint y: 68, endPoint x: 667, endPoint y: 29, distance: 174.2
click at [669, 24] on span "⋮ Betances Health Center - Bushwick" at bounding box center [722, 41] width 225 height 34
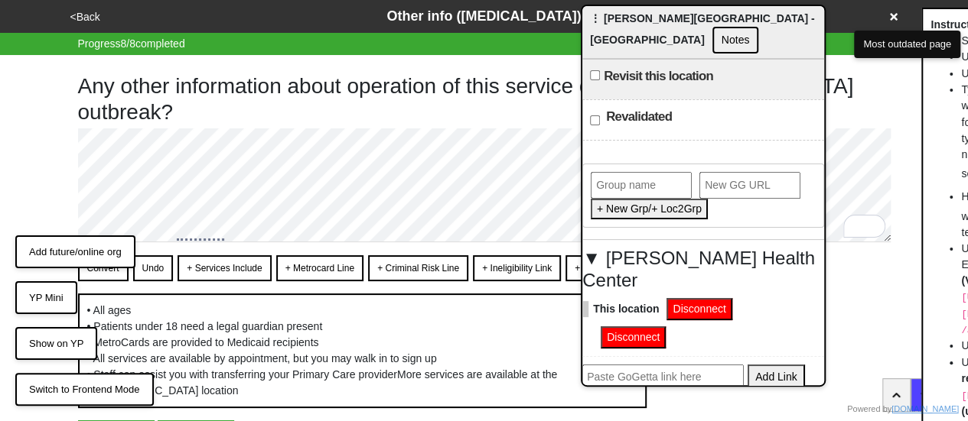
click at [712, 37] on button "Notes" at bounding box center [735, 40] width 47 height 27
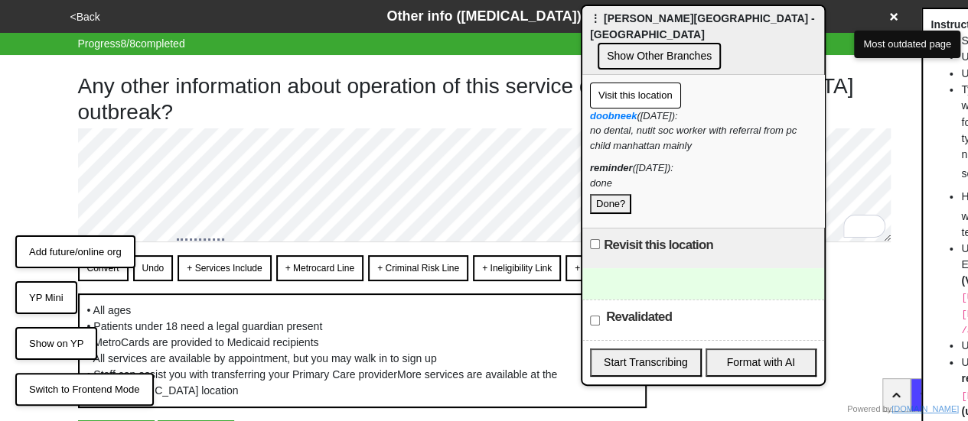
click at [632, 43] on button "Show Other Branches" at bounding box center [658, 56] width 123 height 27
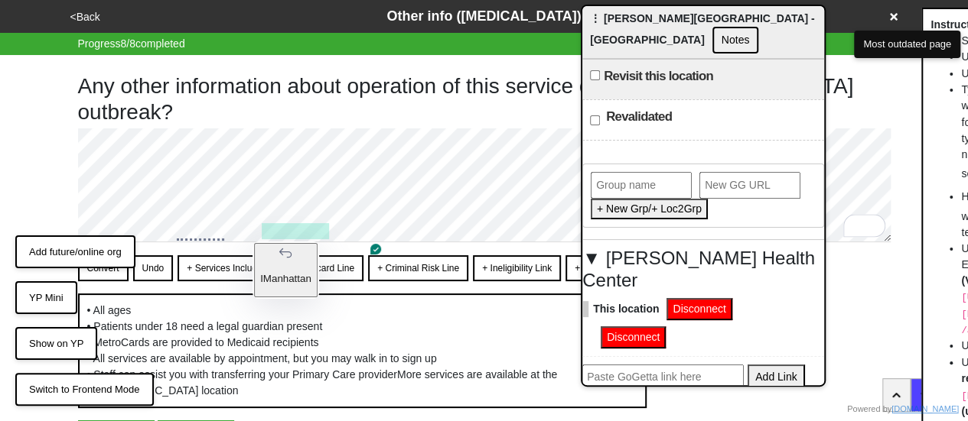
click at [286, 273] on p "IManhattan" at bounding box center [285, 278] width 51 height 11
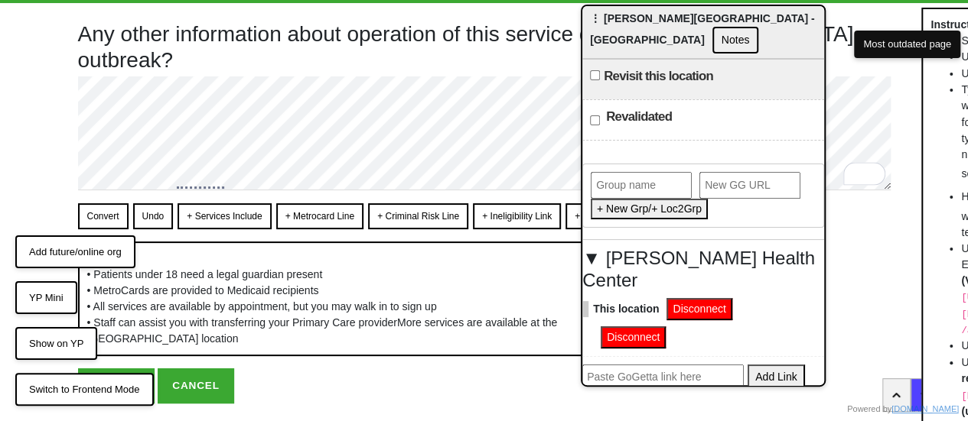
scroll to position [93, 0]
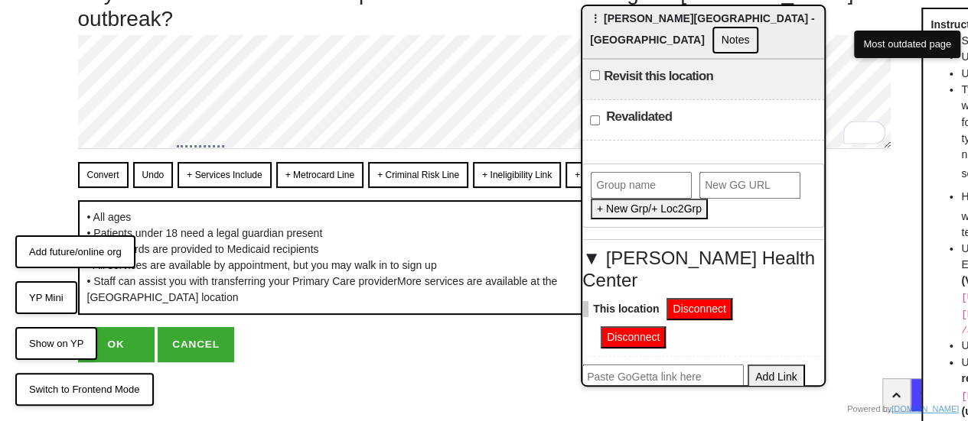
click at [109, 351] on button "OK" at bounding box center [116, 344] width 76 height 35
click at [107, 168] on button "Convert" at bounding box center [103, 175] width 50 height 26
type textarea "x"
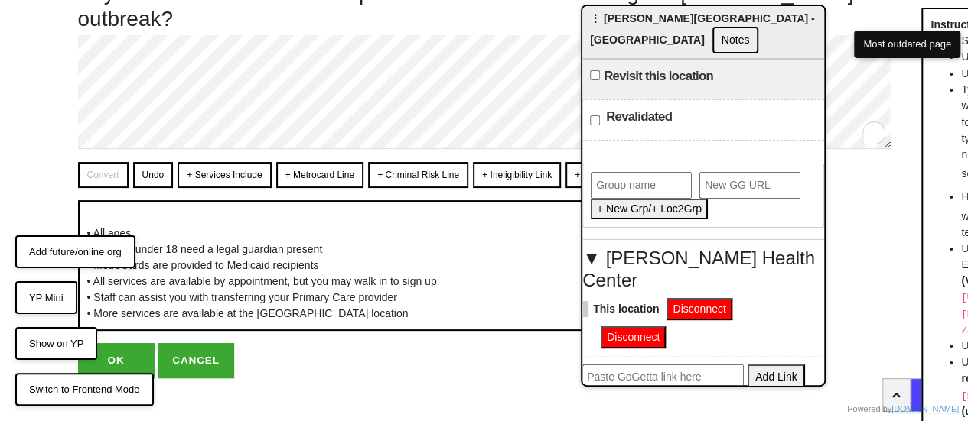
click at [123, 343] on button "OK" at bounding box center [116, 360] width 76 height 35
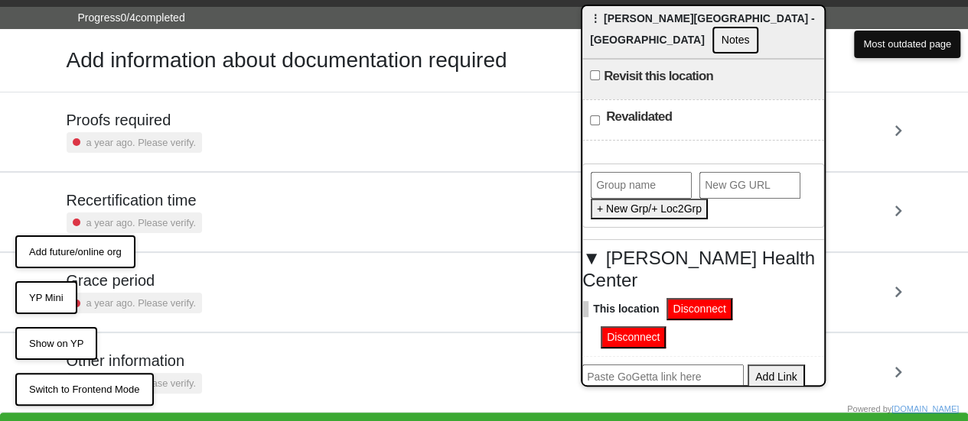
scroll to position [50, 0]
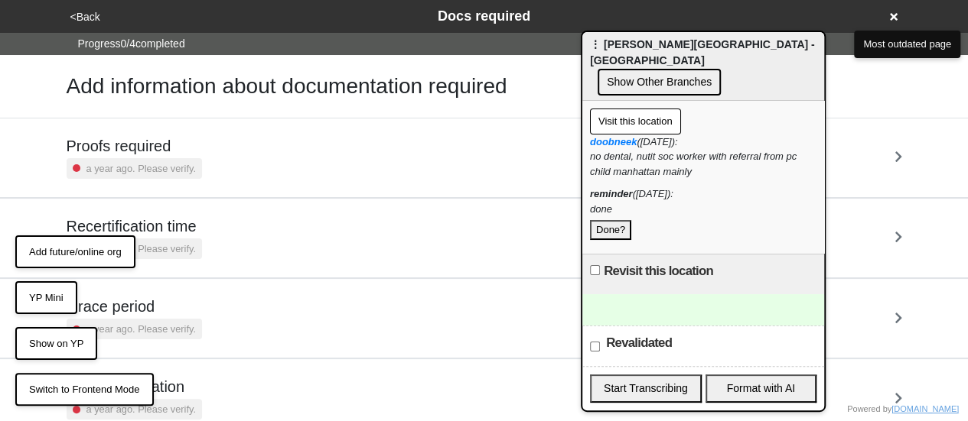
click at [623, 220] on button "Done?" at bounding box center [610, 230] width 41 height 20
click at [676, 73] on button "Show Other Branches" at bounding box center [658, 82] width 123 height 27
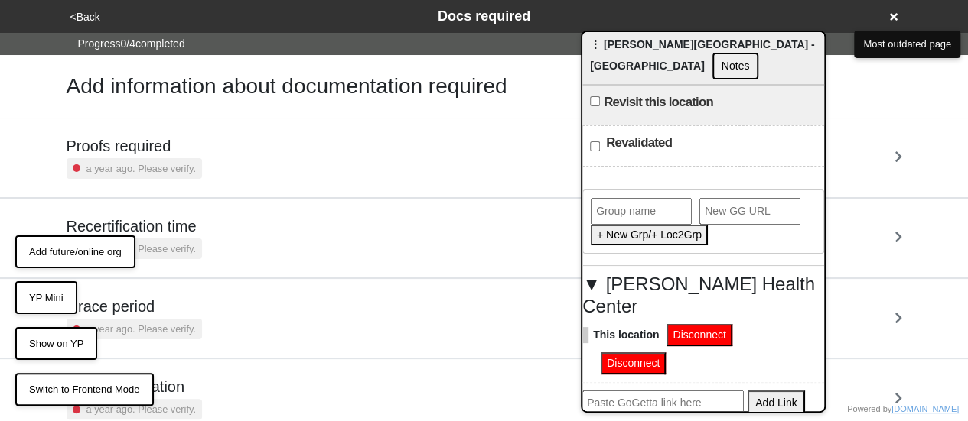
click at [640, 353] on button "Disconnect" at bounding box center [633, 364] width 65 height 22
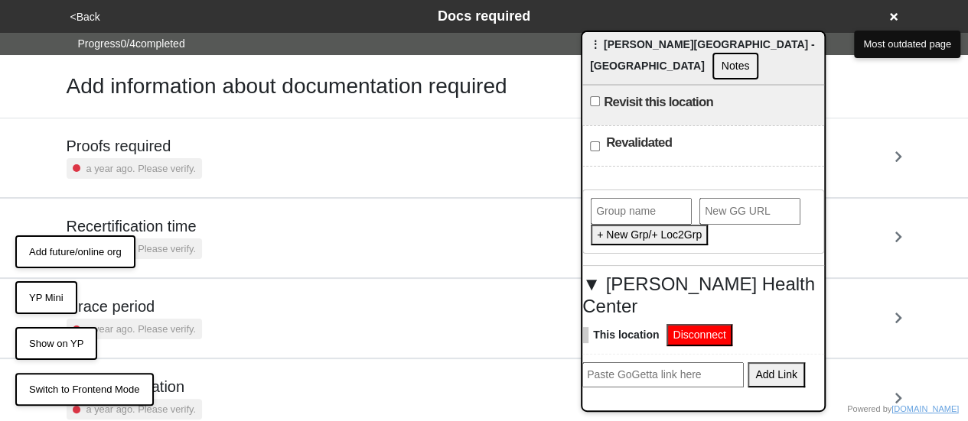
paste input "[URL][DOMAIN_NAME]"
type input "[URL][DOMAIN_NAME]"
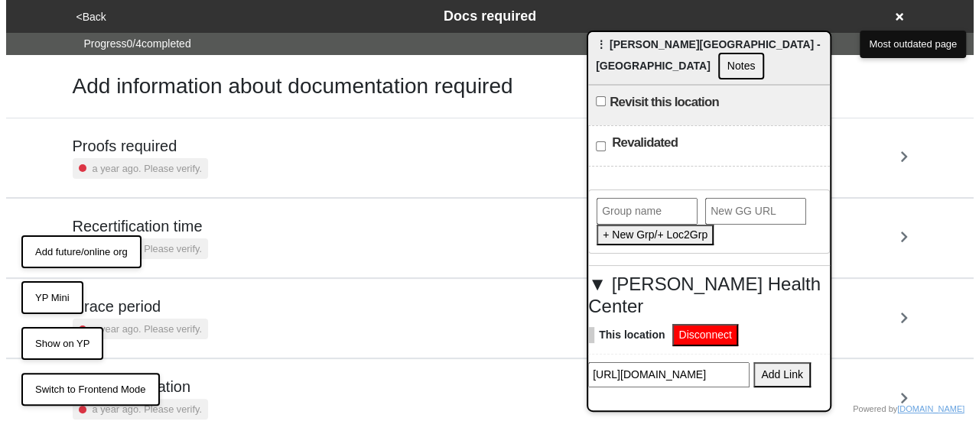
scroll to position [0, 0]
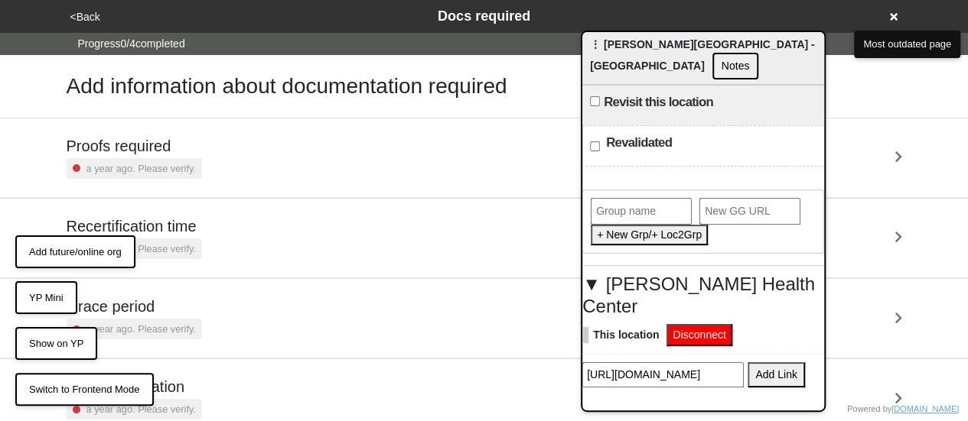
click at [766, 363] on button "Add Link" at bounding box center [775, 375] width 57 height 25
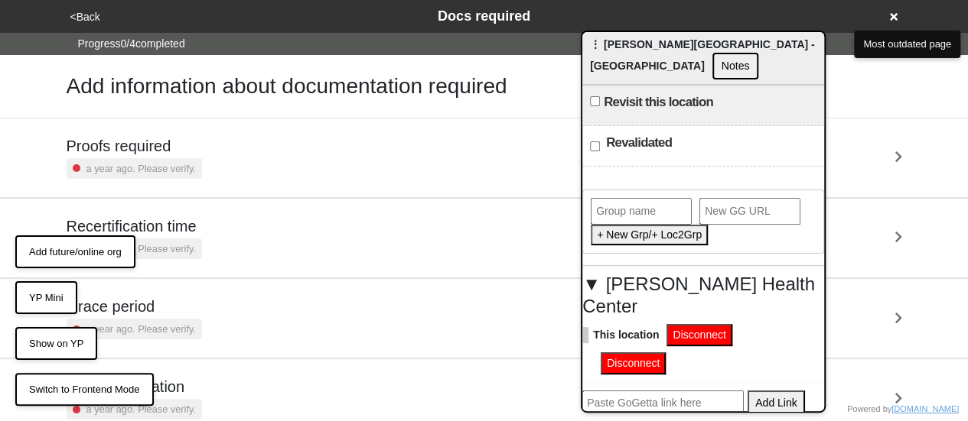
click at [890, 21] on icon at bounding box center [894, 16] width 8 height 11
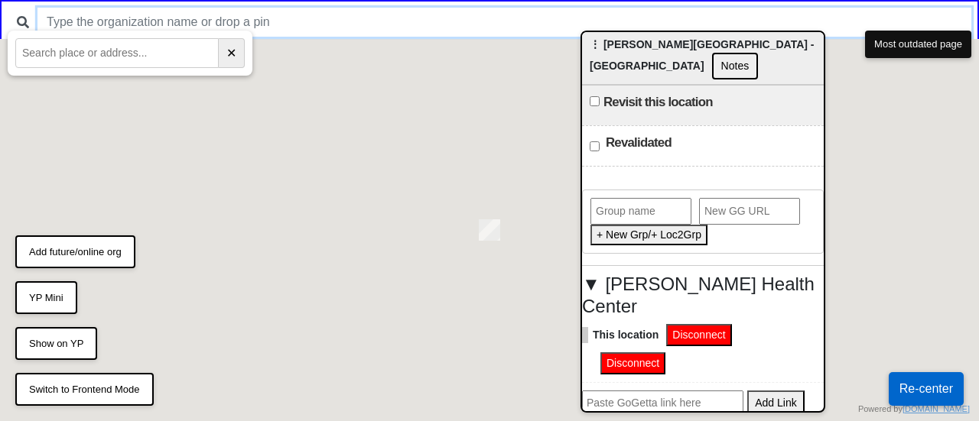
click at [458, 24] on input "text" at bounding box center [504, 22] width 934 height 29
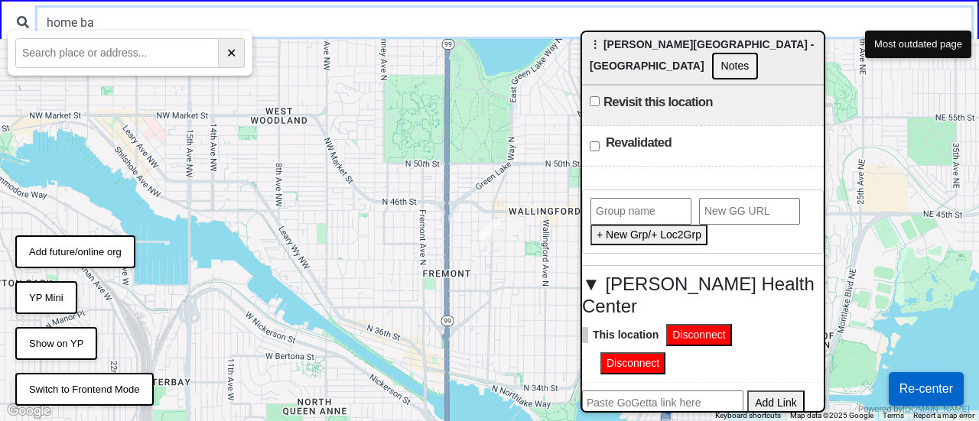
click at [254, 28] on input "home ba" at bounding box center [504, 22] width 934 height 29
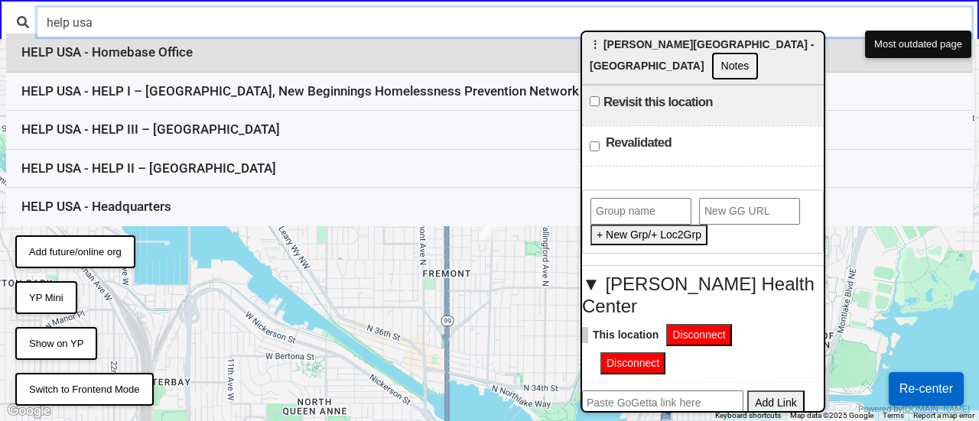
type input "help usa"
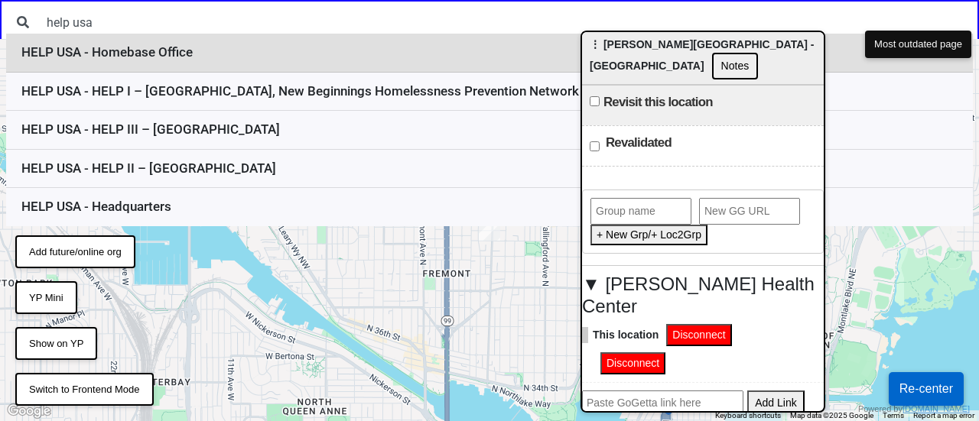
click at [309, 60] on li "HELP USA - Homebase Office" at bounding box center [489, 53] width 967 height 39
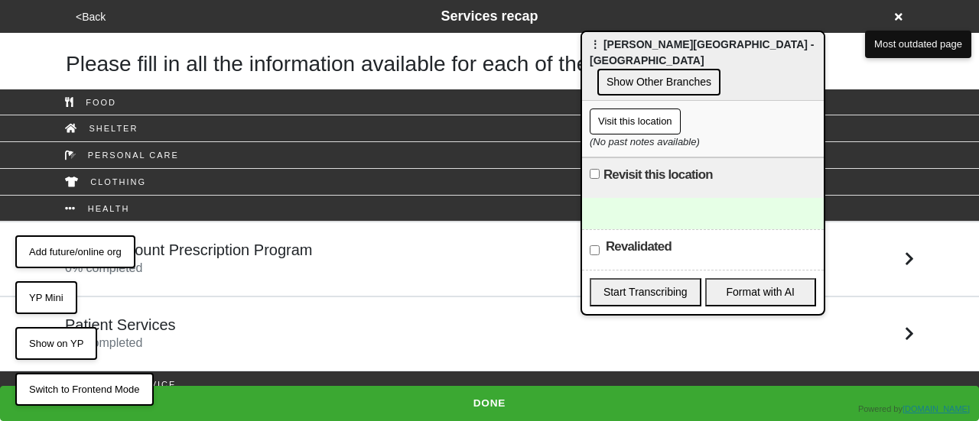
click at [653, 69] on button "Show Other Branches" at bounding box center [658, 82] width 123 height 27
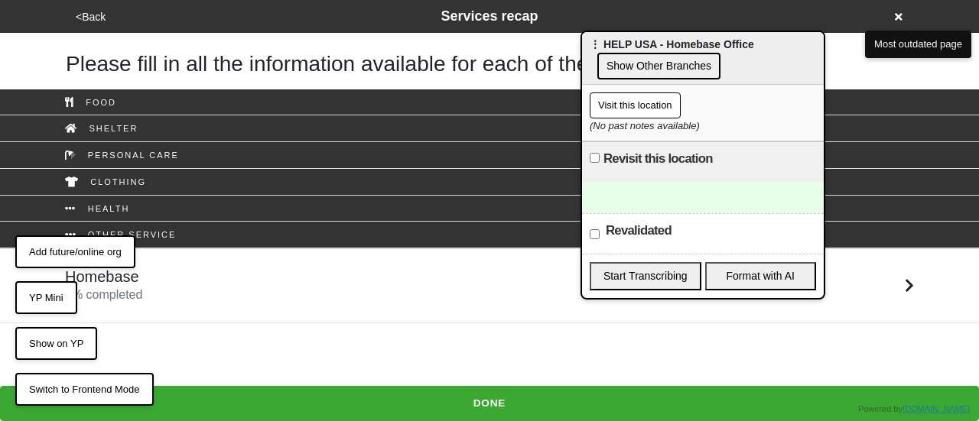
click at [632, 106] on button "Visit this location" at bounding box center [635, 106] width 91 height 26
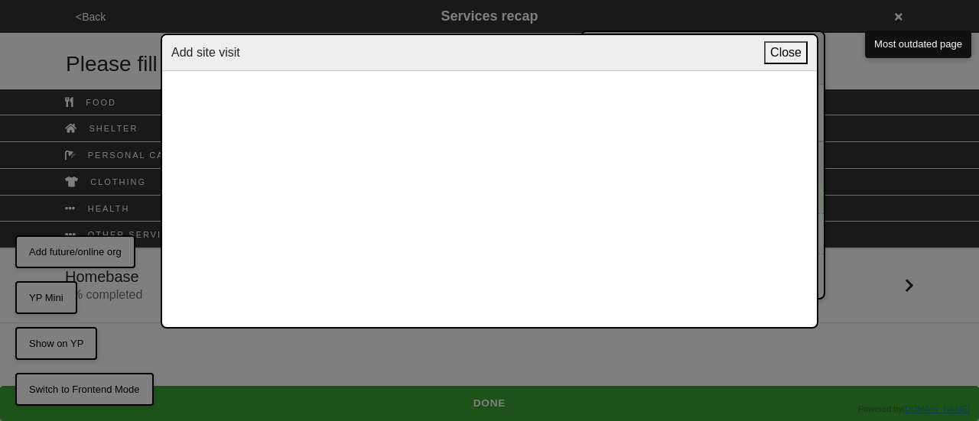
click at [781, 51] on button "Close" at bounding box center [786, 52] width 44 height 23
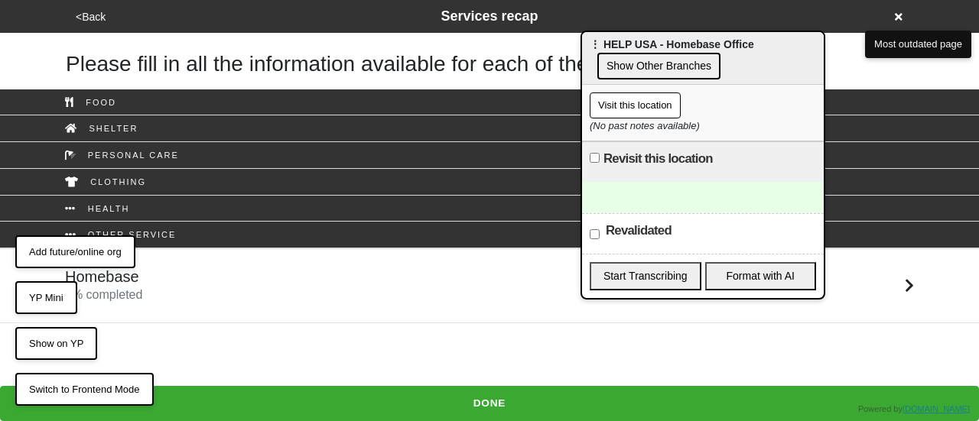
click at [664, 76] on button "Show Other Branches" at bounding box center [658, 66] width 123 height 27
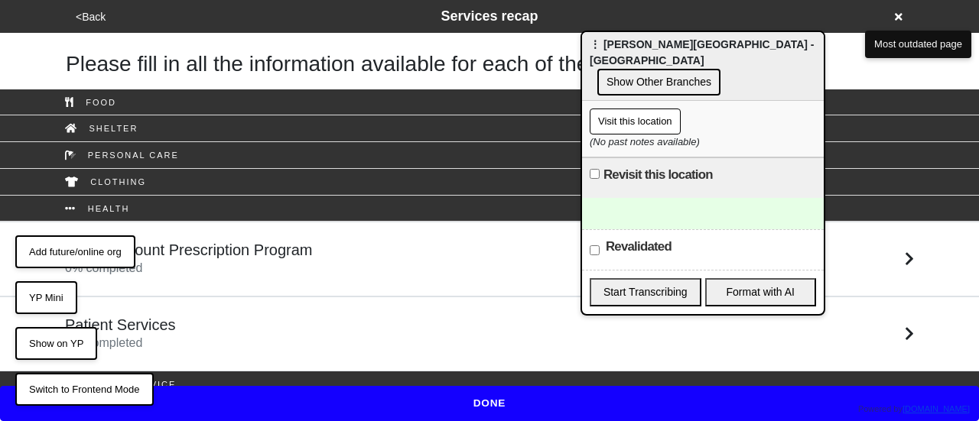
click at [629, 69] on button "Show Other Branches" at bounding box center [658, 82] width 123 height 27
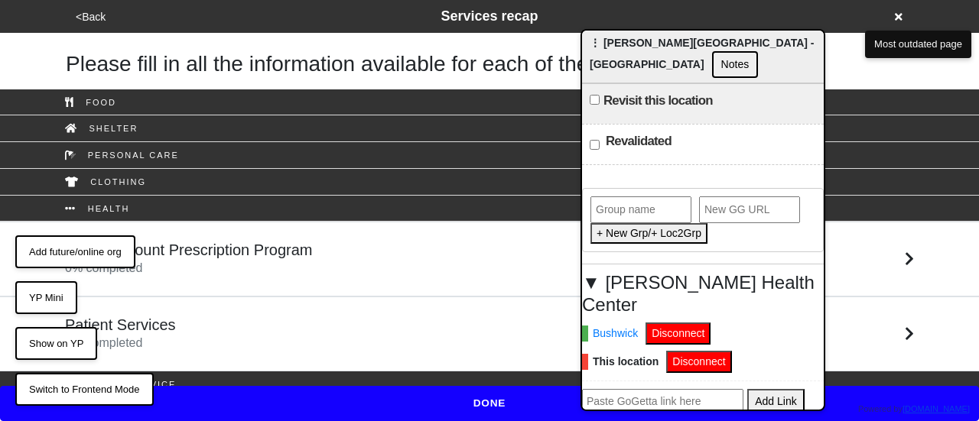
click at [60, 300] on button "YP Mini" at bounding box center [46, 299] width 62 height 34
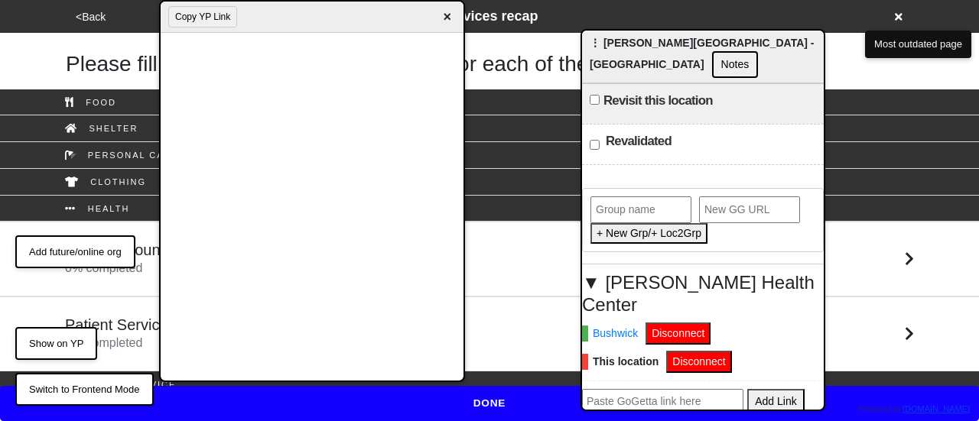
click at [217, 23] on button "Copy YP Link" at bounding box center [202, 16] width 69 height 21
click at [450, 15] on span "×" at bounding box center [447, 17] width 18 height 21
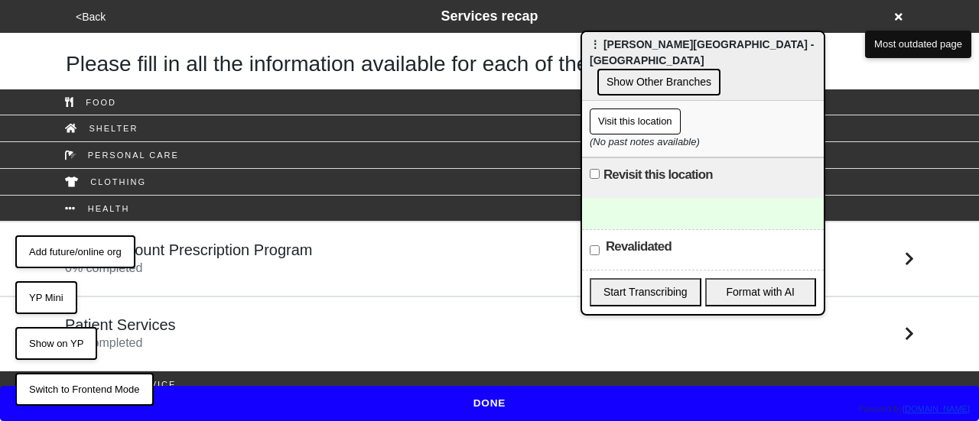
click at [649, 71] on button "Show Other Branches" at bounding box center [658, 82] width 123 height 27
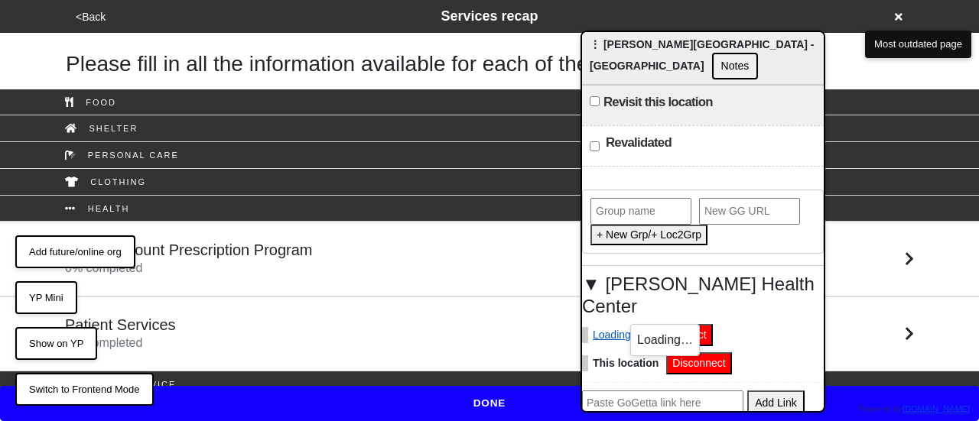
click at [614, 327] on link "Loading..." at bounding box center [611, 335] width 58 height 16
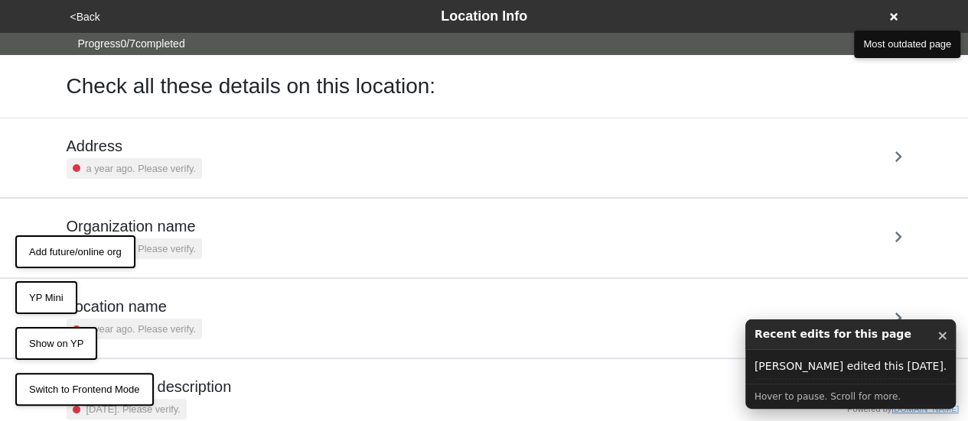
drag, startPoint x: 936, startPoint y: 337, endPoint x: 900, endPoint y: 336, distance: 36.0
click at [936, 337] on button "×" at bounding box center [941, 336] width 11 height 20
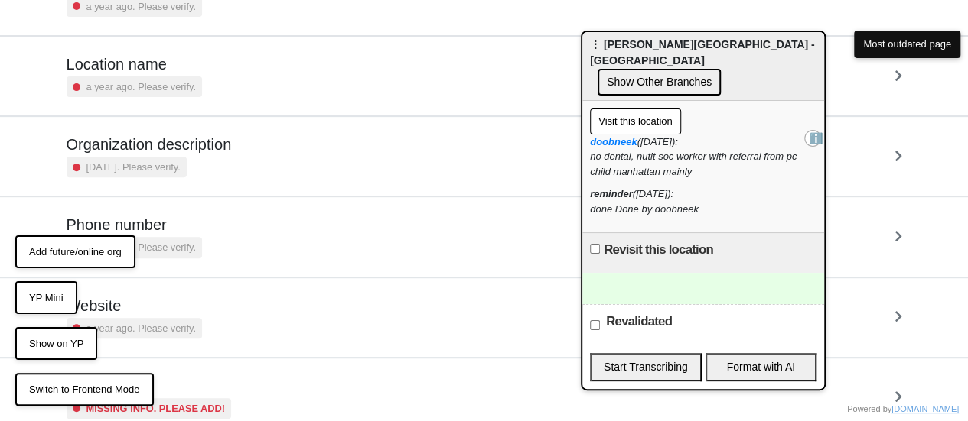
scroll to position [291, 0]
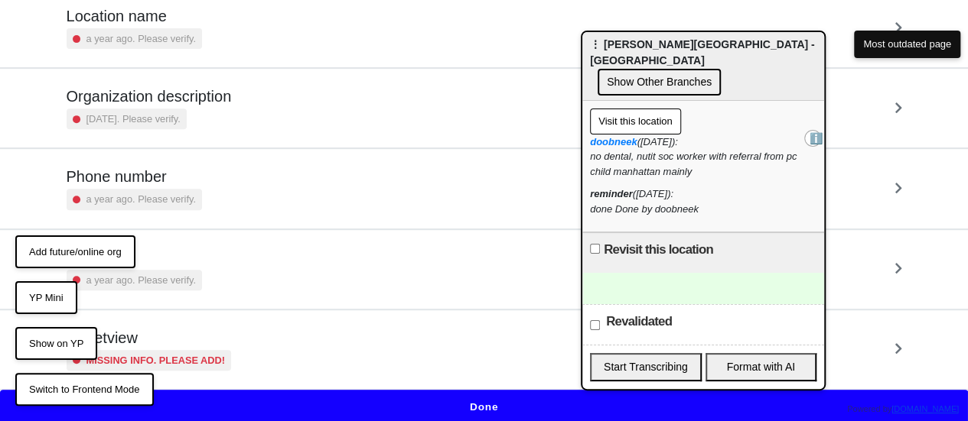
click at [442, 391] on button "Done" at bounding box center [484, 407] width 968 height 35
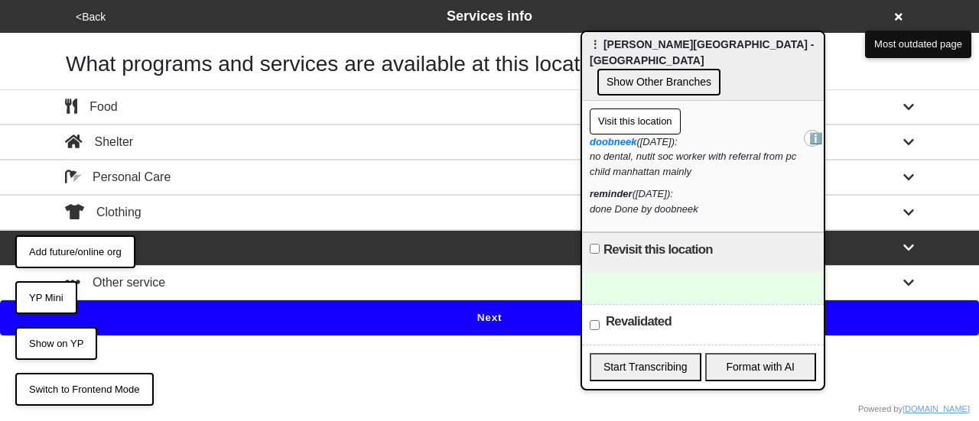
click at [461, 322] on button "Next" at bounding box center [489, 318] width 979 height 35
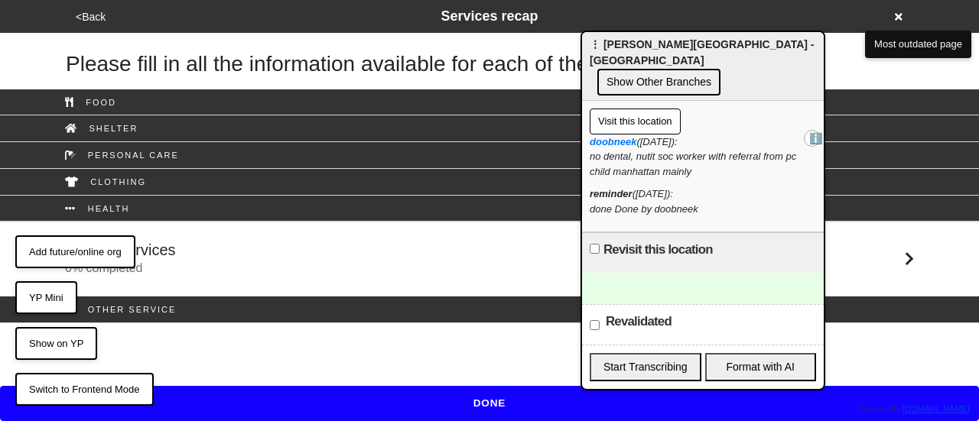
click at [408, 273] on div "Patient Services 0 % completed" at bounding box center [490, 259] width 872 height 37
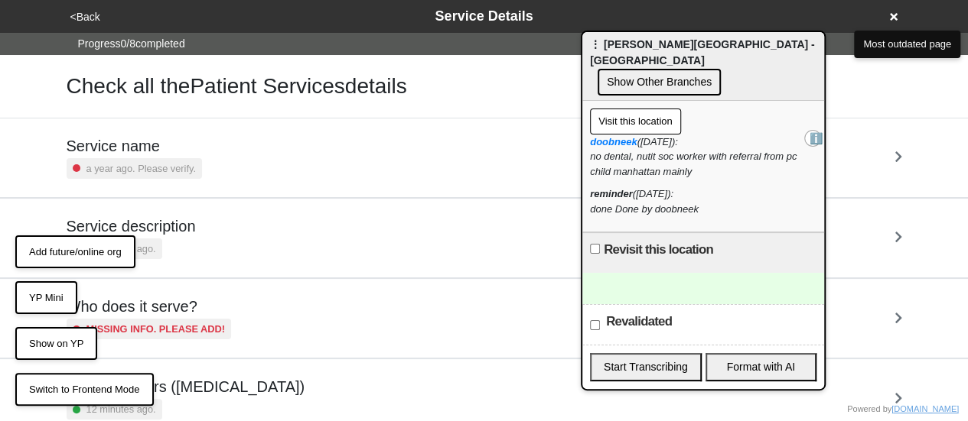
scroll to position [370, 0]
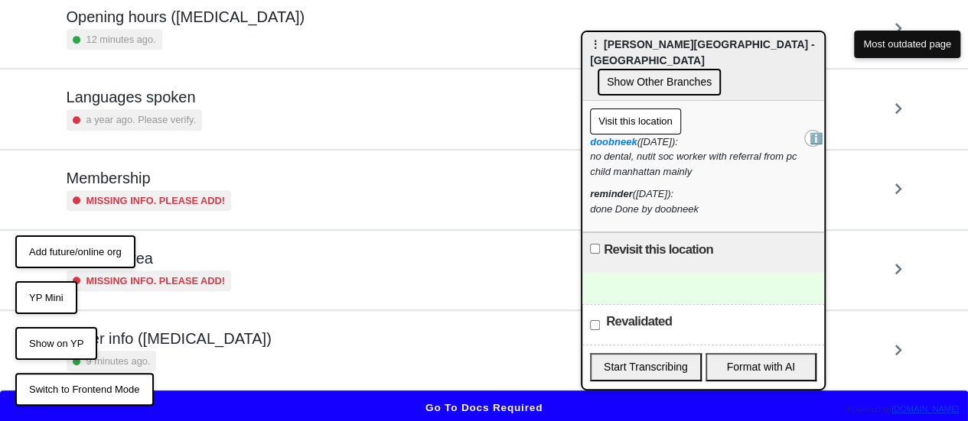
click at [262, 336] on div "Other info ([MEDICAL_DATA]) 9 minutes ago." at bounding box center [484, 351] width 835 height 42
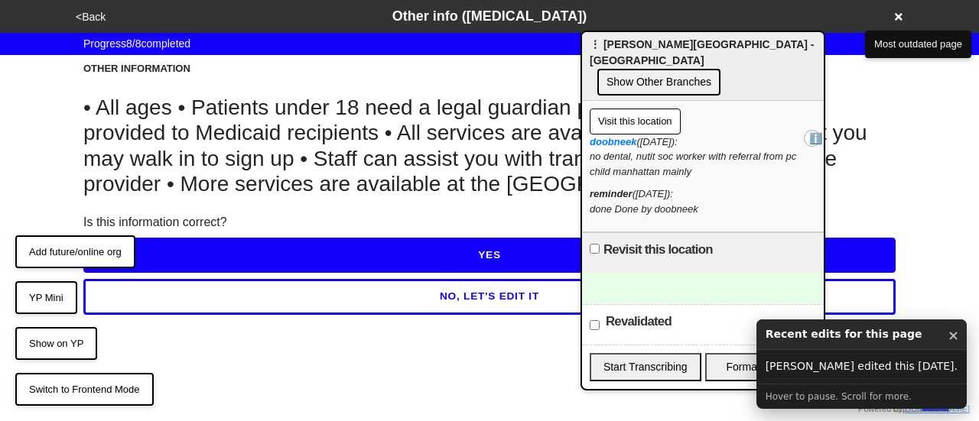
click at [306, 292] on button "NO, LET'S EDIT IT" at bounding box center [489, 296] width 812 height 35
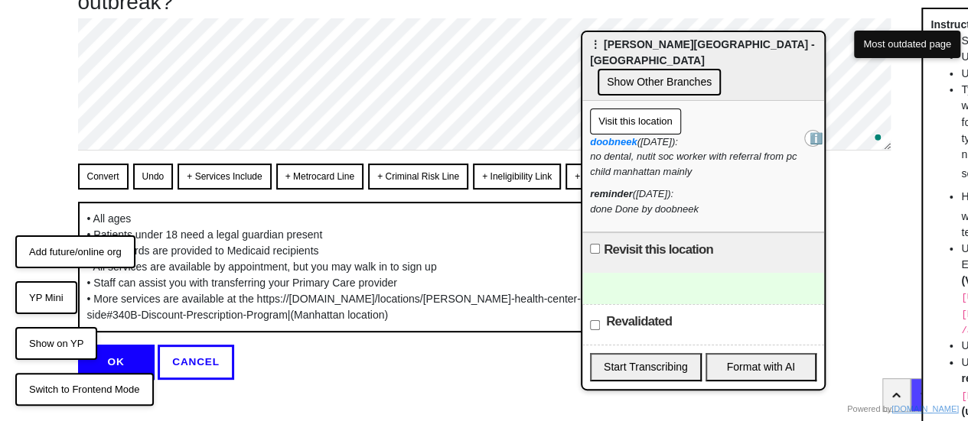
scroll to position [144, 0]
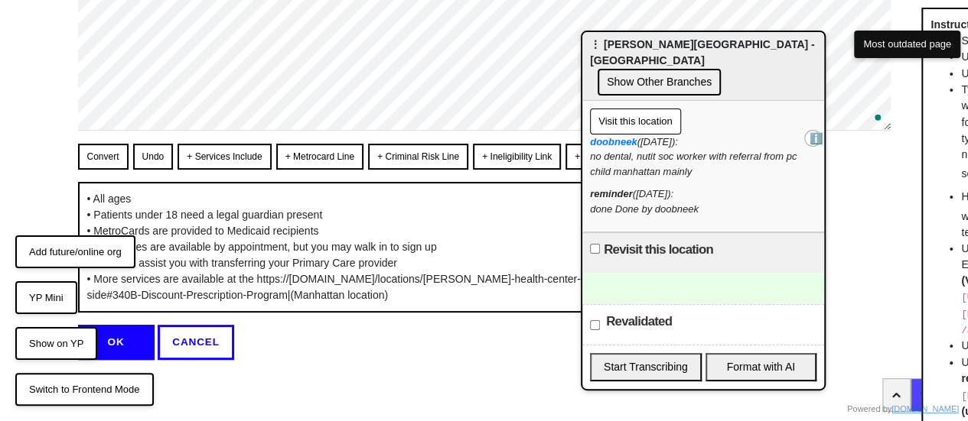
click at [84, 144] on button "Convert" at bounding box center [103, 157] width 50 height 26
type textarea "x"
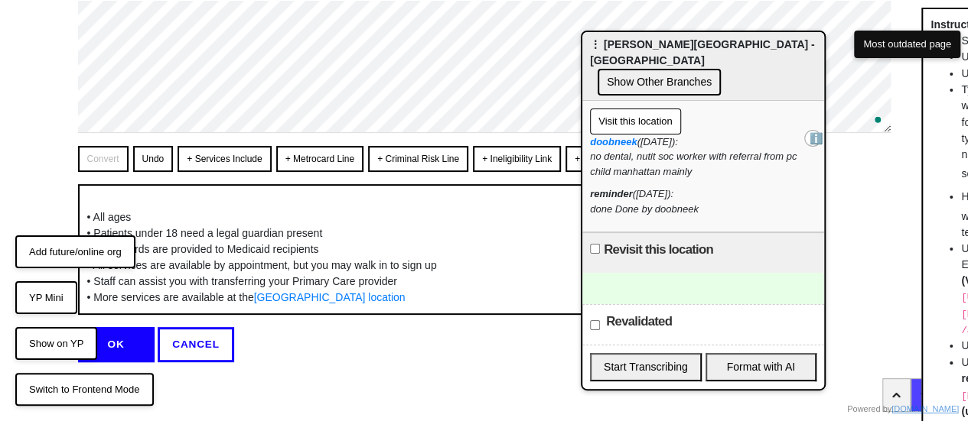
click at [114, 341] on button "OK" at bounding box center [116, 344] width 76 height 35
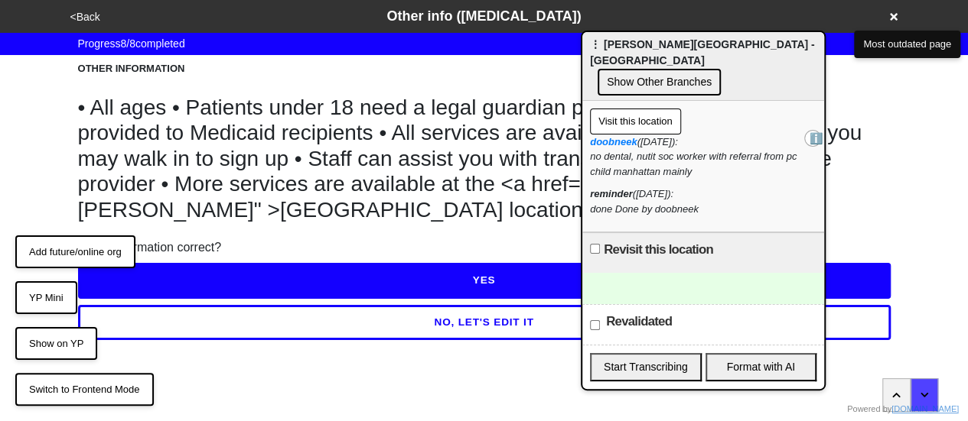
scroll to position [5, 0]
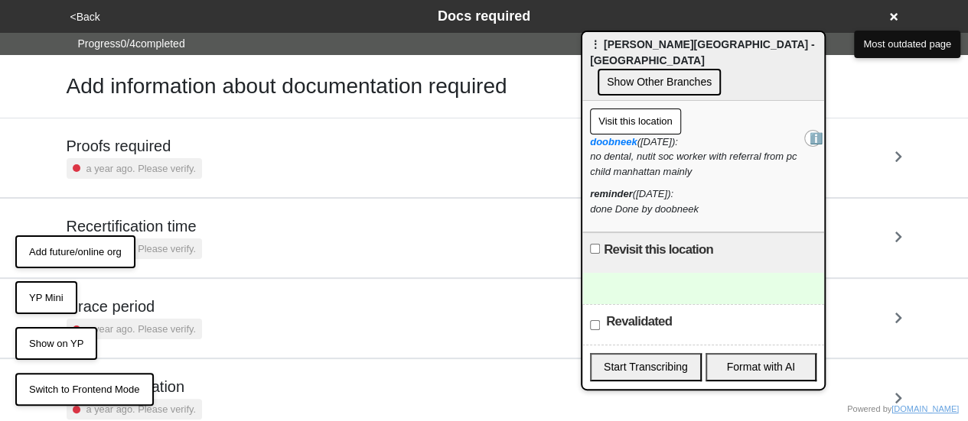
click at [88, 18] on button "<Back" at bounding box center [85, 17] width 39 height 18
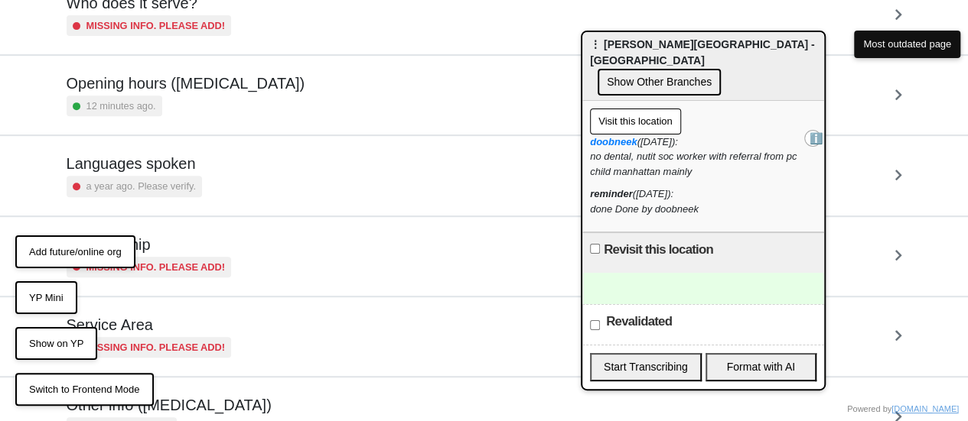
scroll to position [370, 0]
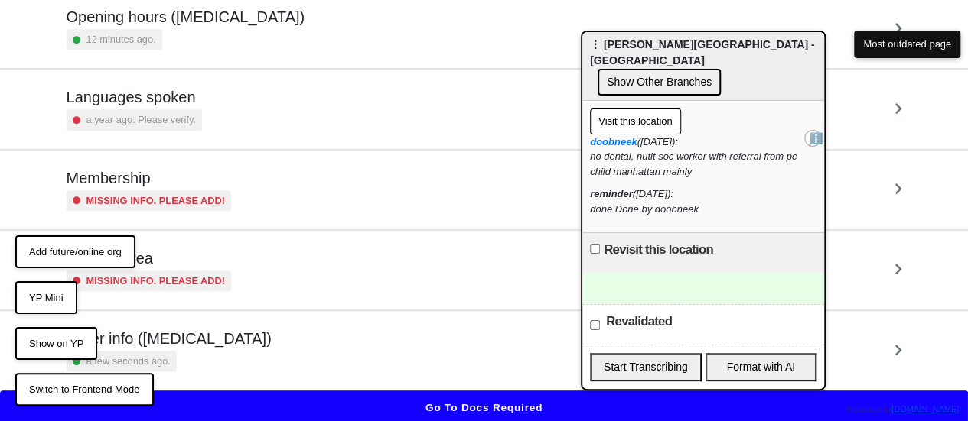
click at [205, 359] on div "a few seconds ago." at bounding box center [169, 361] width 205 height 21
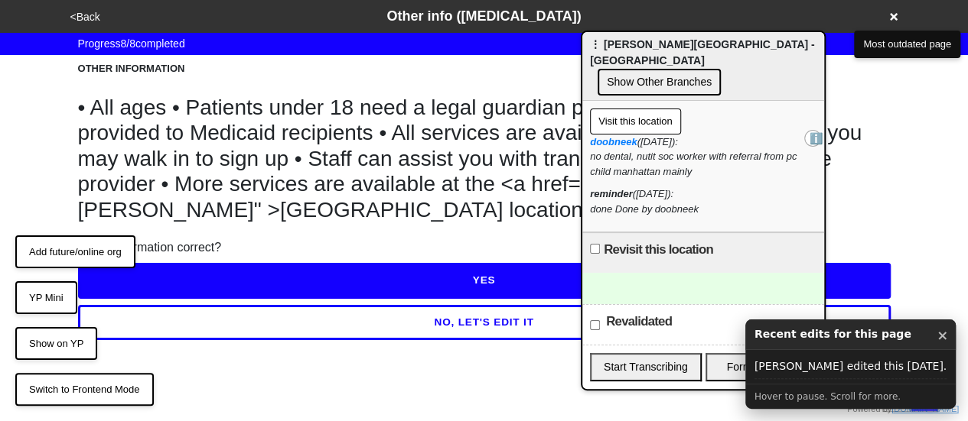
click at [939, 336] on button "×" at bounding box center [941, 336] width 11 height 20
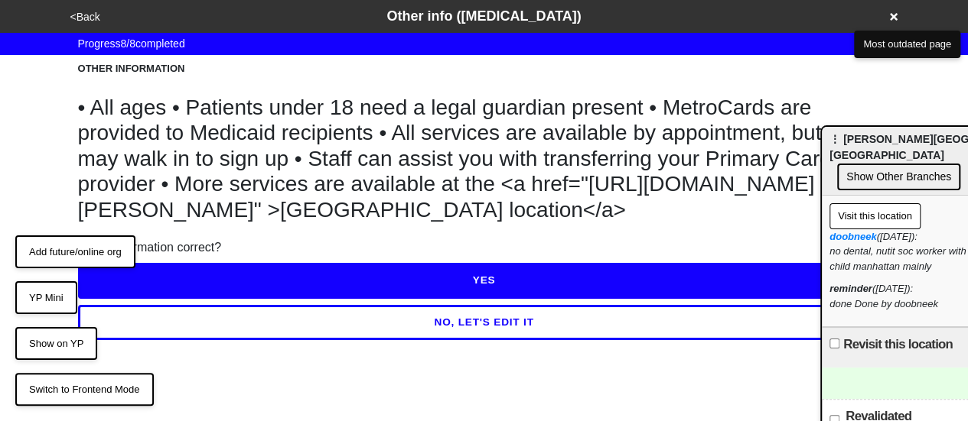
drag, startPoint x: 795, startPoint y: 66, endPoint x: 978, endPoint y: 181, distance: 216.5
click at [968, 174] on html "<Back Other info (coronavirus) Progress 8 / 8 completed OTHER INFORMATION • All…" at bounding box center [484, 201] width 968 height 402
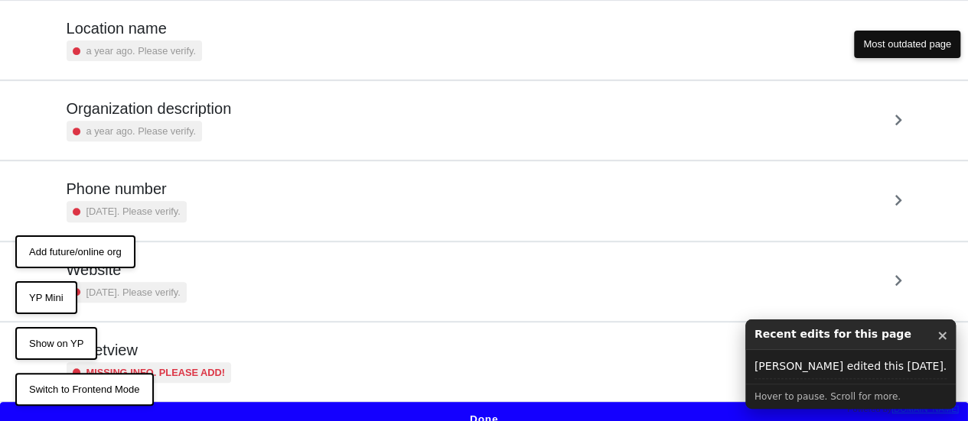
scroll to position [291, 0]
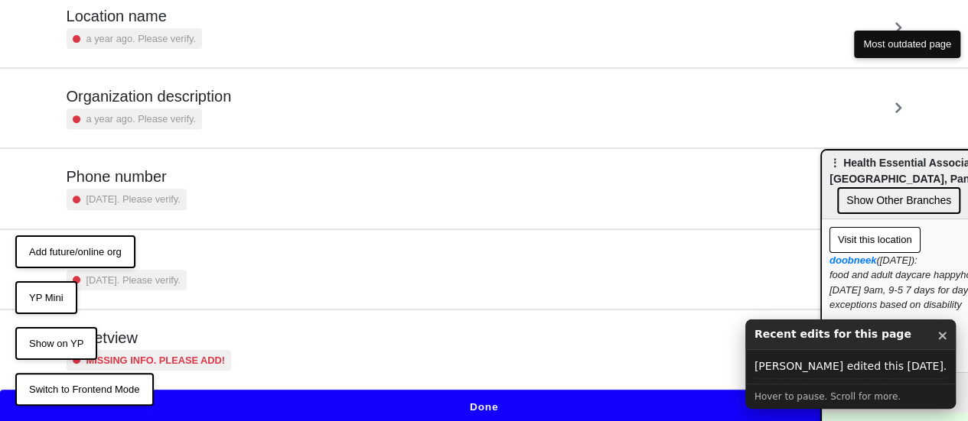
drag, startPoint x: 933, startPoint y: 339, endPoint x: 921, endPoint y: 281, distance: 59.4
click at [936, 338] on button "×" at bounding box center [941, 336] width 11 height 20
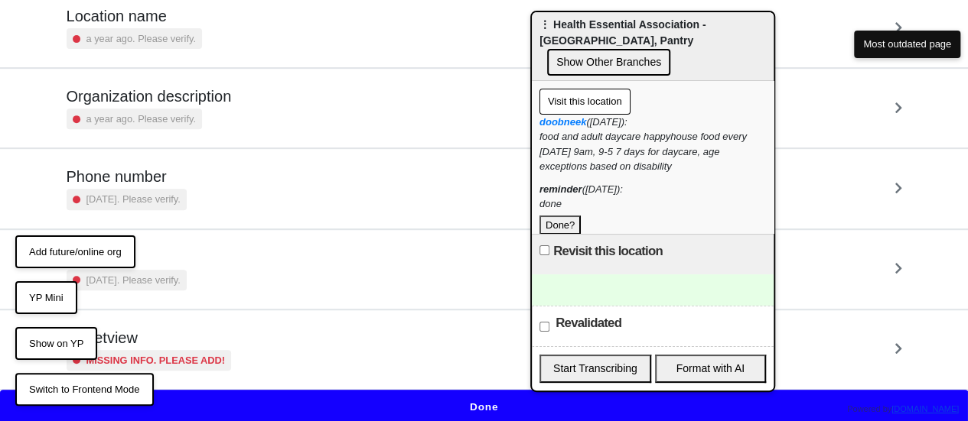
drag, startPoint x: 890, startPoint y: 165, endPoint x: 599, endPoint y: 26, distance: 322.3
click at [600, 27] on span "⋮ Health Essential Association - [GEOGRAPHIC_DATA], Pantry" at bounding box center [622, 32] width 166 height 28
click at [564, 216] on button "Done?" at bounding box center [559, 226] width 41 height 20
click at [474, 390] on button "Done" at bounding box center [484, 407] width 968 height 35
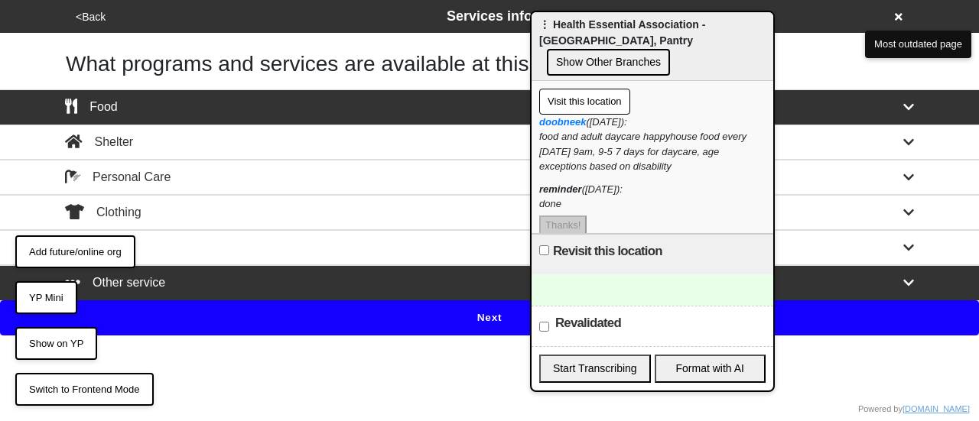
click at [411, 314] on button "Next" at bounding box center [489, 318] width 979 height 35
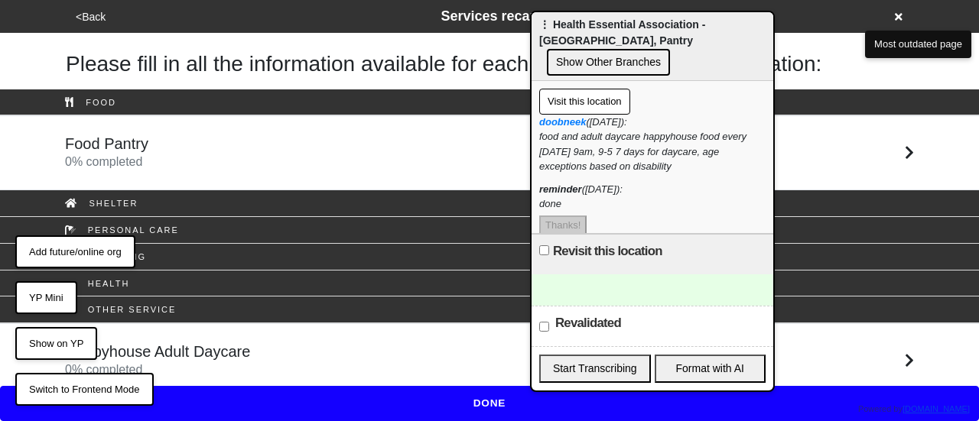
click at [329, 145] on div "Food Pantry 0 % completed" at bounding box center [490, 153] width 872 height 37
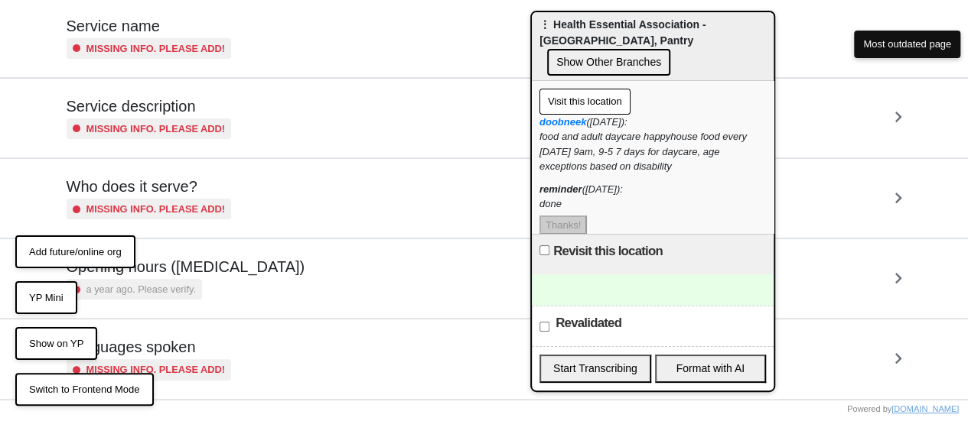
scroll to position [229, 0]
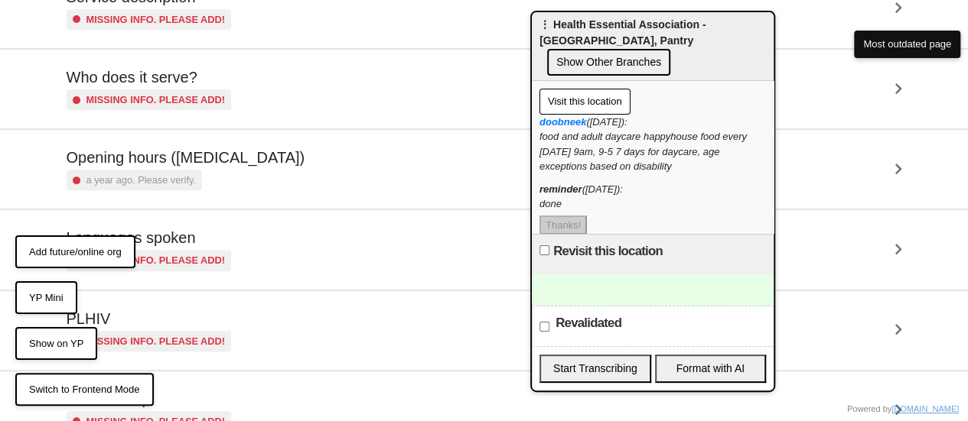
click at [280, 160] on div "Opening hours ([MEDICAL_DATA]) a year ago. Please verify." at bounding box center [484, 169] width 835 height 42
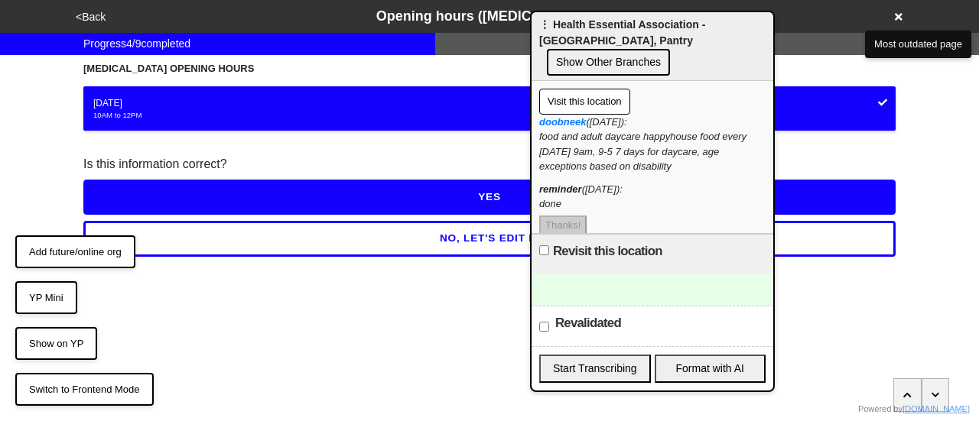
click at [257, 218] on div "NO, LET'S EDIT IT" at bounding box center [489, 235] width 812 height 41
click at [282, 240] on button "NO, LET'S EDIT IT" at bounding box center [489, 238] width 812 height 35
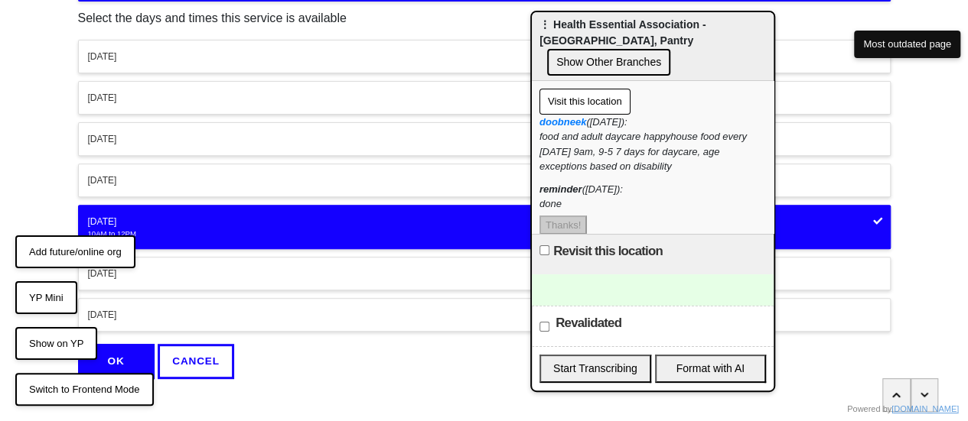
scroll to position [240, 0]
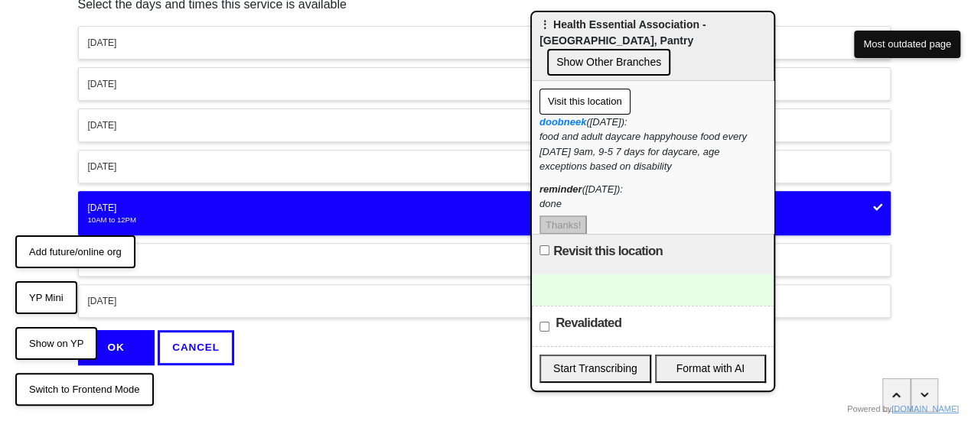
click at [164, 207] on div "[DATE]" at bounding box center [484, 208] width 793 height 14
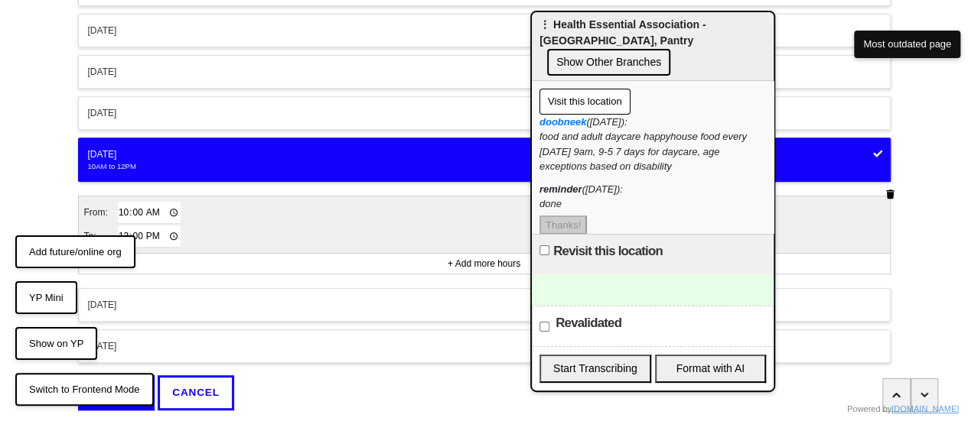
scroll to position [337, 0]
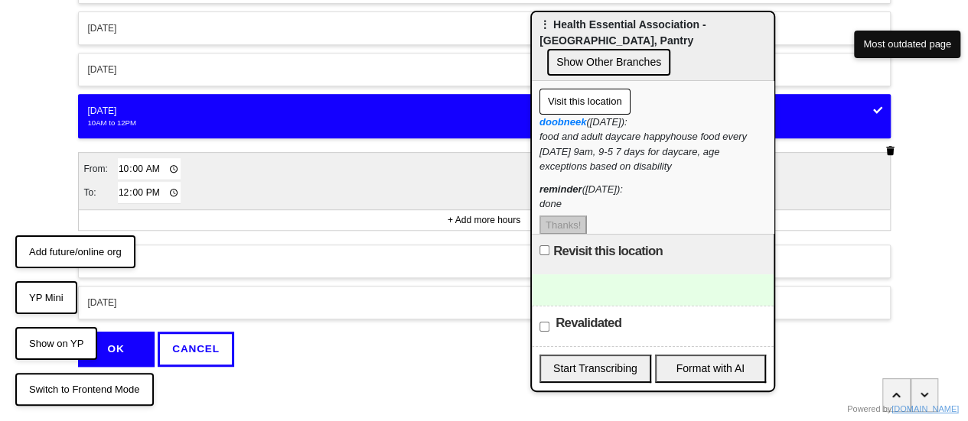
click at [123, 166] on input "10:00" at bounding box center [149, 169] width 63 height 22
type input "09:00"
drag, startPoint x: 114, startPoint y: 337, endPoint x: 125, endPoint y: 330, distance: 12.7
click at [115, 337] on button "OK" at bounding box center [116, 349] width 76 height 35
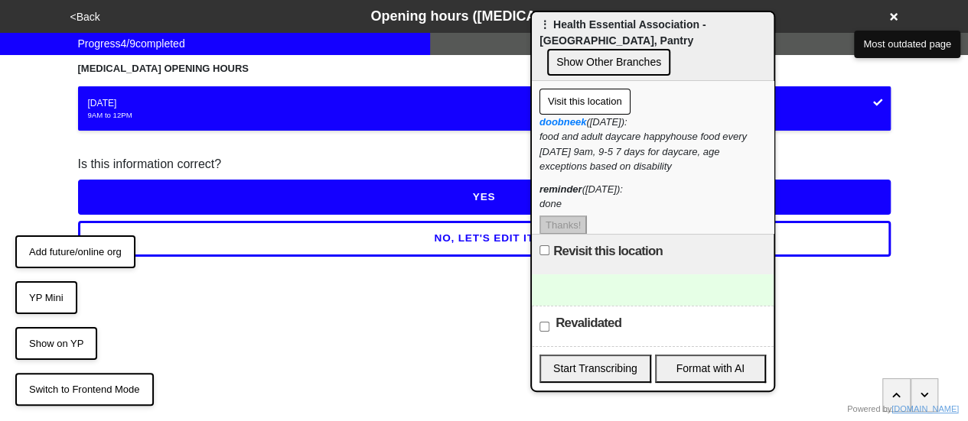
scroll to position [0, 0]
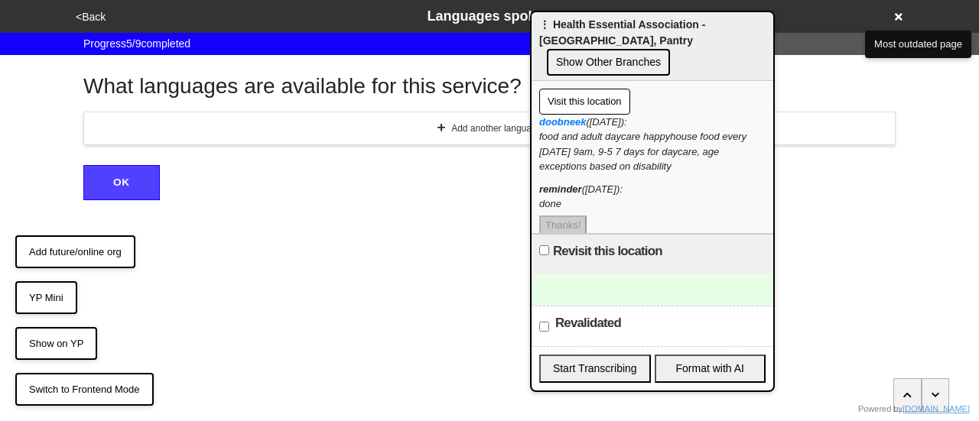
click at [95, 23] on button "<Back" at bounding box center [90, 17] width 39 height 18
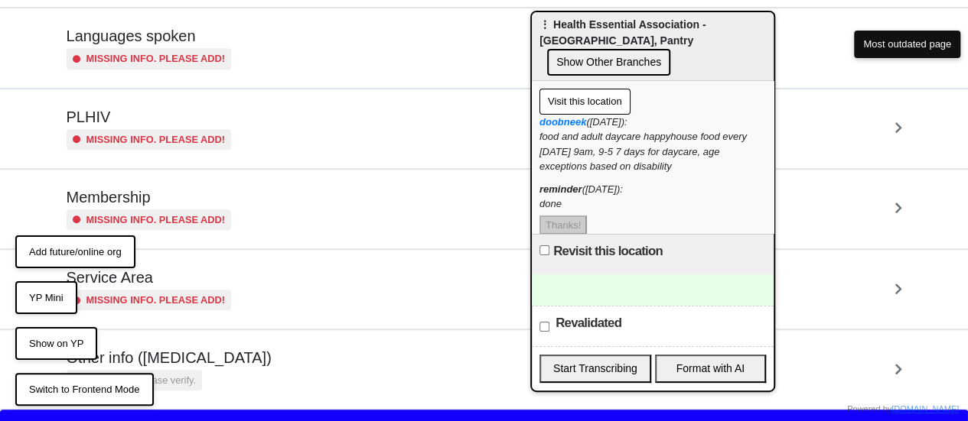
scroll to position [450, 0]
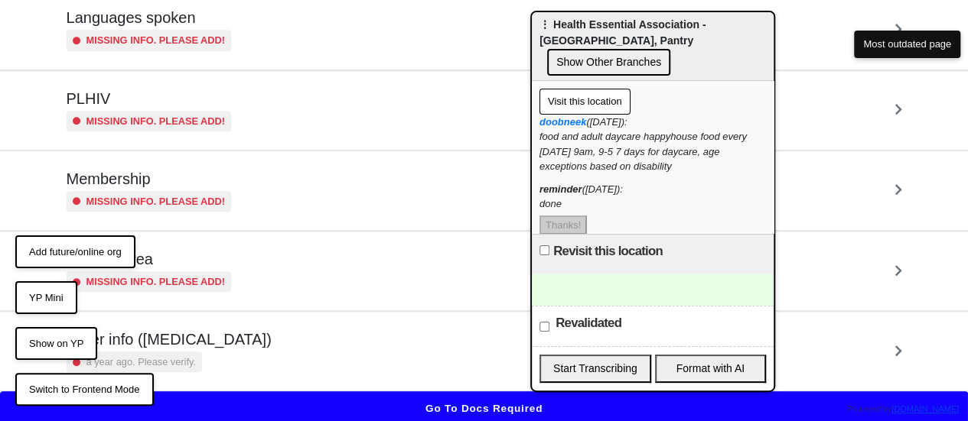
click at [168, 360] on small "a year ago. Please verify." at bounding box center [140, 362] width 109 height 15
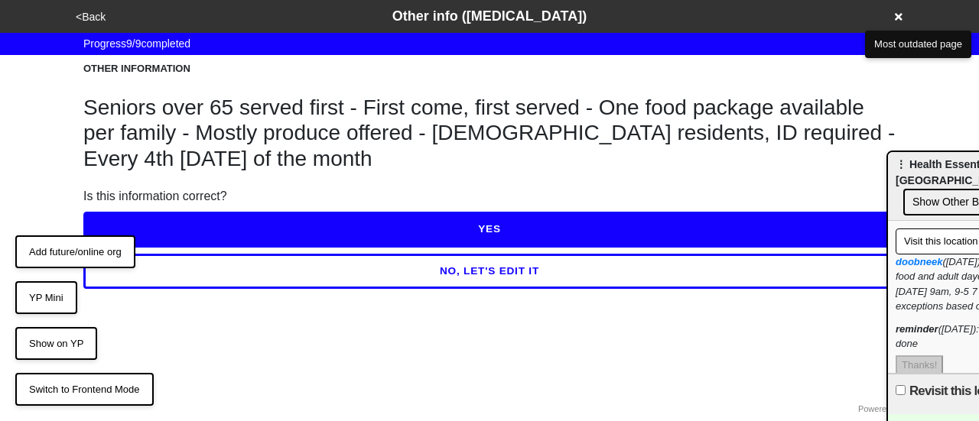
drag, startPoint x: 566, startPoint y: 22, endPoint x: 914, endPoint y: 163, distance: 375.4
click at [920, 162] on span "⋮ Health Essential Association - Brooklyn, Pantry" at bounding box center [979, 172] width 166 height 28
click at [519, 276] on button "NO, LET'S EDIT IT" at bounding box center [489, 271] width 812 height 35
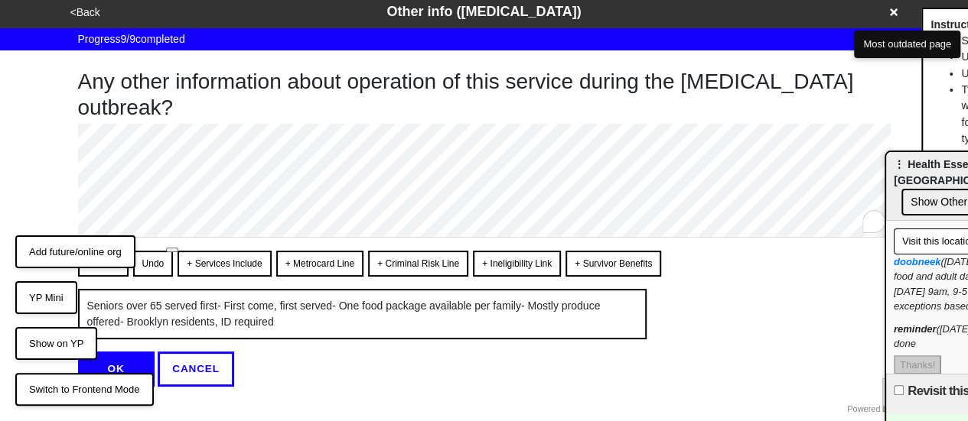
scroll to position [29, 0]
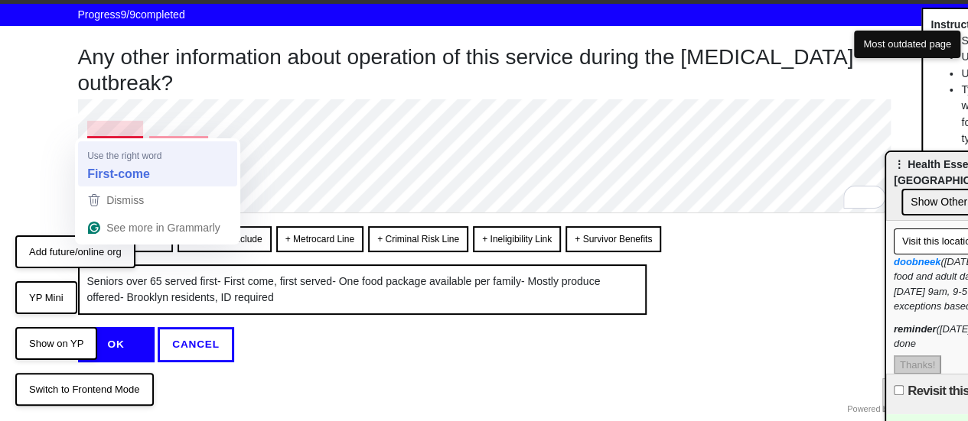
type textarea "x"
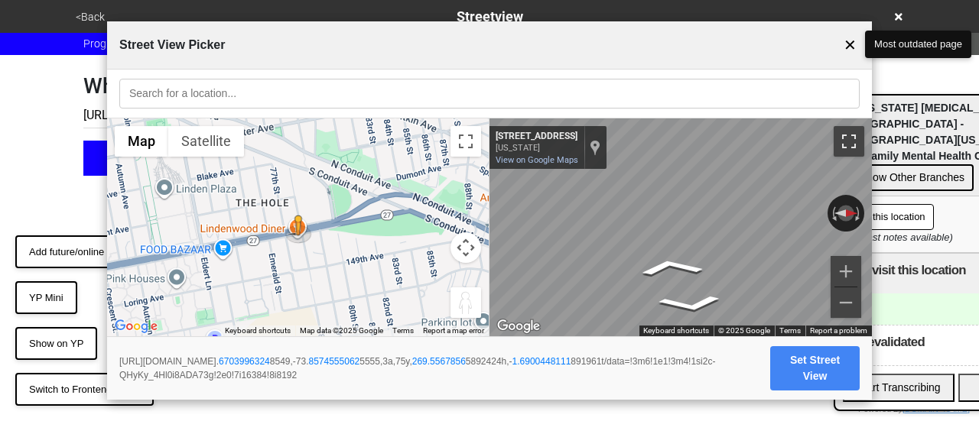
click at [853, 152] on div "← Move left → Move right ↑ Move up ↓ Move down + Zoom in - Zoom out [STREET_ADD…" at bounding box center [681, 228] width 382 height 219
click at [874, 161] on body "<Back Streetview Progress 6 / 7 completed What is the streetview for this locat…" at bounding box center [489, 88] width 979 height 176
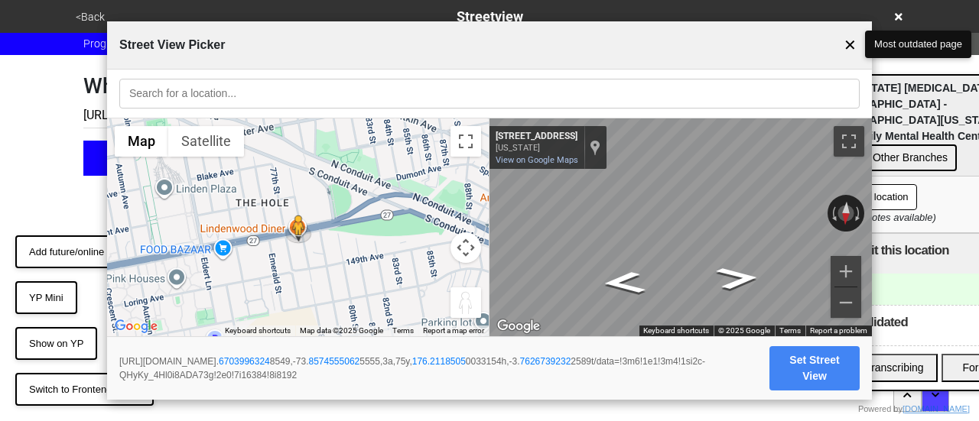
drag, startPoint x: 927, startPoint y: 132, endPoint x: 907, endPoint y: 112, distance: 28.1
click at [907, 112] on div "⋮ [US_STATE] [MEDICAL_DATA] and [GEOGRAPHIC_DATA] - [GEOGRAPHIC_DATA][US_STATE]…" at bounding box center [940, 126] width 242 height 101
click at [898, 103] on span "⋮ [US_STATE] [MEDICAL_DATA] and [GEOGRAPHIC_DATA] - [GEOGRAPHIC_DATA][US_STATE]…" at bounding box center [926, 112] width 206 height 60
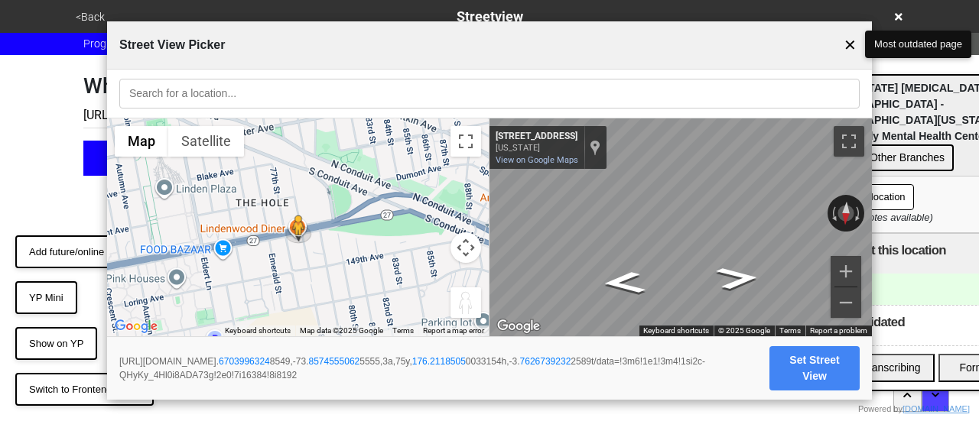
paste input "[US_STATE] [MEDICAL_DATA] and [GEOGRAPHIC_DATA] - [GEOGRAPHIC_DATA][US_STATE] C…"
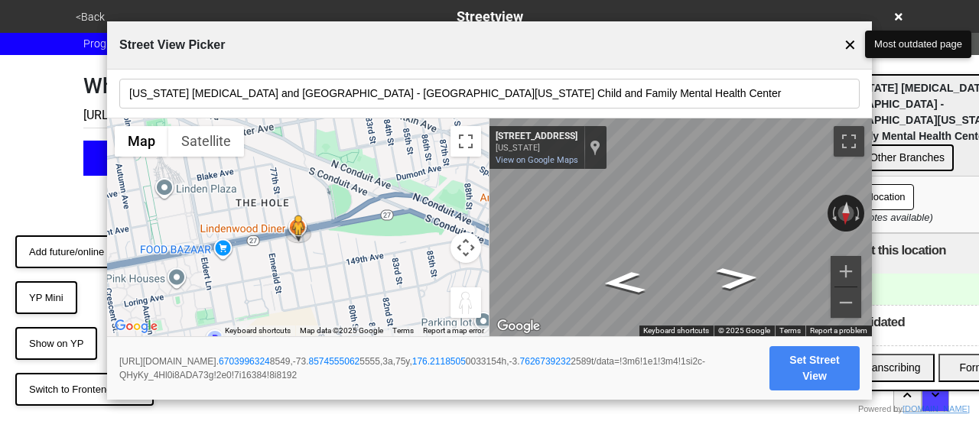
click at [541, 99] on input "[US_STATE] [MEDICAL_DATA] and [GEOGRAPHIC_DATA] - [GEOGRAPHIC_DATA][US_STATE] C…" at bounding box center [489, 94] width 740 height 30
drag, startPoint x: 641, startPoint y: 96, endPoint x: 536, endPoint y: 31, distance: 123.3
click at [360, 106] on input "[US_STATE] [MEDICAL_DATA] and [GEOGRAPHIC_DATA] - [GEOGRAPHIC_DATA][US_STATE] C…" at bounding box center [489, 94] width 740 height 30
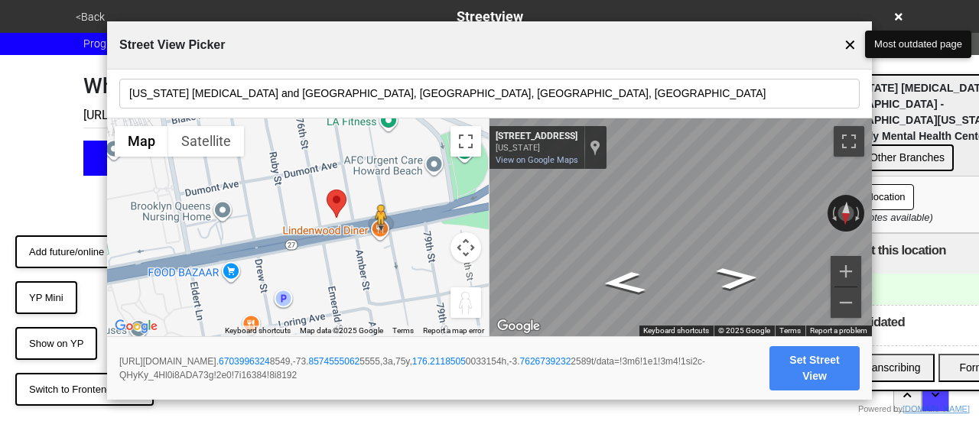
drag, startPoint x: 380, startPoint y: 236, endPoint x: 428, endPoint y: 229, distance: 48.8
click at [436, 229] on div "To activate drag with keyboard, press Alt + Enter. Once in keyboard drag state,…" at bounding box center [298, 228] width 382 height 219
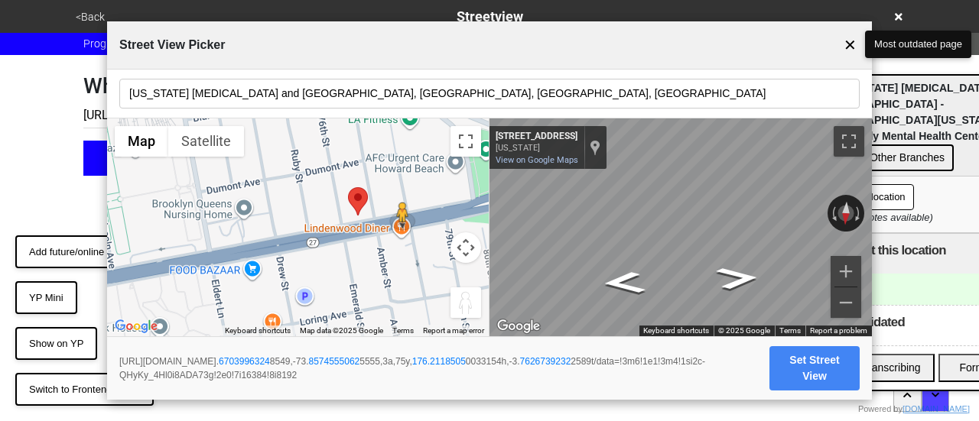
click at [362, 229] on div "To activate drag with keyboard, press Alt + Enter. Once in keyboard drag state,…" at bounding box center [298, 228] width 382 height 219
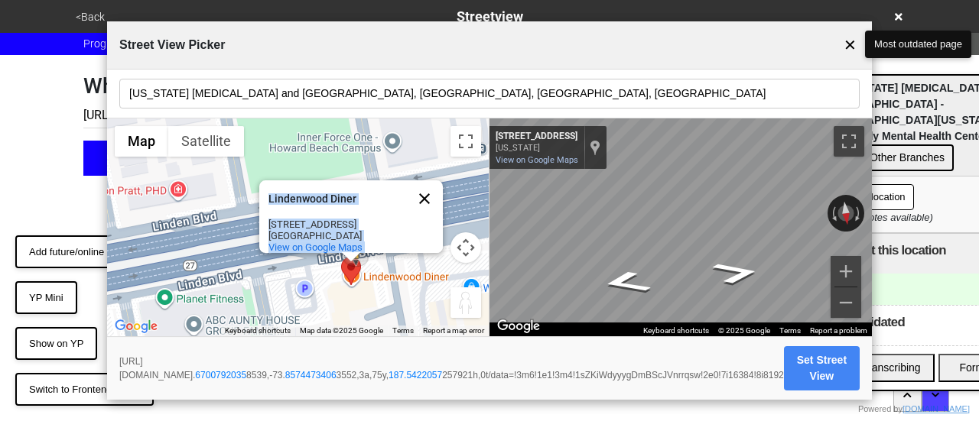
click at [421, 181] on button "Close" at bounding box center [424, 199] width 37 height 37
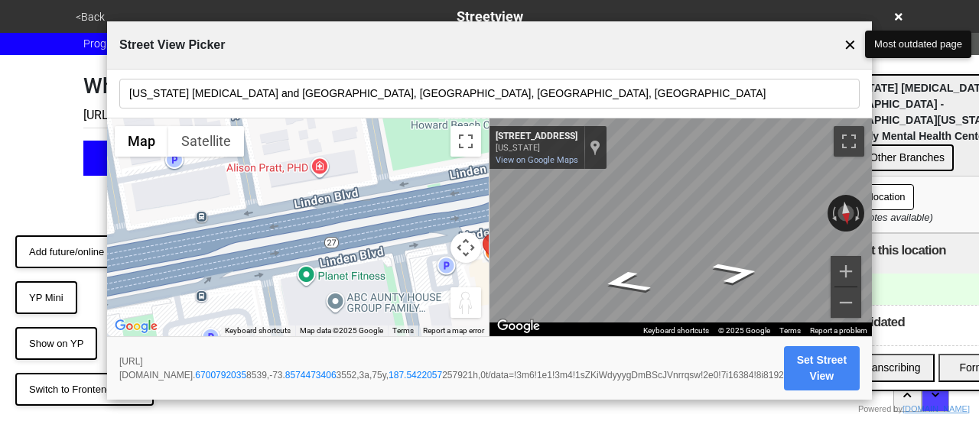
drag, startPoint x: 277, startPoint y: 218, endPoint x: 402, endPoint y: 197, distance: 126.5
click at [420, 195] on div "To activate drag with keyboard, press Alt + Enter. Once in keyboard drag state,…" at bounding box center [298, 228] width 382 height 219
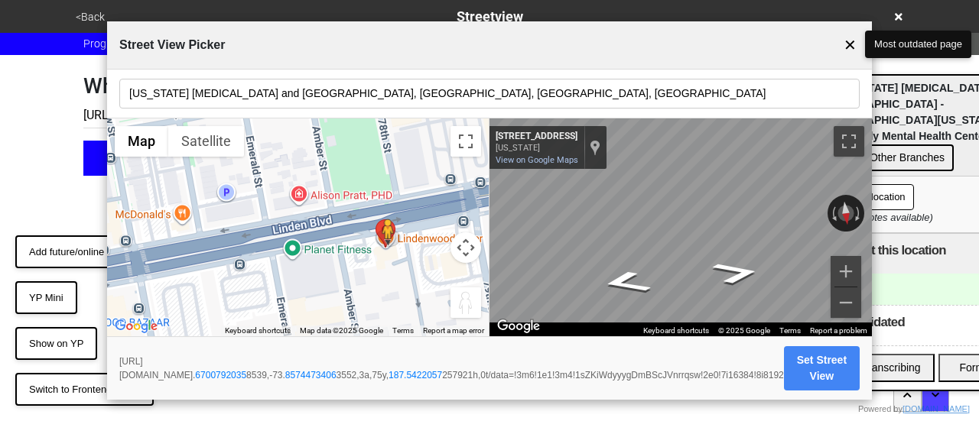
click at [317, 99] on input "[US_STATE] [MEDICAL_DATA] and [GEOGRAPHIC_DATA], [GEOGRAPHIC_DATA], [GEOGRAPHIC…" at bounding box center [489, 94] width 740 height 30
click at [552, 97] on input "[US_STATE] [MEDICAL_DATA] and [GEOGRAPHIC_DATA], [GEOGRAPHIC_DATA], [GEOGRAPHIC…" at bounding box center [489, 94] width 740 height 30
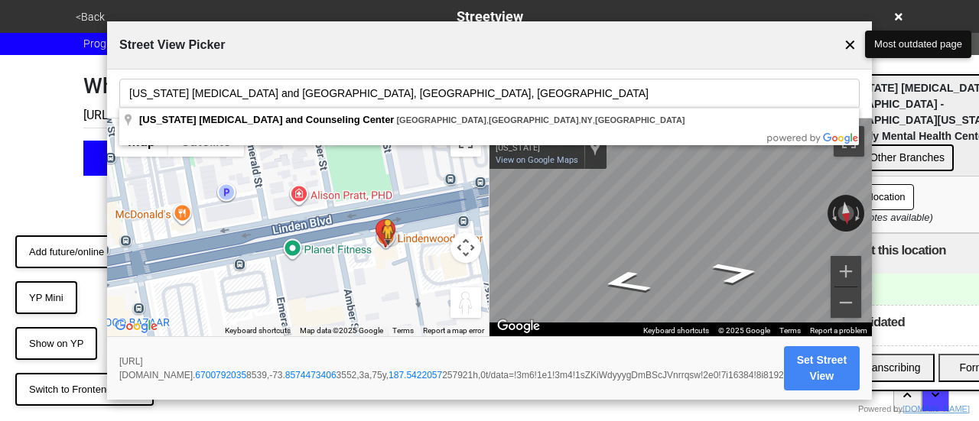
click at [535, 135] on body "<Back Streetview Progress 6 / 7 completed What is the streetview for this locat…" at bounding box center [489, 88] width 979 height 176
click at [551, 90] on input "[US_STATE] [MEDICAL_DATA] and [GEOGRAPHIC_DATA], [GEOGRAPHIC_DATA], [GEOGRAPHIC…" at bounding box center [489, 94] width 740 height 30
type input "[US_STATE] [MEDICAL_DATA] and [GEOGRAPHIC_DATA], [GEOGRAPHIC_DATA], [GEOGRAPHIC…"
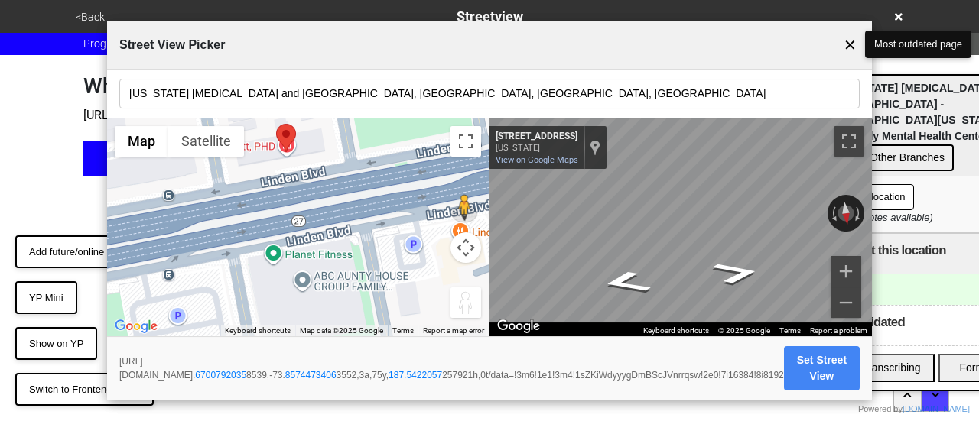
click at [298, 187] on div "To activate drag with keyboard, press Alt + Enter. Once in keyboard drag state,…" at bounding box center [298, 228] width 382 height 219
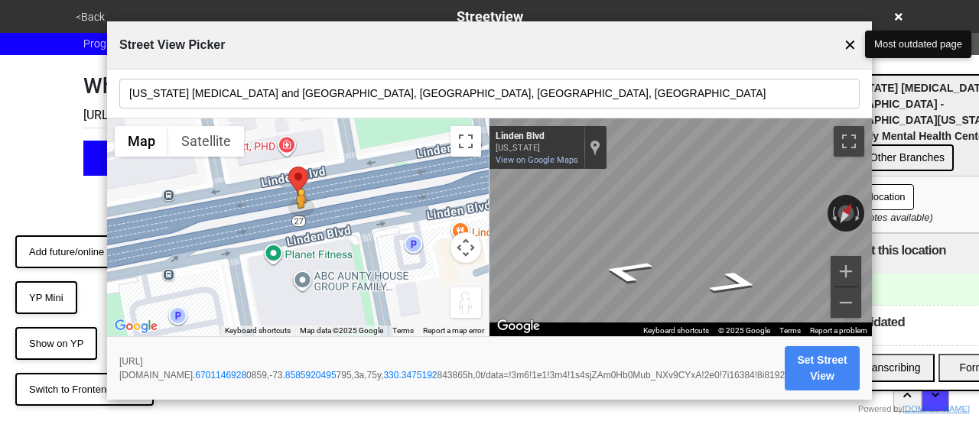
click at [860, 347] on button "Set Street View" at bounding box center [822, 369] width 75 height 44
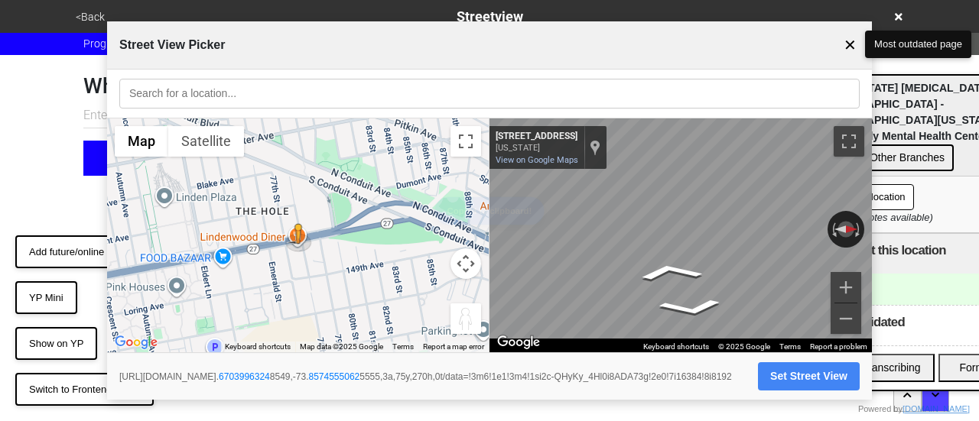
click at [825, 368] on button "Set Street View" at bounding box center [809, 377] width 102 height 28
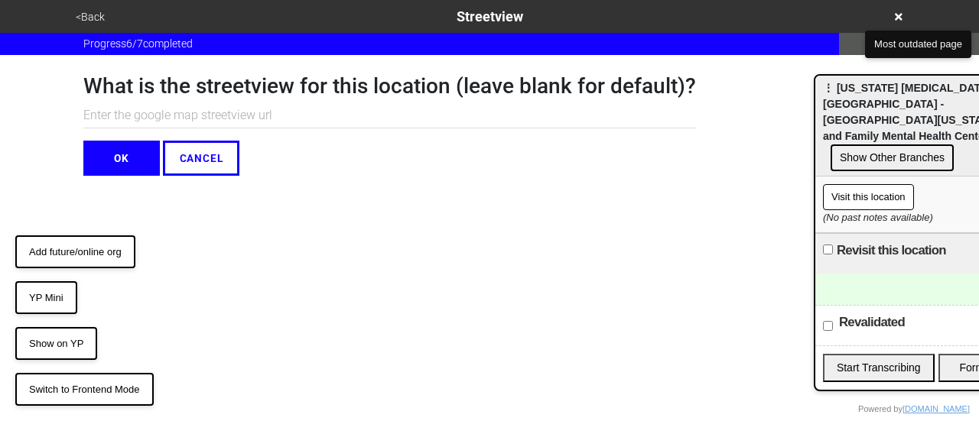
paste input "[URL][DOMAIN_NAME]"
type input "[URL][DOMAIN_NAME]"
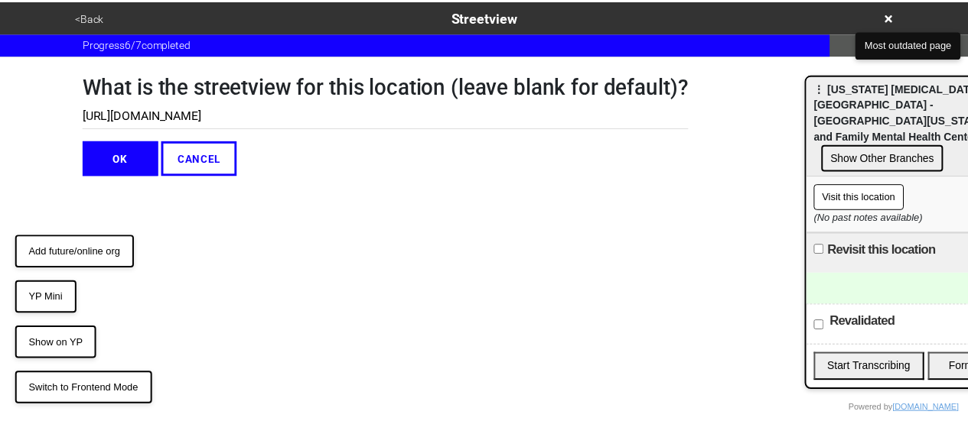
scroll to position [0, 0]
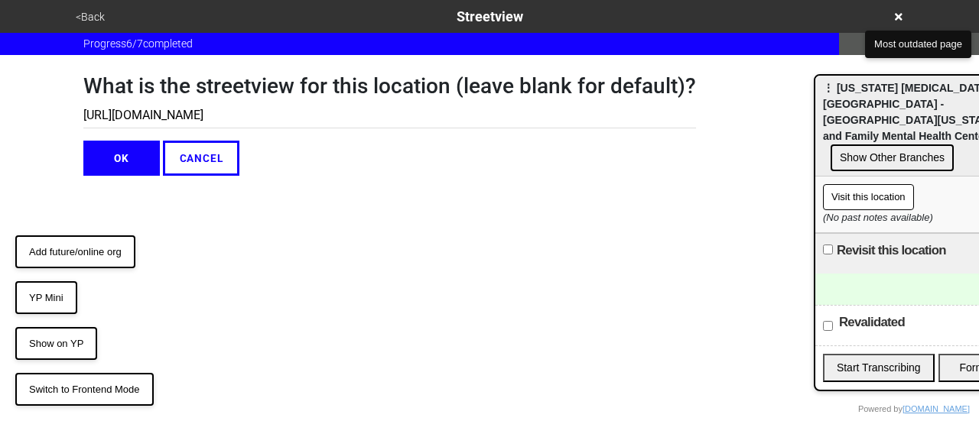
click at [145, 164] on button "OK" at bounding box center [121, 158] width 76 height 35
click at [130, 150] on button "OK" at bounding box center [121, 158] width 76 height 35
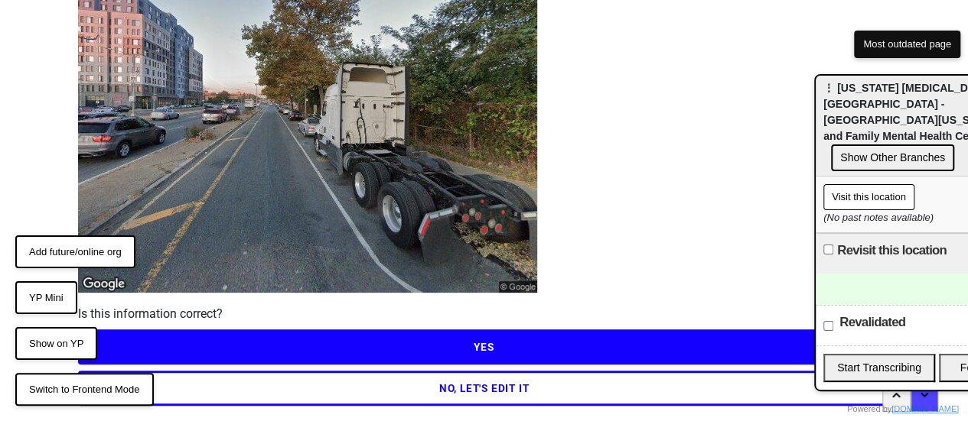
scroll to position [220, 0]
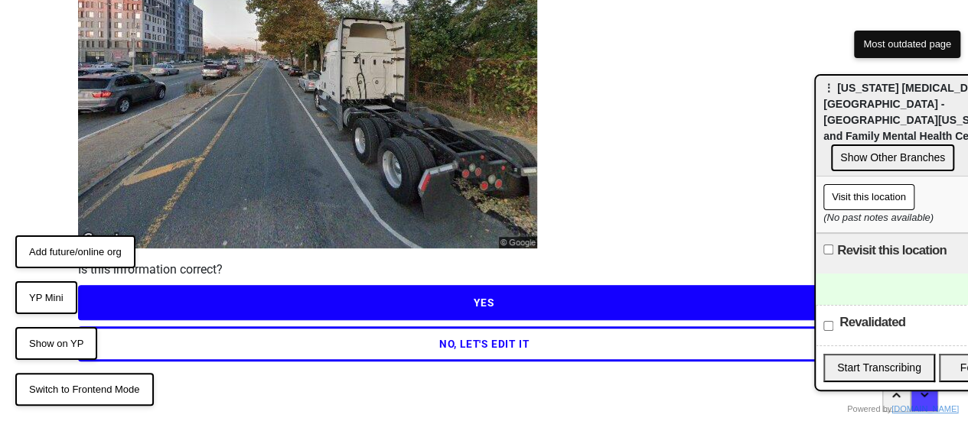
click at [346, 305] on button "YES" at bounding box center [484, 302] width 812 height 35
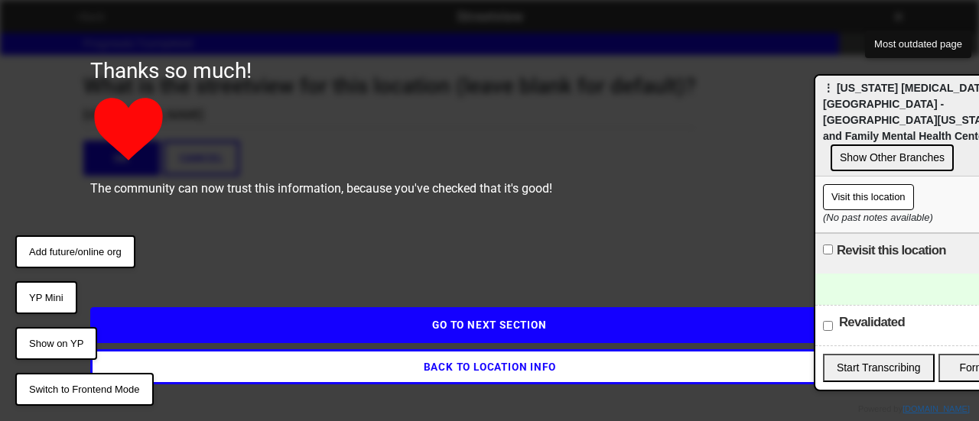
click at [457, 329] on button "GO TO NEXT SECTION" at bounding box center [489, 325] width 799 height 35
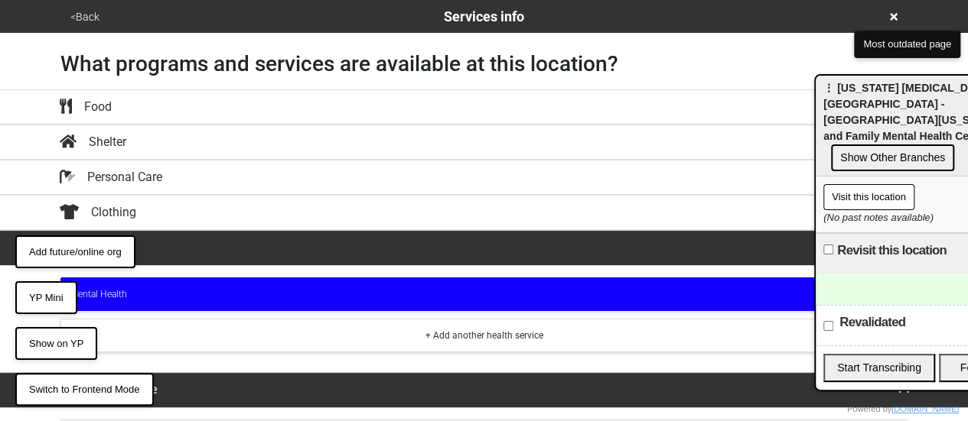
click at [884, 25] on div "<Back Services info" at bounding box center [484, 16] width 849 height 33
click at [892, 18] on icon at bounding box center [894, 17] width 8 height 8
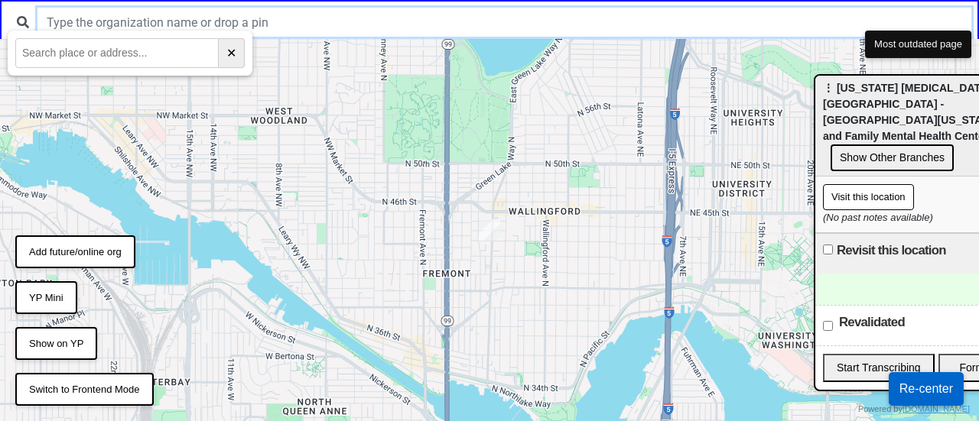
click at [392, 26] on input "text" at bounding box center [504, 22] width 934 height 29
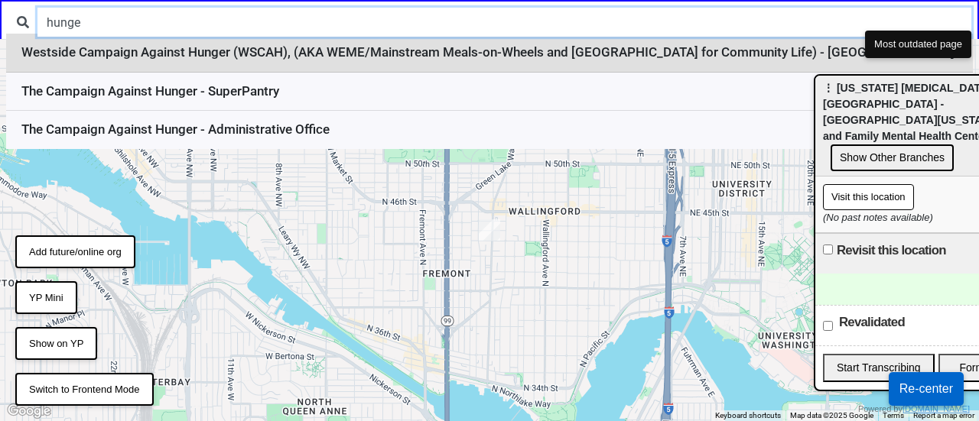
type input "hunge"
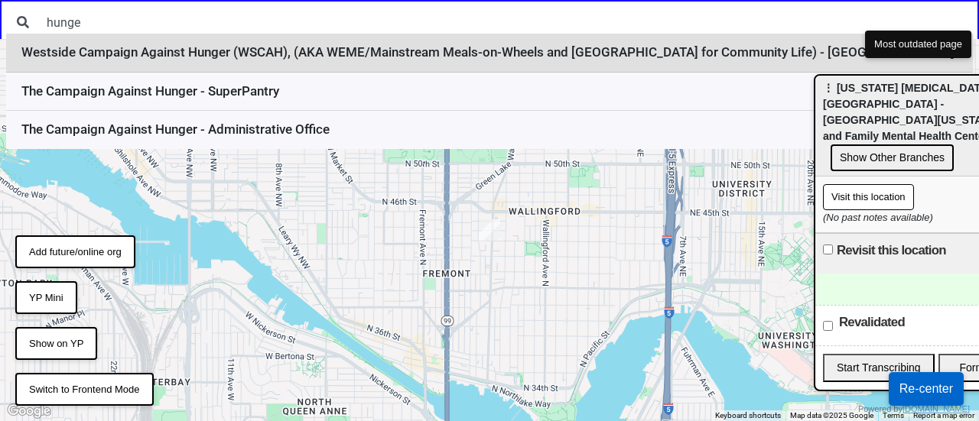
click at [364, 57] on li "Westside Campaign Against Hunger (WSCAH), (AKA WEME/Mainstream Meals-on-Wheels …" at bounding box center [489, 53] width 967 height 39
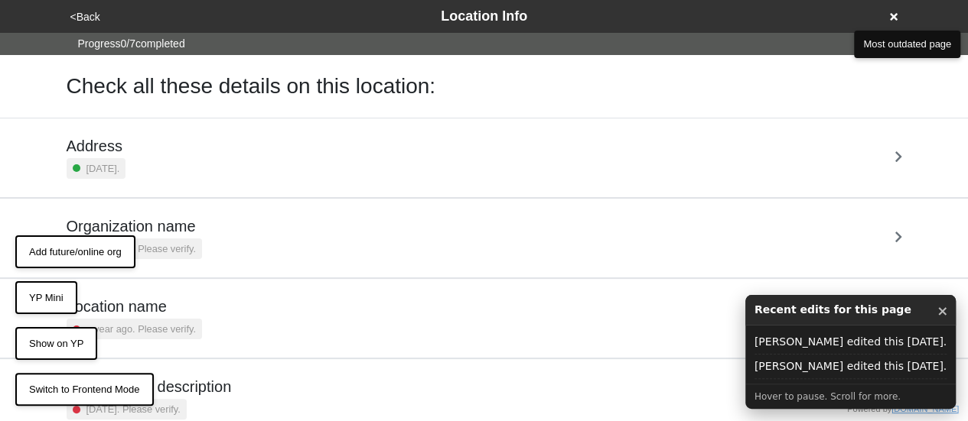
scroll to position [291, 0]
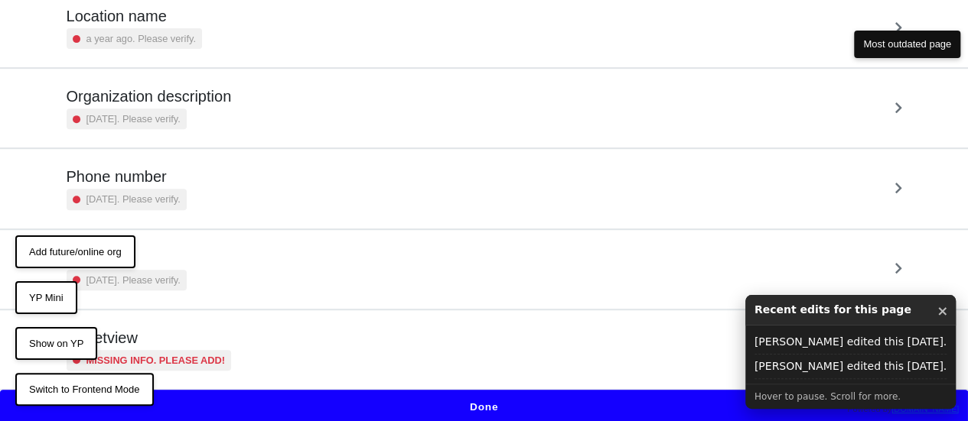
click at [228, 340] on div "Streetview Missing info. Please add!" at bounding box center [484, 350] width 835 height 42
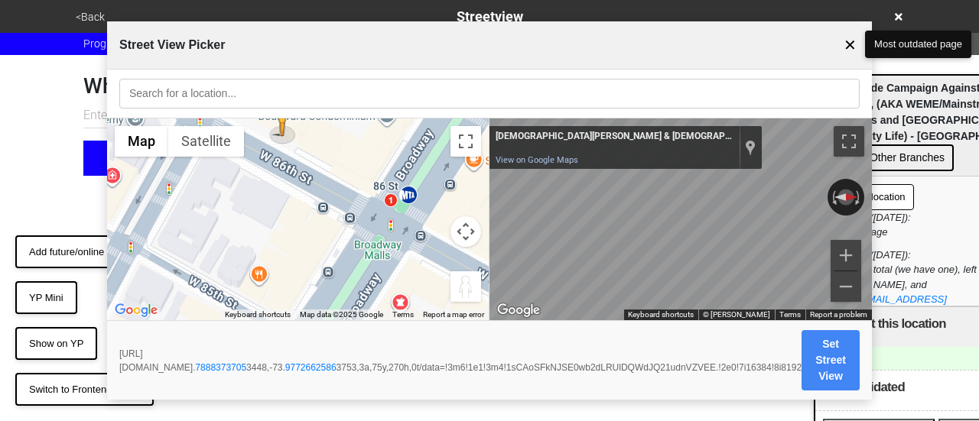
click at [345, 93] on input "text" at bounding box center [489, 94] width 740 height 30
click at [942, 98] on span "⋮ Westside Campaign Against Hunger (WSCAH), (AKA WEME/Mainstream Meals-on-Wheel…" at bounding box center [930, 112] width 215 height 60
paste input "Westside Campaign Against Hunger (WSCAH), (AKA WEME/Mainstream Meals-on-Wheels …"
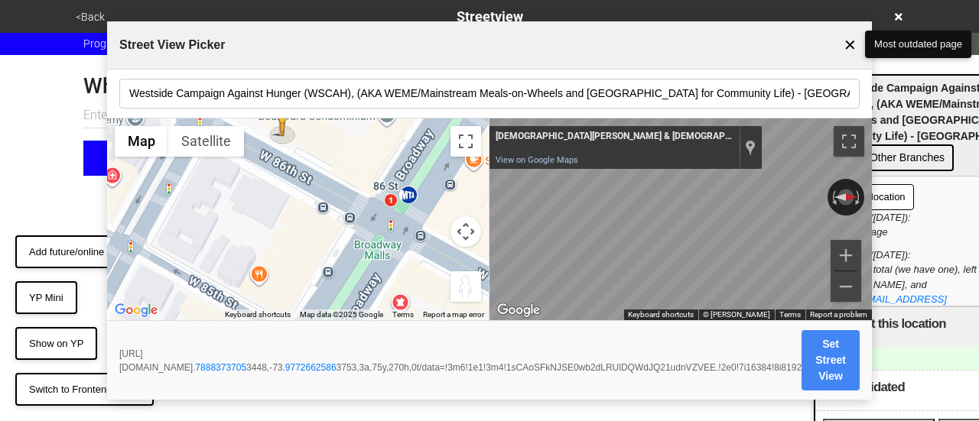
scroll to position [0, 14]
drag, startPoint x: 286, startPoint y: 96, endPoint x: 877, endPoint y: 84, distance: 591.4
click at [889, 85] on body "<Back Streetview Progress 6 / 7 completed What is the streetview for this locat…" at bounding box center [489, 88] width 979 height 176
click at [851, 91] on input "Westside Campaign Against Hunger (WSCAH), (AKA WEME/Mainstream Meals-on-Wheels …" at bounding box center [489, 94] width 740 height 30
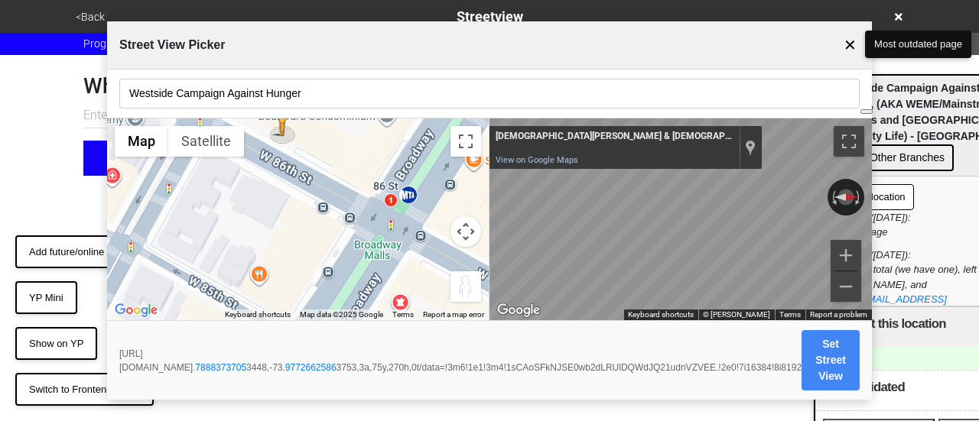
scroll to position [0, 0]
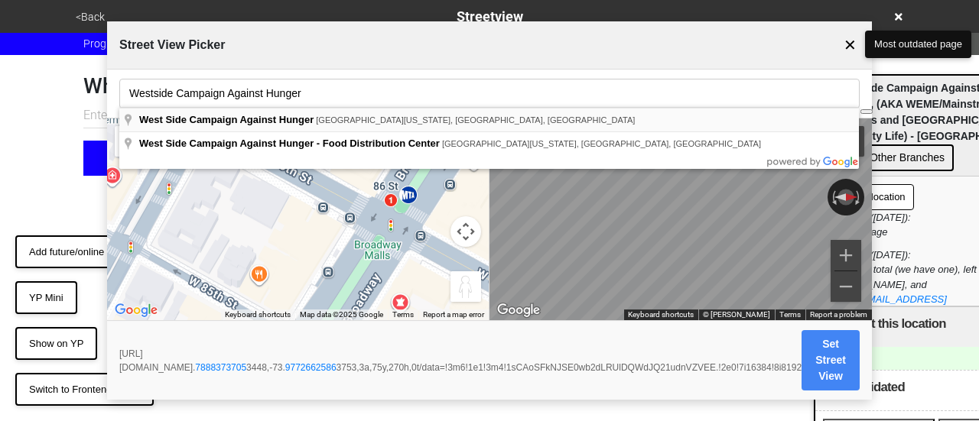
type input "West Side Campaign Against Hunger, West 86th Street, New York, NY, USA"
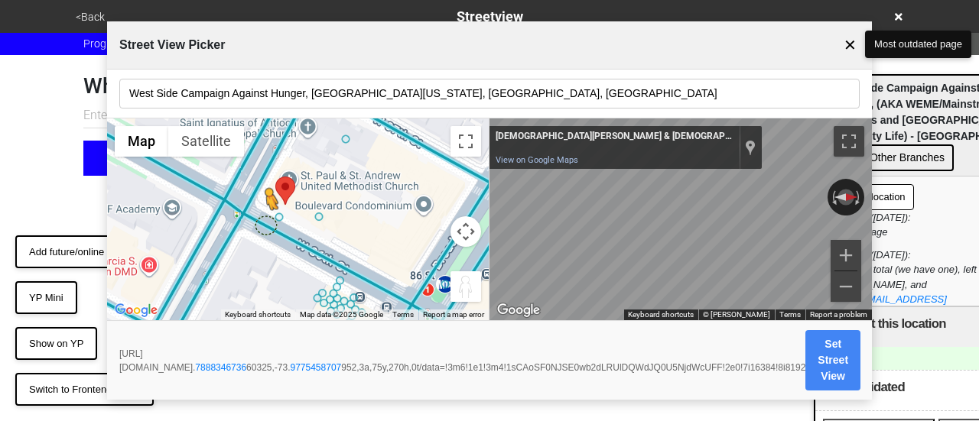
drag, startPoint x: 277, startPoint y: 221, endPoint x: 263, endPoint y: 229, distance: 15.8
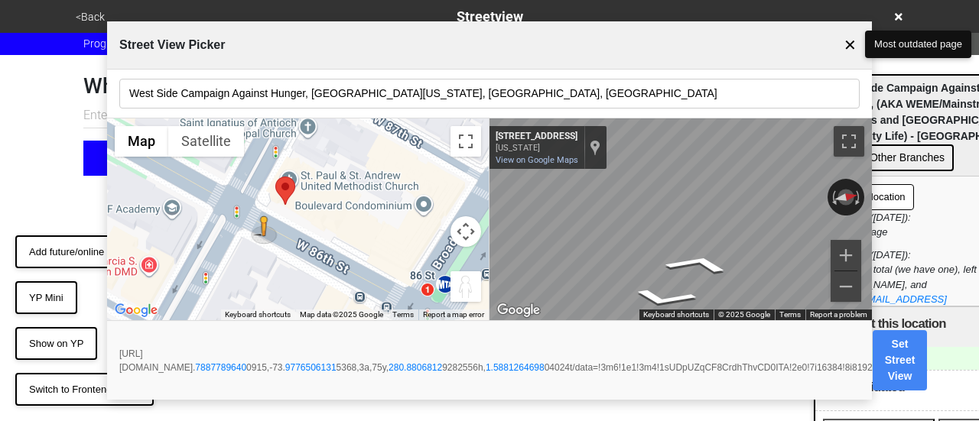
click at [419, 215] on div "← Move left → Move right ↑ Move up ↓ Move down + Zoom in - Zoom out Home Jump l…" at bounding box center [489, 220] width 765 height 203
click at [390, 213] on div "← Move left → Move right ↑ Move up ↓ Move down + Zoom in - Zoom out Home Jump l…" at bounding box center [489, 220] width 765 height 203
click at [284, 210] on div "← Move left → Move right ↑ Move up ↓ Move down + Zoom in - Zoom out Home Jump l…" at bounding box center [489, 220] width 765 height 203
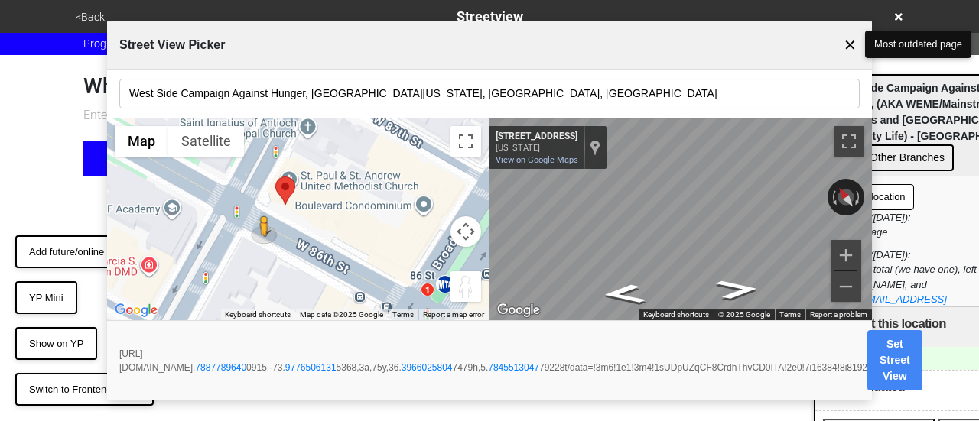
click at [923, 342] on button "Set Street View" at bounding box center [894, 360] width 55 height 60
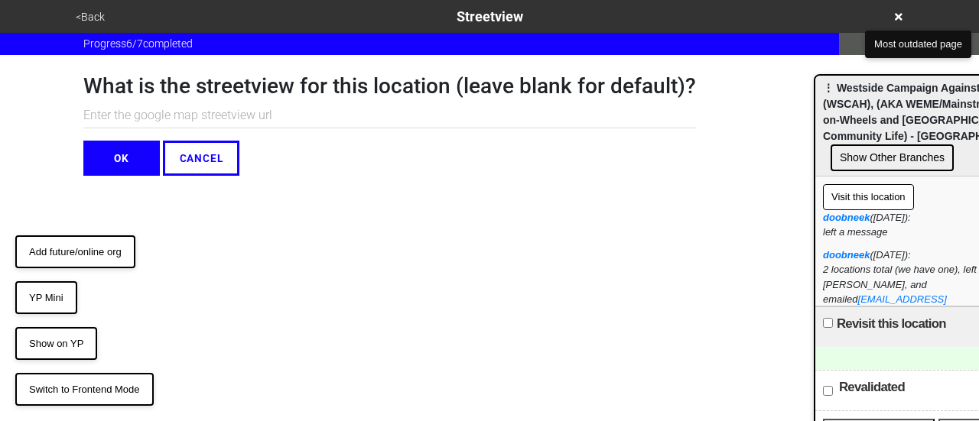
paste input "https://www.google.com/maps/@40.78877896400915,-73.97765061315368,3a,75y,36.396…"
type input "https://www.google.com/maps/@40.78877896400915,-73.97765061315368,3a,75y,36.396…"
click at [125, 154] on button "OK" at bounding box center [121, 158] width 76 height 35
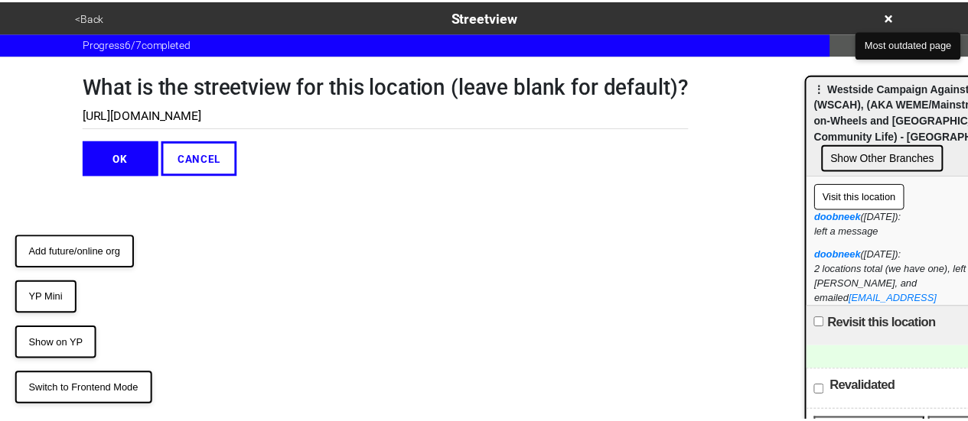
scroll to position [0, 0]
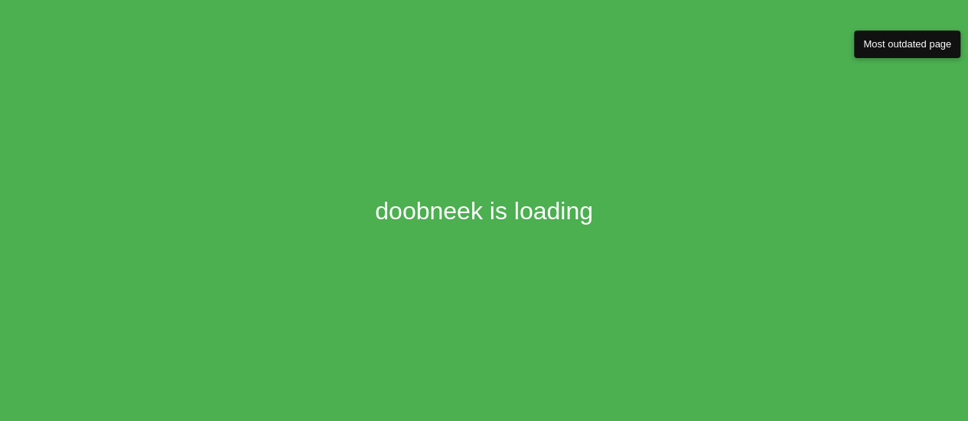
scroll to position [220, 0]
